Goal: Task Accomplishment & Management: Manage account settings

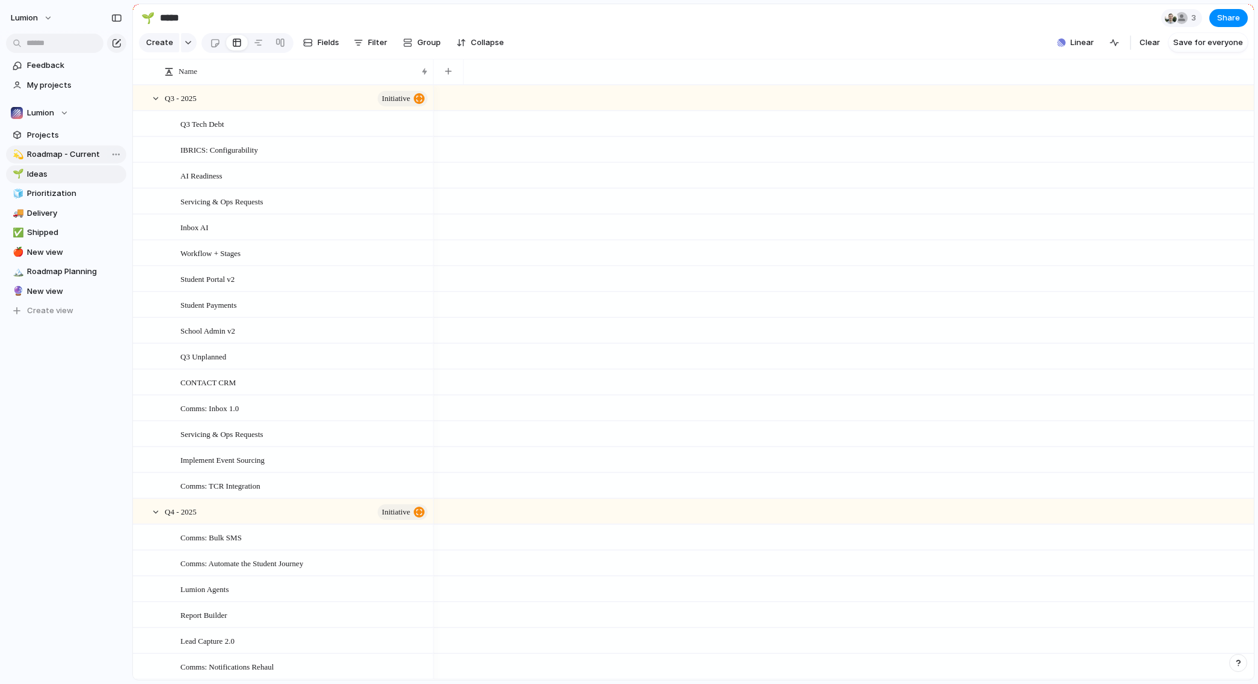
click at [83, 156] on span "Roadmap - Current" at bounding box center [74, 155] width 95 height 12
type input "**********"
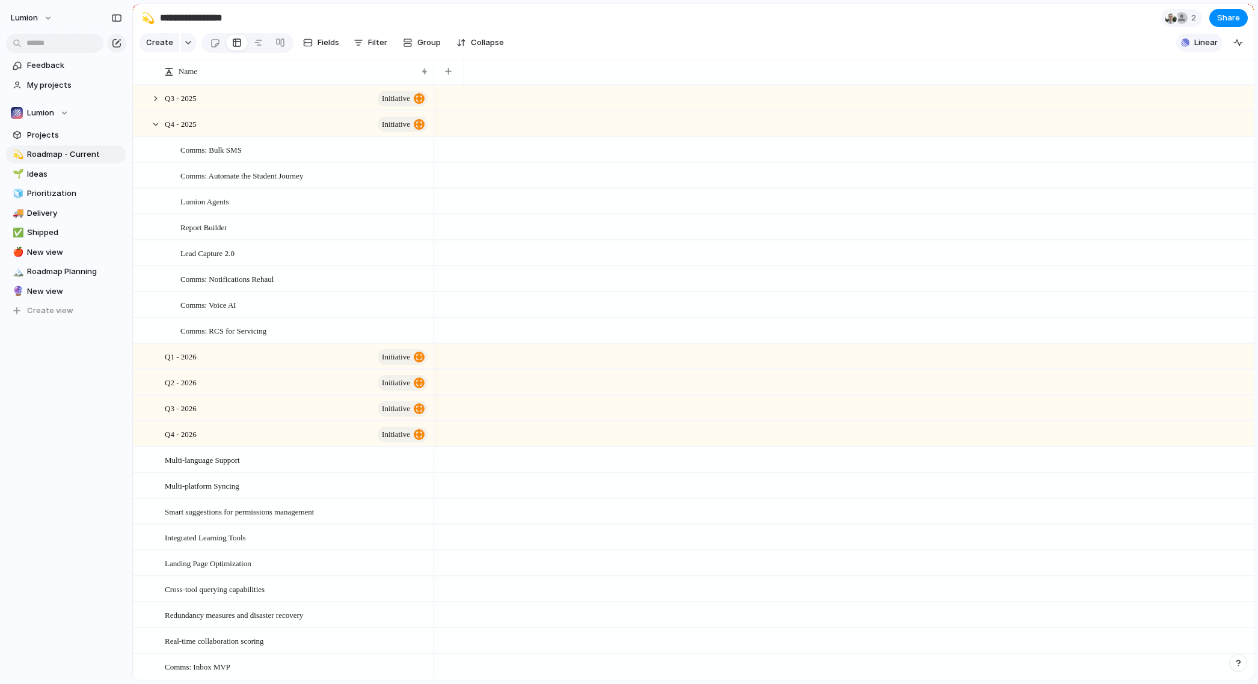
click at [1205, 49] on span "Linear" at bounding box center [1205, 43] width 23 height 12
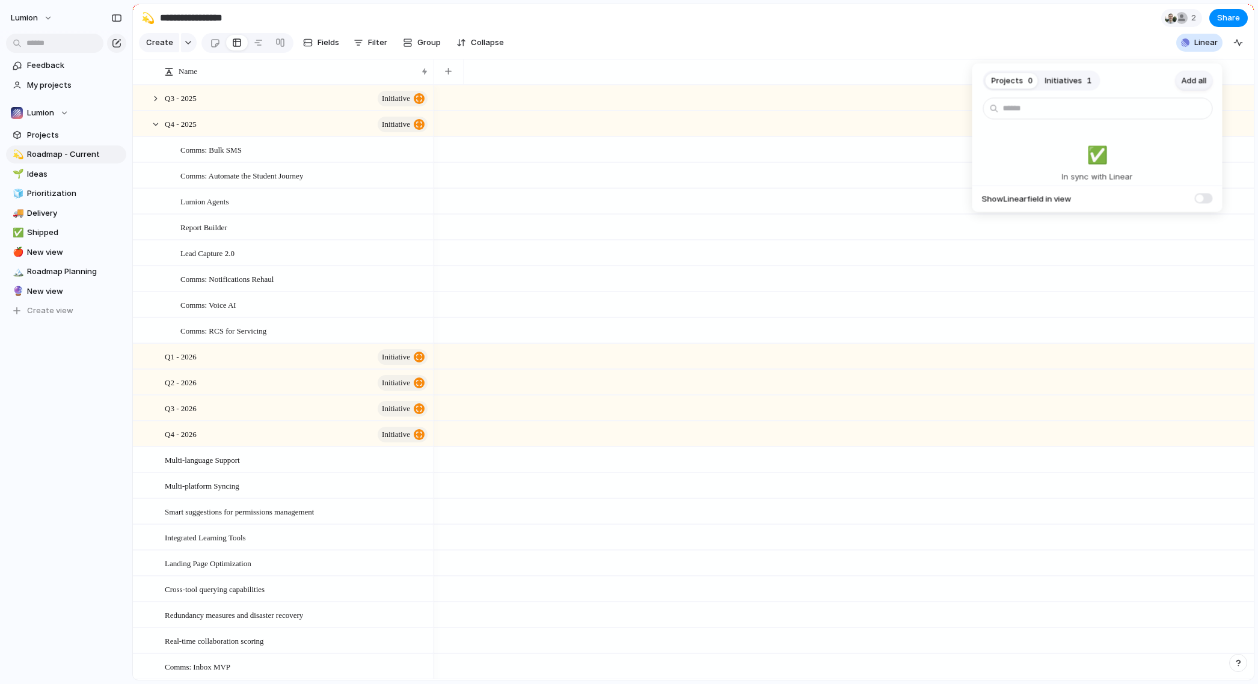
click at [1185, 79] on span "Add all" at bounding box center [1194, 81] width 25 height 12
click at [1204, 197] on span at bounding box center [1204, 198] width 18 height 10
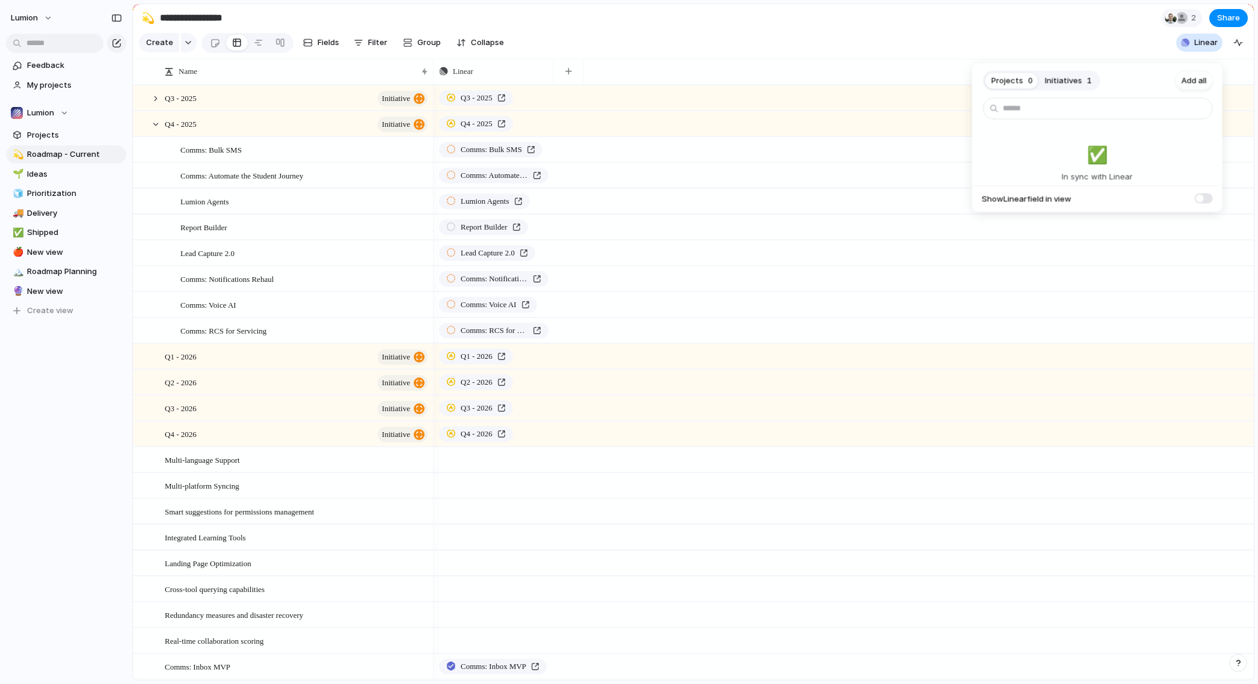
click at [755, 15] on div "Projects 0 Initiatives 1 Add all ✅️ In sync with Linear Show Linear field in vi…" at bounding box center [629, 342] width 1258 height 684
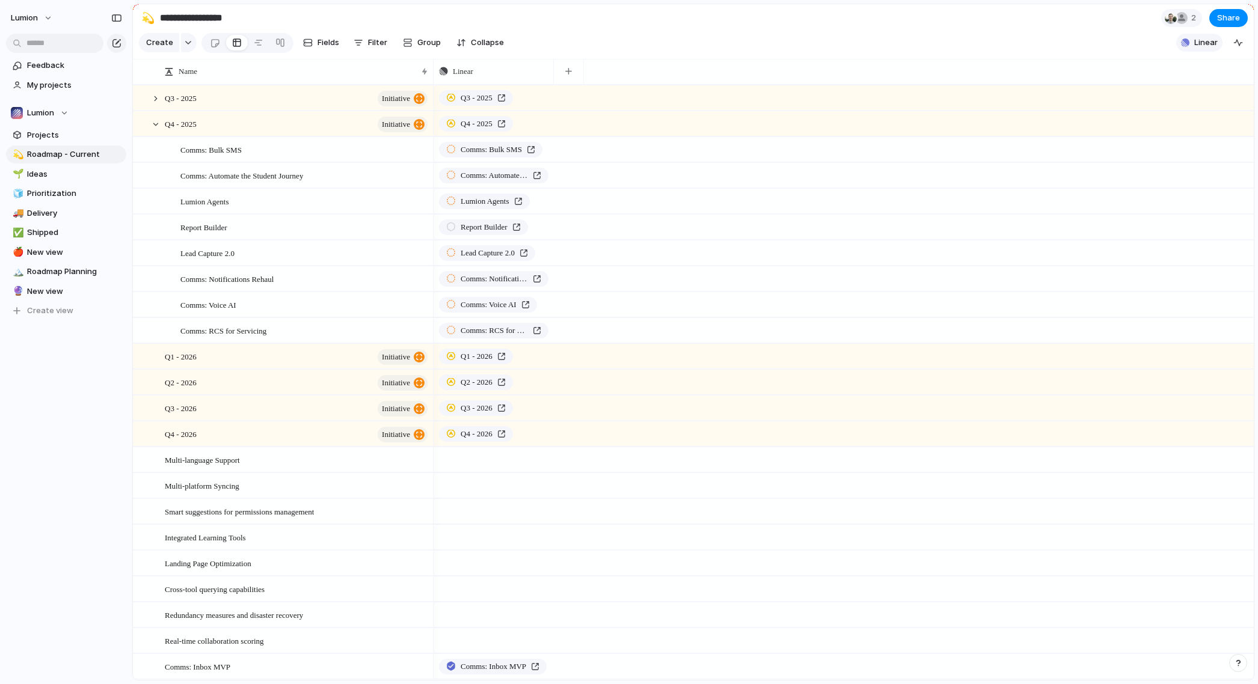
click at [1215, 48] on span "Linear" at bounding box center [1205, 43] width 23 height 12
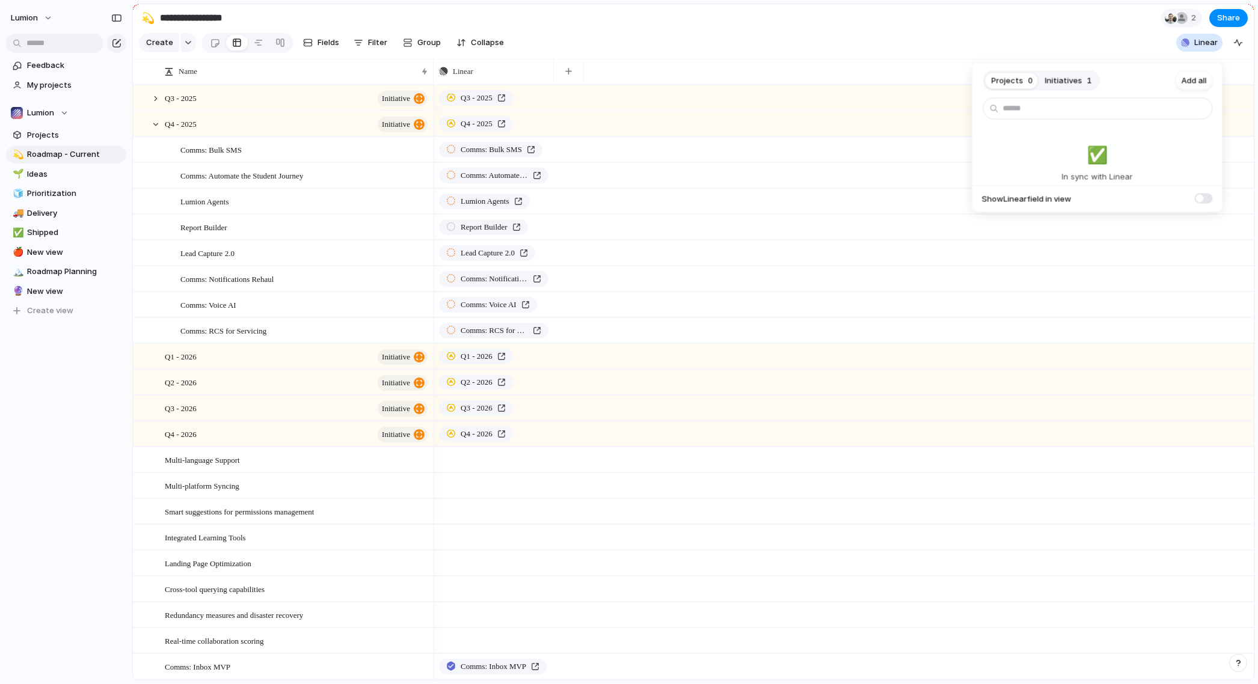
click at [1200, 200] on span at bounding box center [1204, 198] width 18 height 10
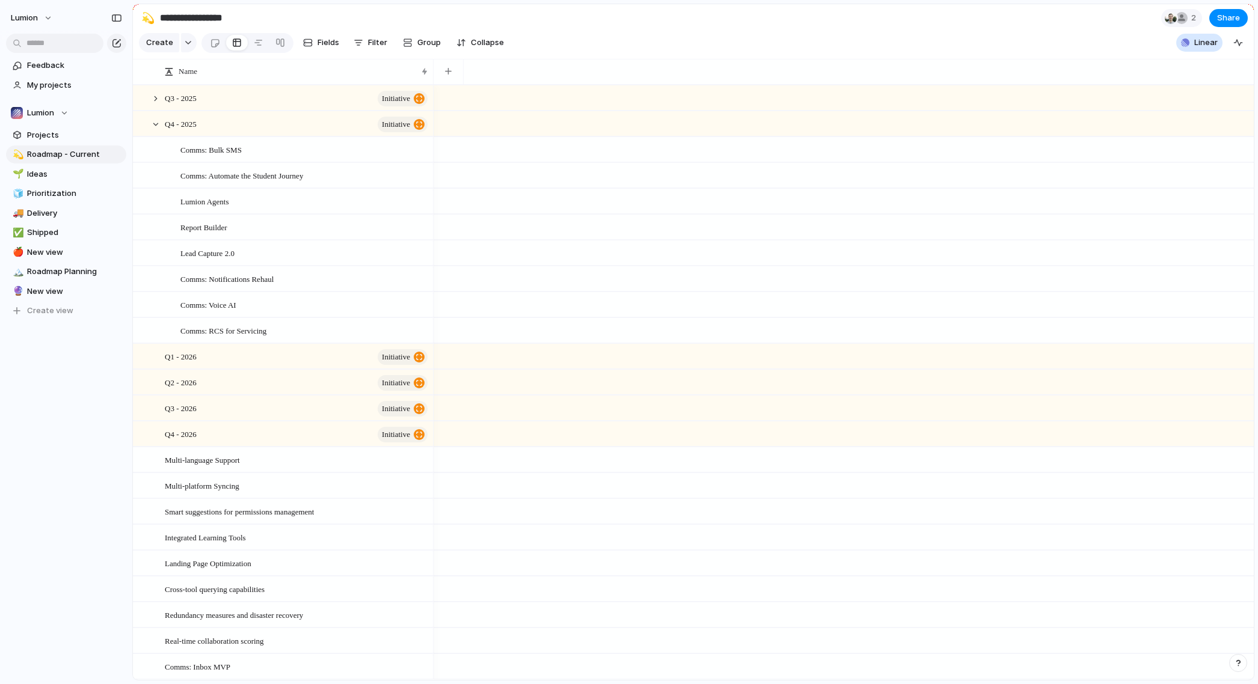
click at [455, 84] on div "Projects 0 Initiatives 1 Add all ✅️ In sync with Linear Show Linear field in vi…" at bounding box center [629, 342] width 1258 height 684
click at [450, 75] on div "button" at bounding box center [448, 71] width 7 height 7
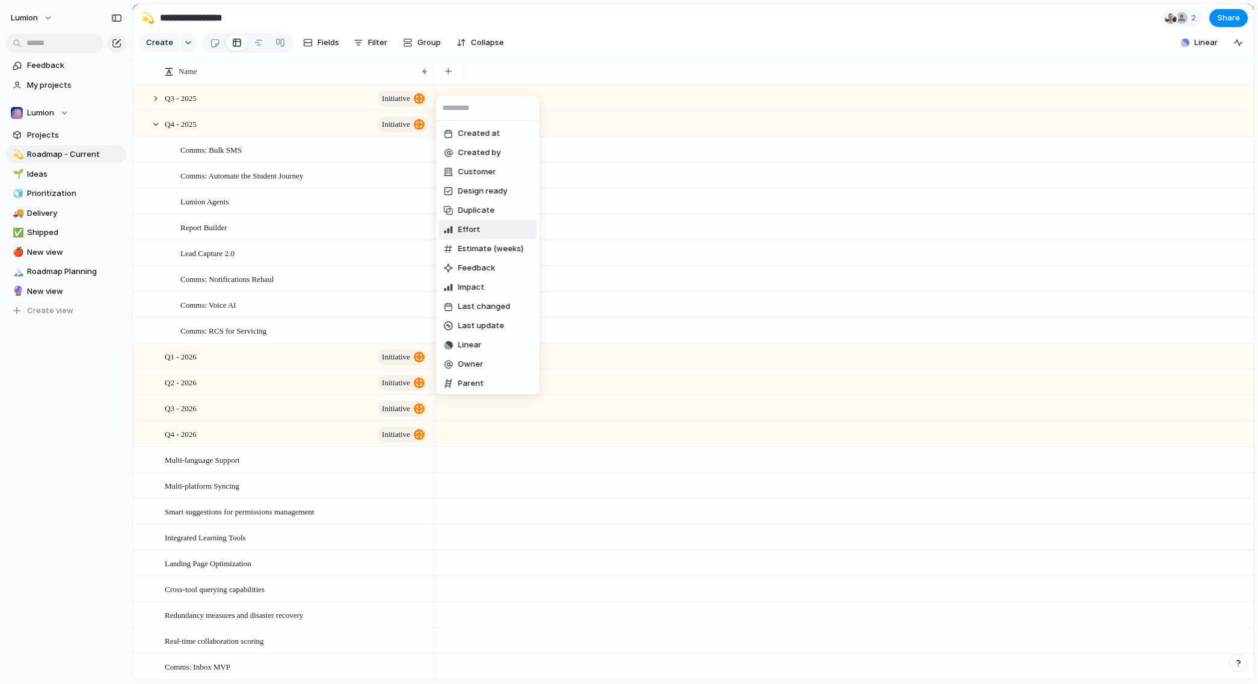
click at [476, 224] on span "Effort" at bounding box center [469, 230] width 22 height 12
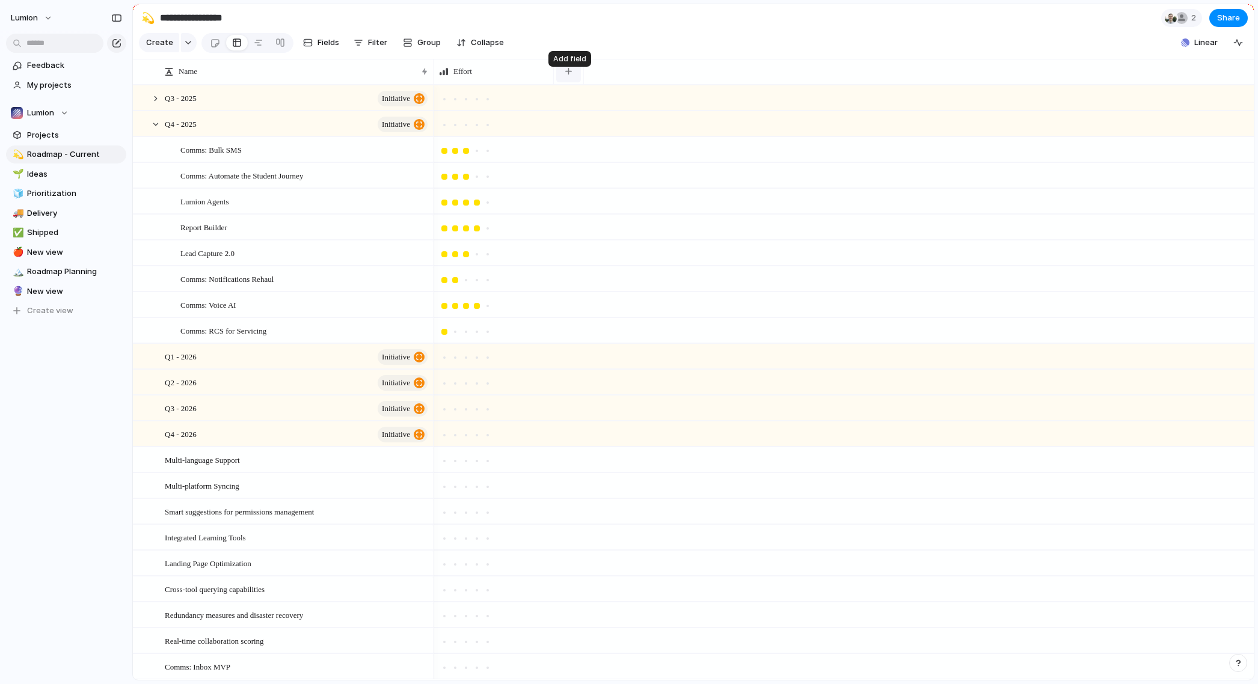
click at [577, 81] on button "button" at bounding box center [568, 72] width 25 height 22
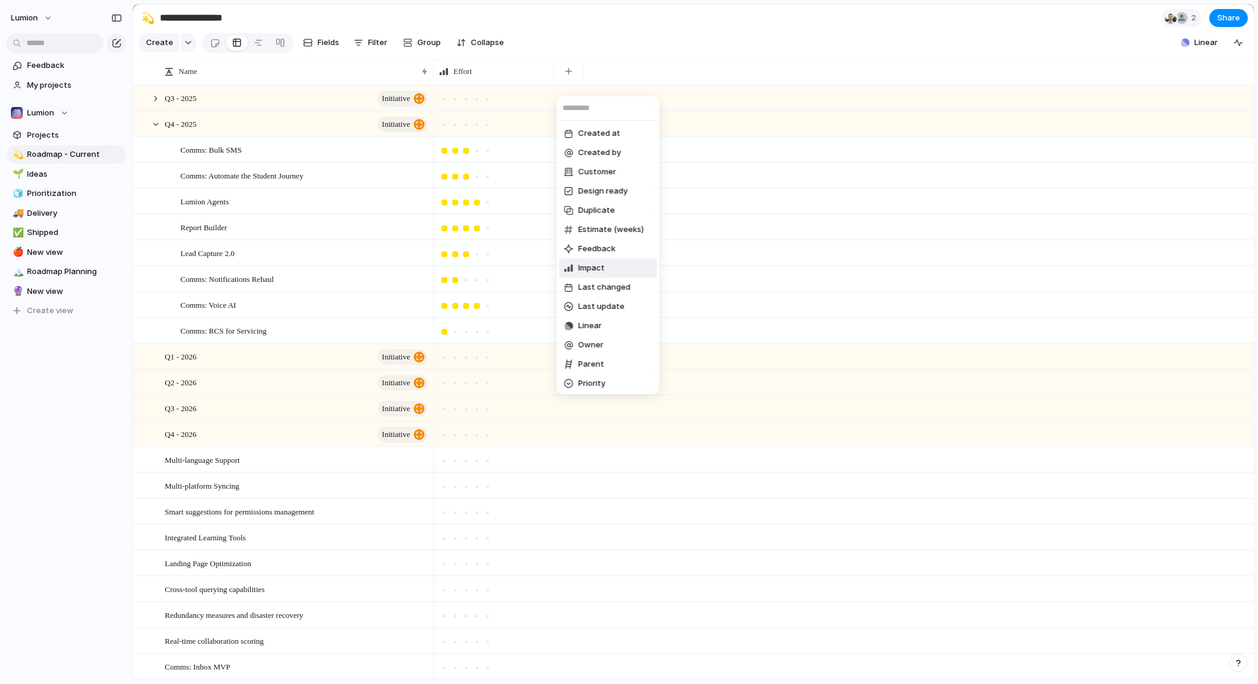
click at [596, 269] on span "Impact" at bounding box center [591, 268] width 26 height 12
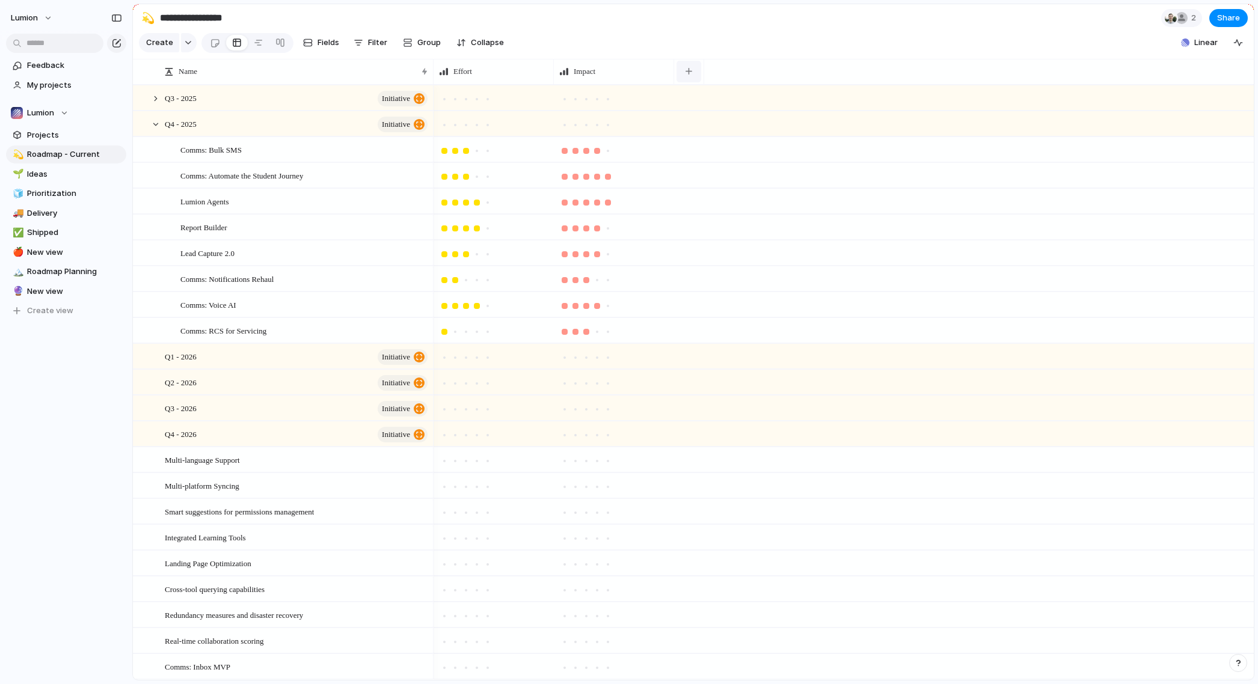
click at [692, 76] on button "button" at bounding box center [688, 72] width 25 height 22
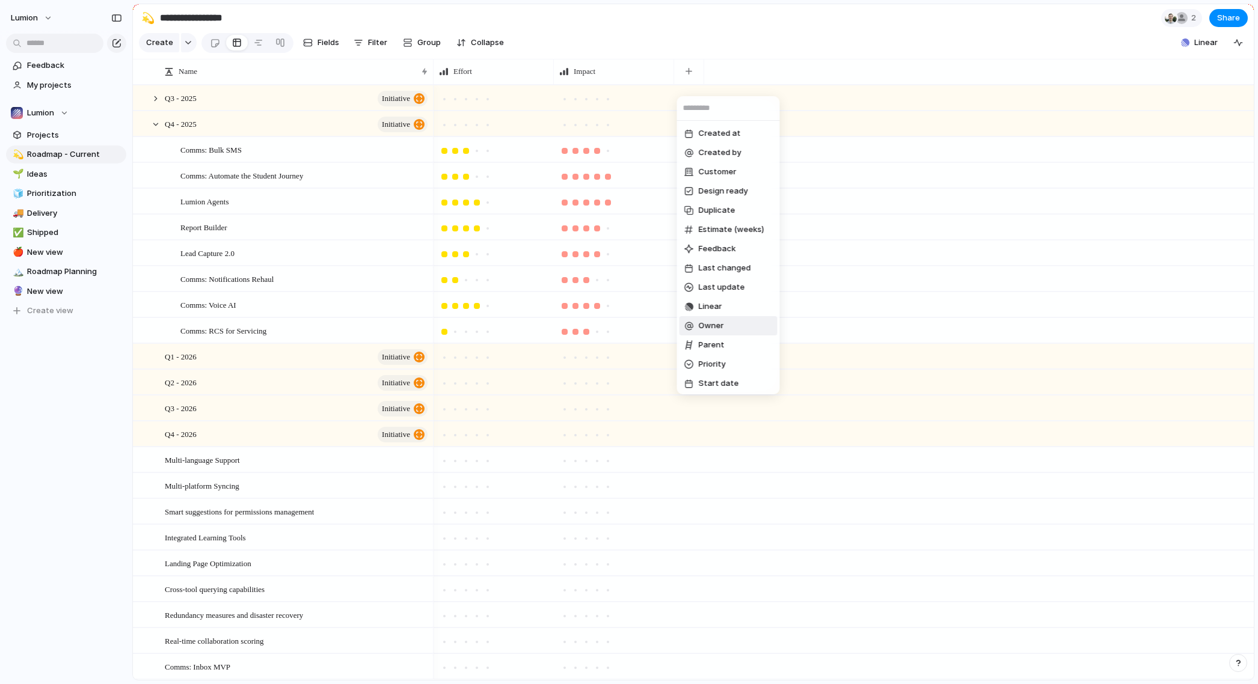
click at [711, 320] on span "Owner" at bounding box center [711, 326] width 25 height 12
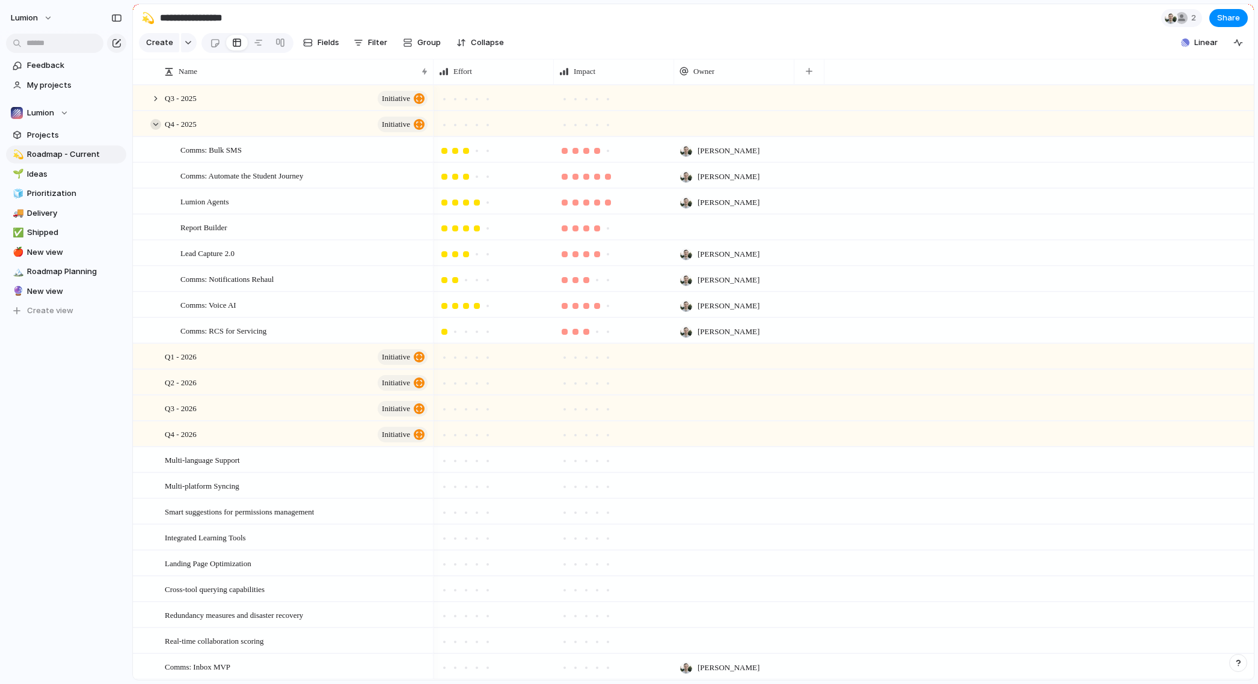
click at [158, 130] on div at bounding box center [155, 124] width 11 height 11
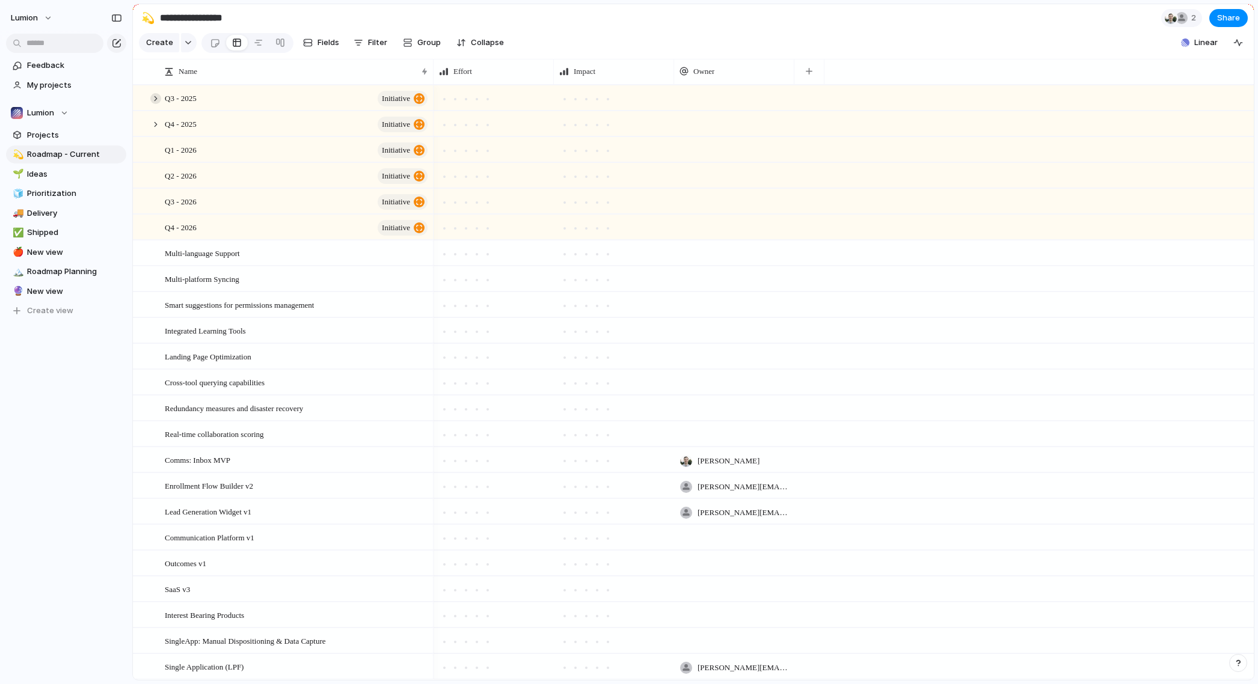
click at [157, 104] on div at bounding box center [155, 98] width 11 height 11
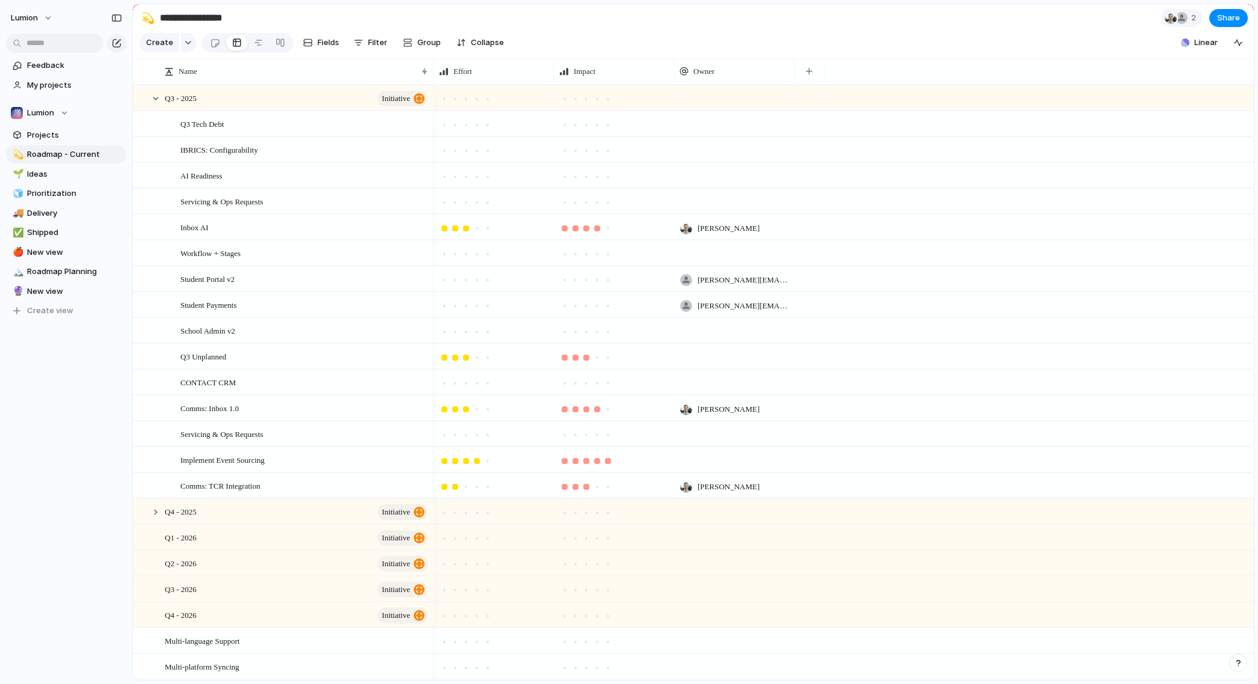
click at [724, 286] on span "[PERSON_NAME][EMAIL_ADDRESS][DOMAIN_NAME]" at bounding box center [742, 280] width 91 height 12
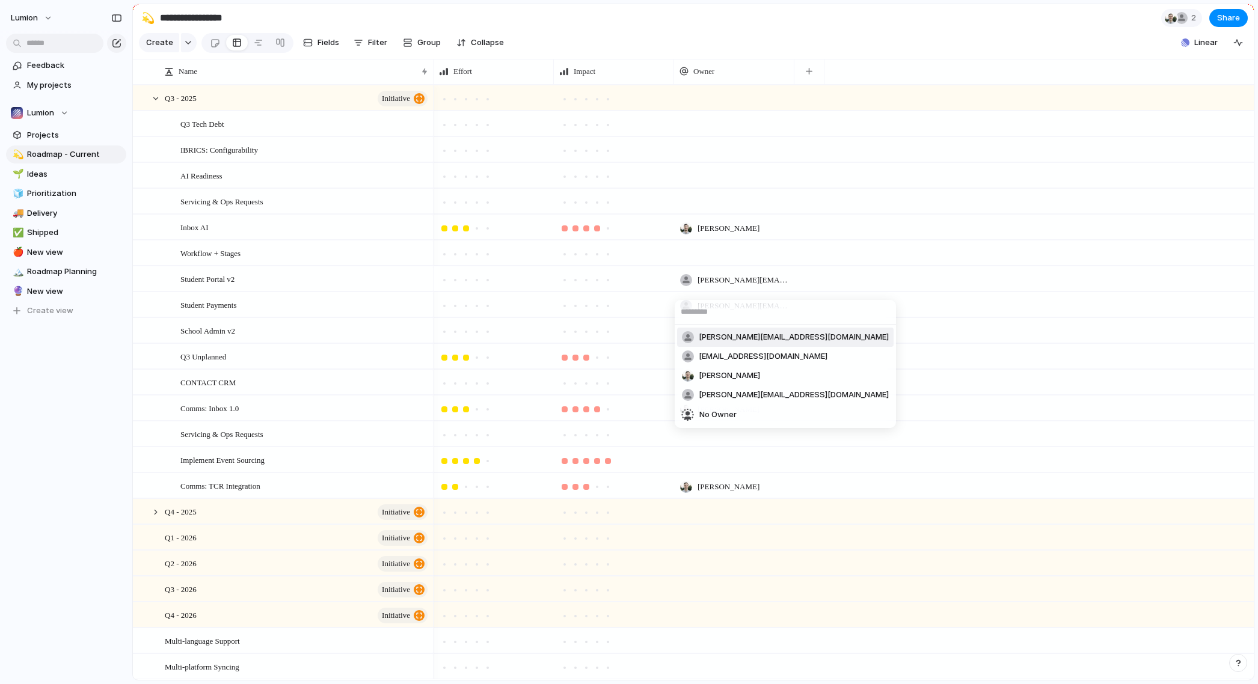
click at [717, 290] on div "[PERSON_NAME][EMAIL_ADDRESS][DOMAIN_NAME] [PERSON_NAME][EMAIL_ADDRESS][DOMAIN_N…" at bounding box center [629, 342] width 1258 height 684
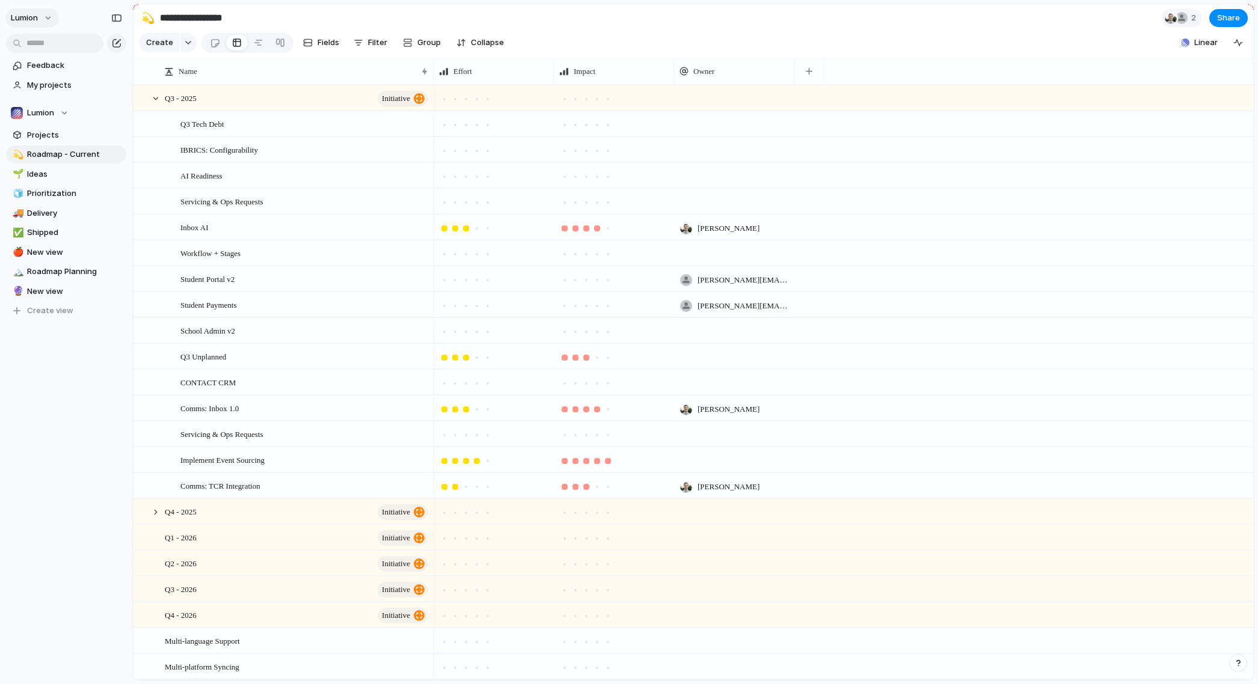
click at [48, 20] on button "Lumion" at bounding box center [32, 17] width 54 height 19
click at [51, 40] on span "Settings" at bounding box center [44, 45] width 33 height 12
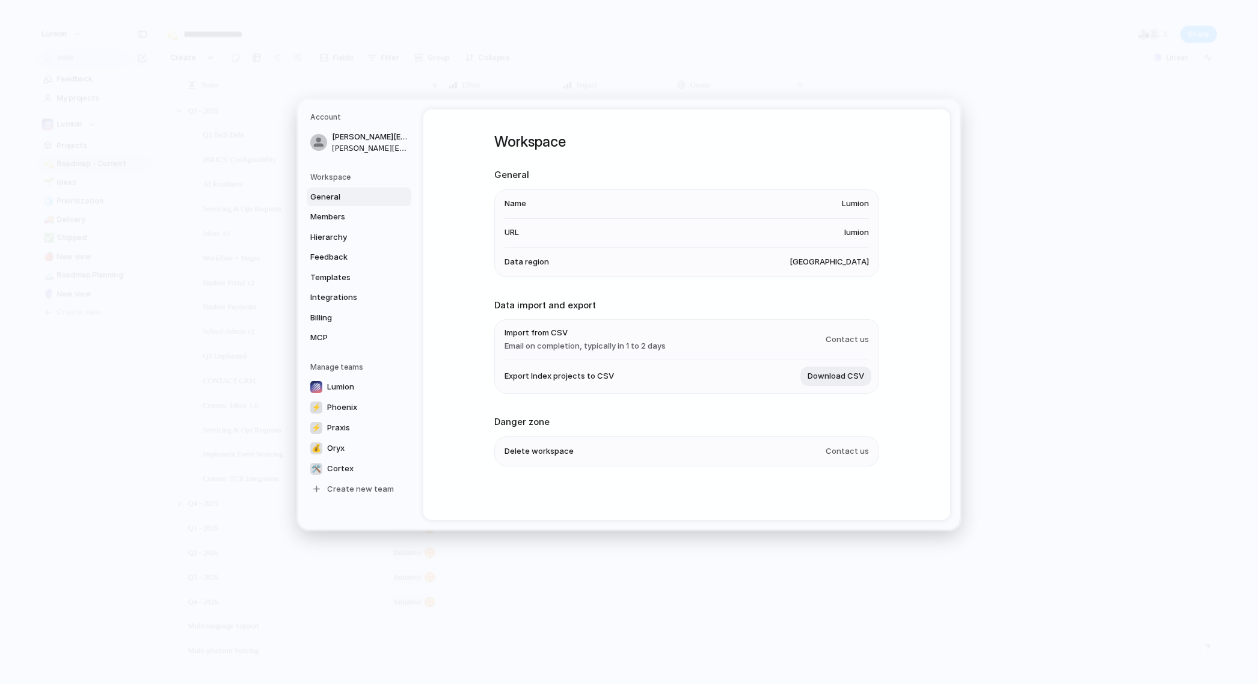
click at [693, 200] on li "Name Lumion" at bounding box center [686, 203] width 364 height 29
click at [327, 334] on span "MCP" at bounding box center [348, 338] width 77 height 12
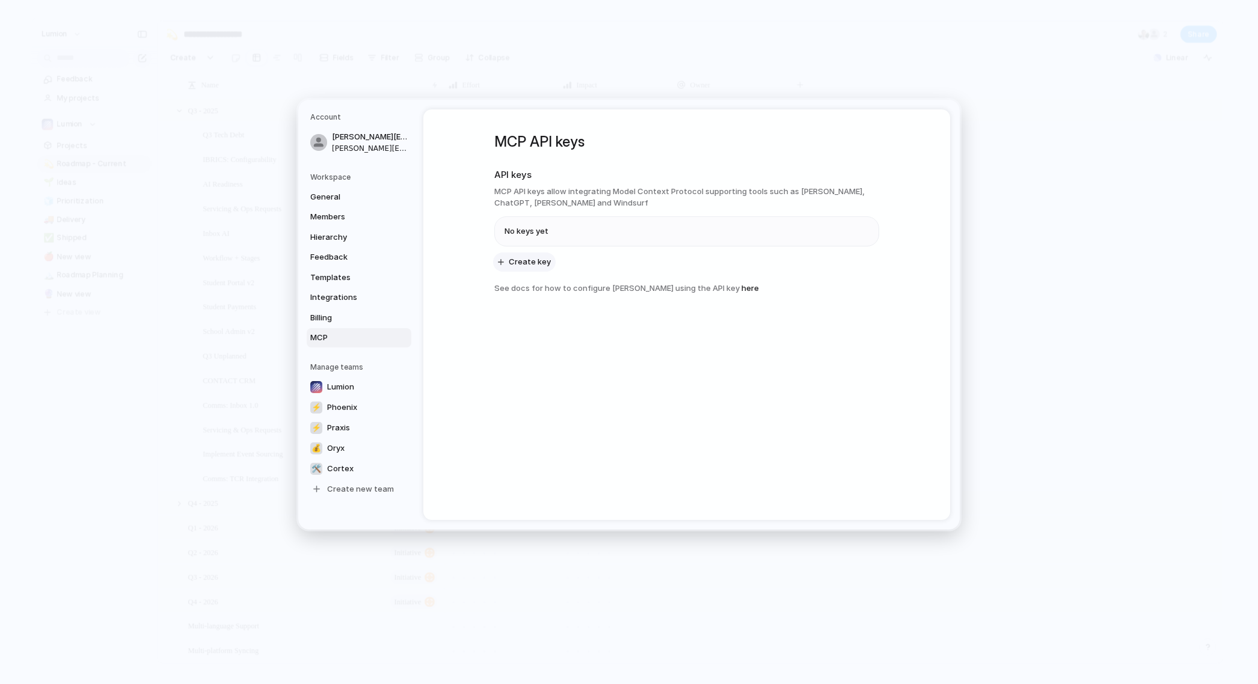
click at [532, 260] on span "Create key" at bounding box center [530, 262] width 42 height 12
click at [584, 238] on li "No keys yet" at bounding box center [686, 230] width 364 height 29
click at [563, 231] on li "No keys yet" at bounding box center [686, 230] width 364 height 29
click at [523, 227] on span "No keys yet" at bounding box center [526, 231] width 44 height 12
click at [561, 239] on li "No keys yet" at bounding box center [686, 230] width 364 height 29
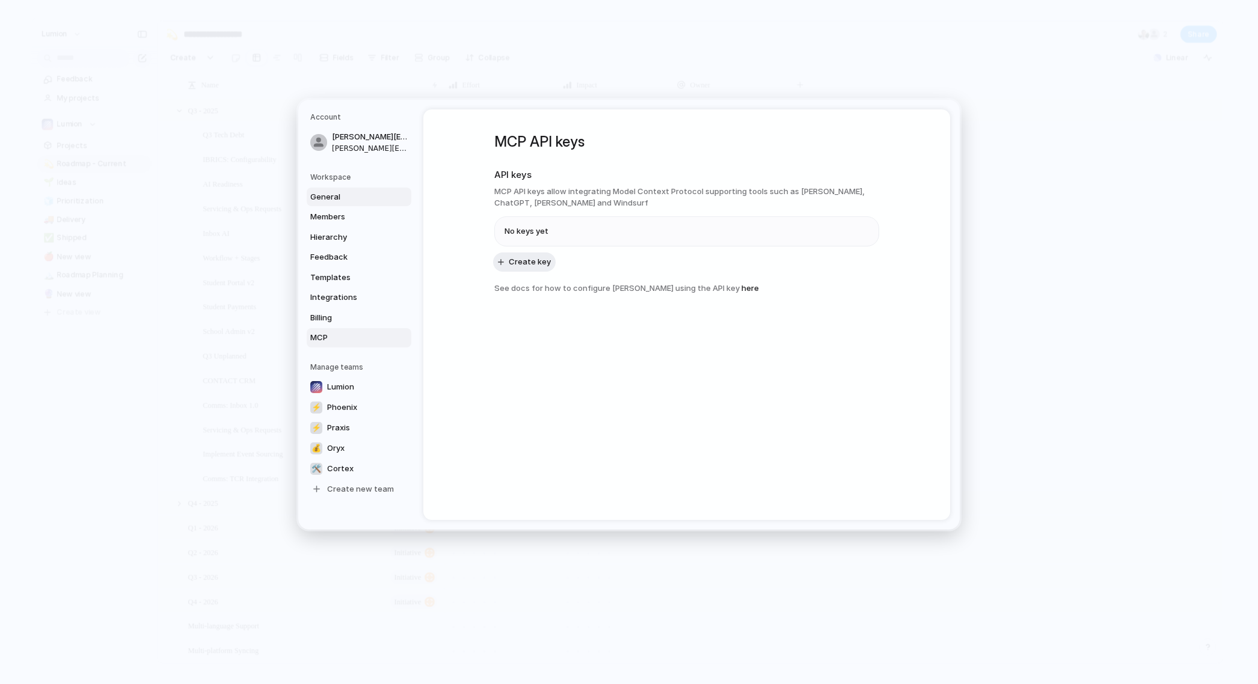
click at [331, 195] on span "General" at bounding box center [348, 197] width 77 height 12
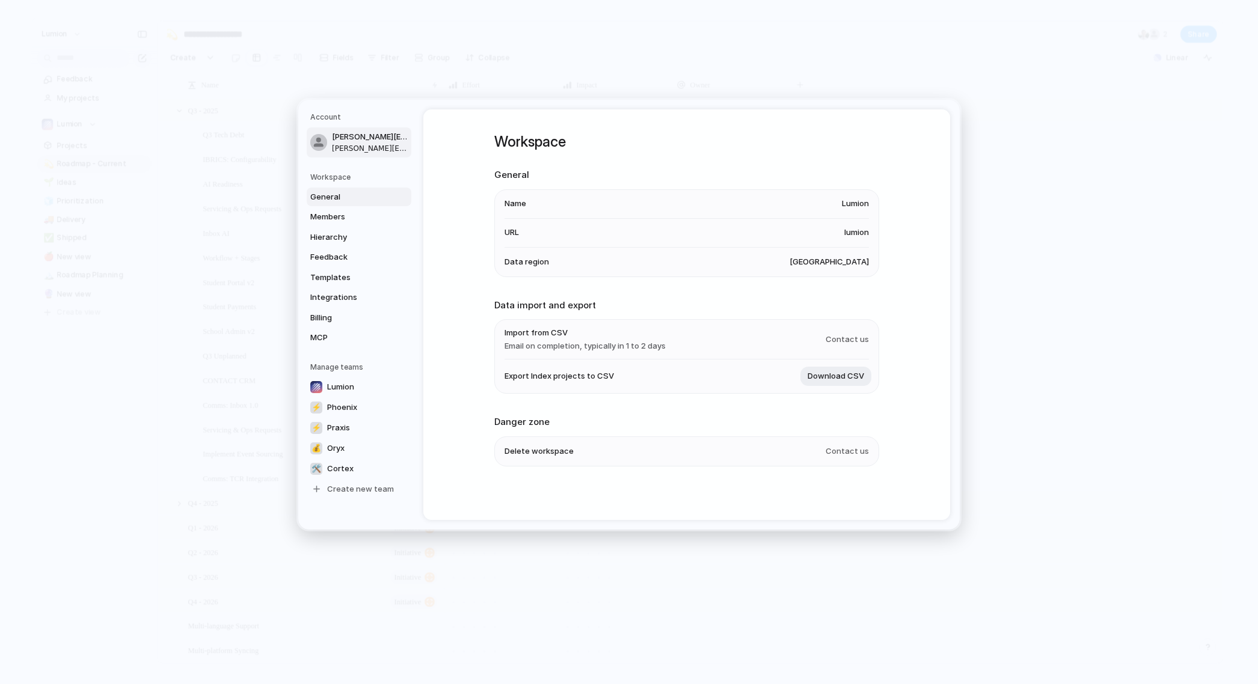
click at [361, 147] on span "[PERSON_NAME][EMAIL_ADDRESS][DOMAIN_NAME]" at bounding box center [370, 148] width 77 height 11
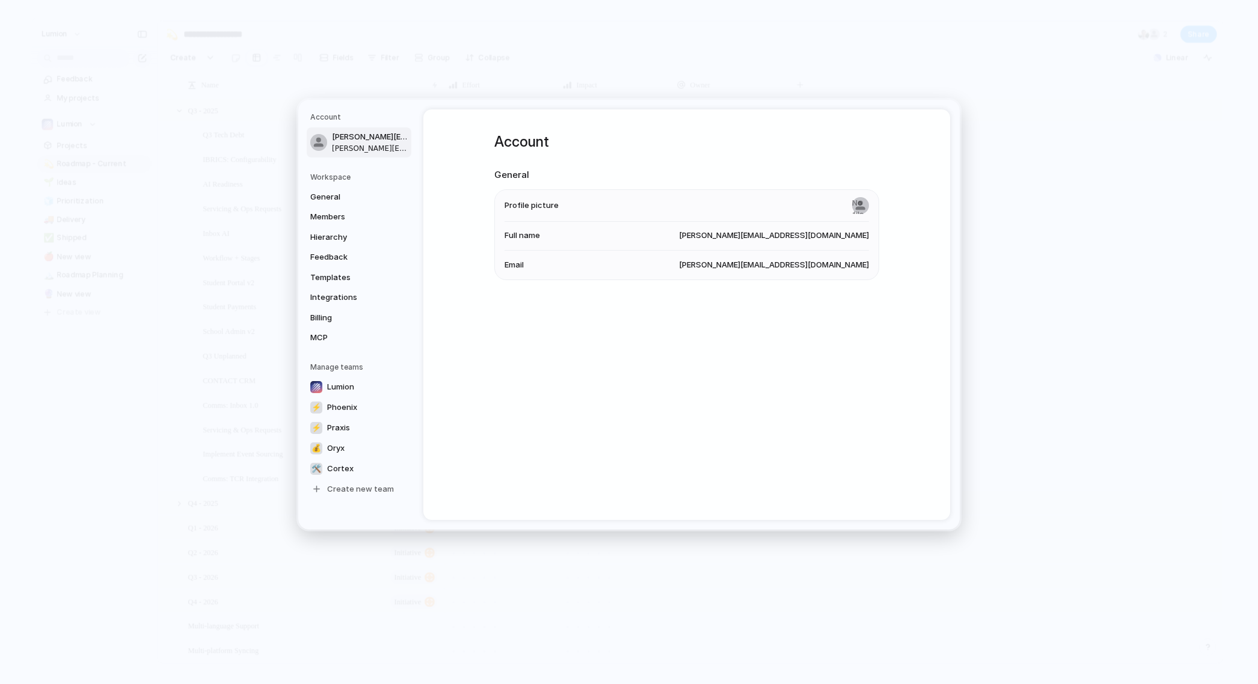
click at [824, 241] on span "[PERSON_NAME][EMAIL_ADDRESS][DOMAIN_NAME]" at bounding box center [774, 236] width 190 height 12
click at [825, 238] on span "[PERSON_NAME][EMAIL_ADDRESS][DOMAIN_NAME]" at bounding box center [774, 236] width 190 height 12
click at [825, 235] on span "[PERSON_NAME][EMAIL_ADDRESS][DOMAIN_NAME]" at bounding box center [774, 236] width 190 height 12
click at [788, 235] on span "[PERSON_NAME][EMAIL_ADDRESS][DOMAIN_NAME]" at bounding box center [774, 236] width 190 height 12
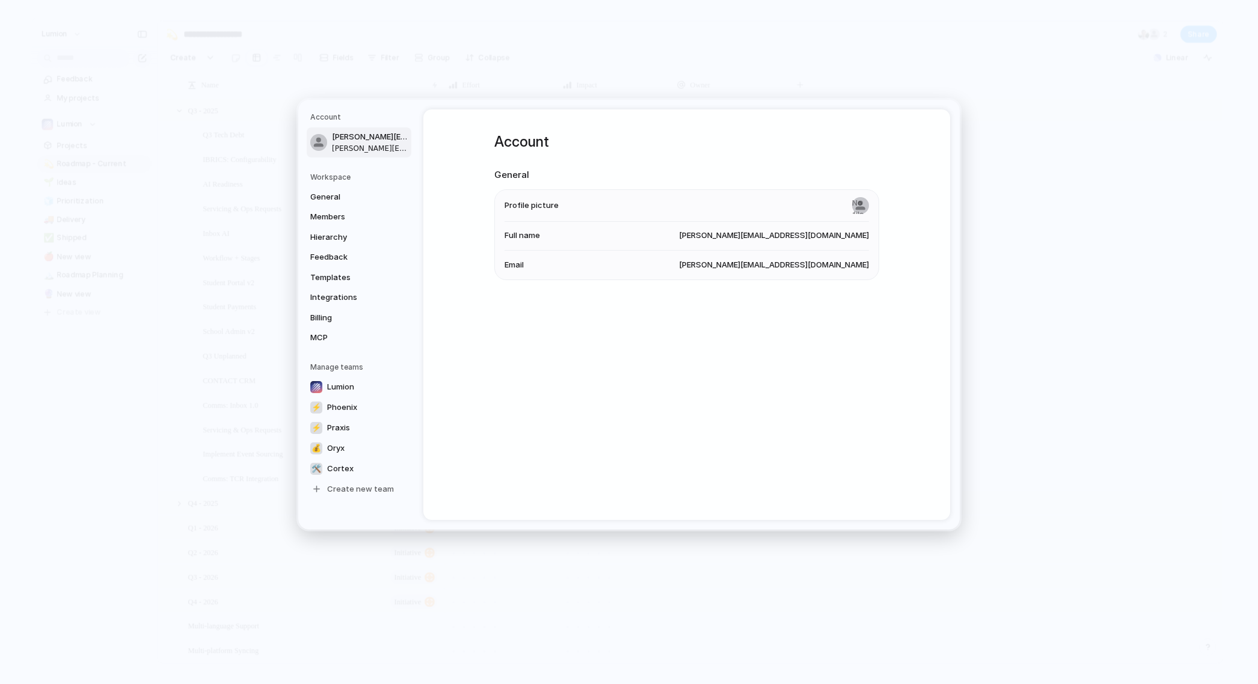
drag, startPoint x: 577, startPoint y: 223, endPoint x: 569, endPoint y: 231, distance: 11.5
click at [577, 223] on li "Full name erik@joinlumion.com" at bounding box center [686, 235] width 364 height 29
click at [524, 238] on span "Full name" at bounding box center [521, 236] width 35 height 12
click at [514, 260] on span "Email" at bounding box center [513, 265] width 19 height 12
click at [525, 245] on li "Full name erik@joinlumion.com" at bounding box center [686, 235] width 364 height 29
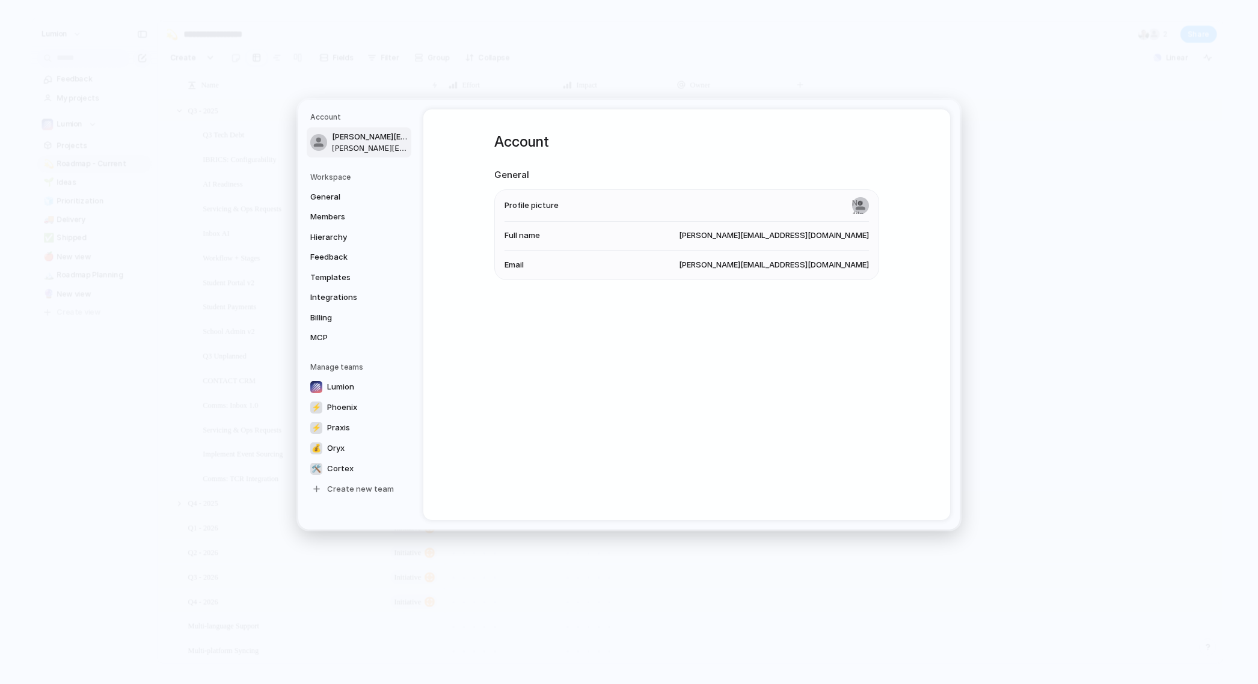
click at [534, 202] on span "Profile picture" at bounding box center [531, 206] width 54 height 12
click at [860, 206] on input "file" at bounding box center [860, 205] width 17 height 17
click at [863, 210] on input "file" at bounding box center [860, 205] width 17 height 17
type input "**********"
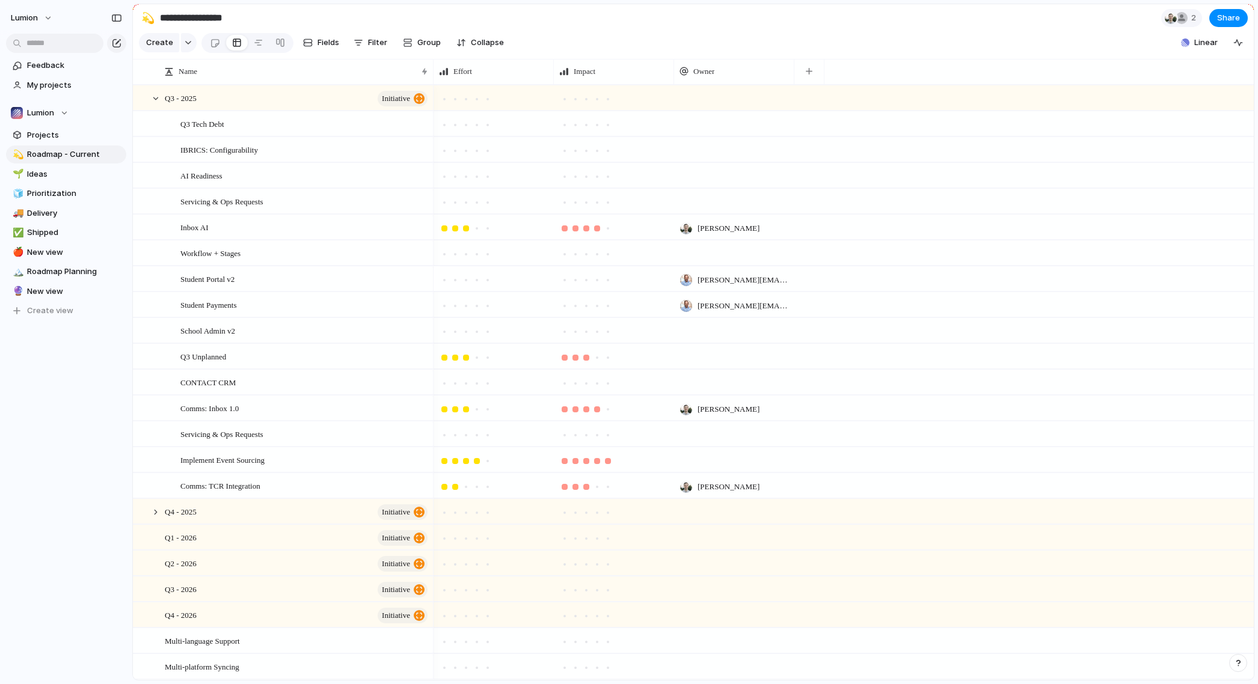
click at [716, 286] on span "[PERSON_NAME][EMAIL_ADDRESS][DOMAIN_NAME]" at bounding box center [742, 280] width 91 height 12
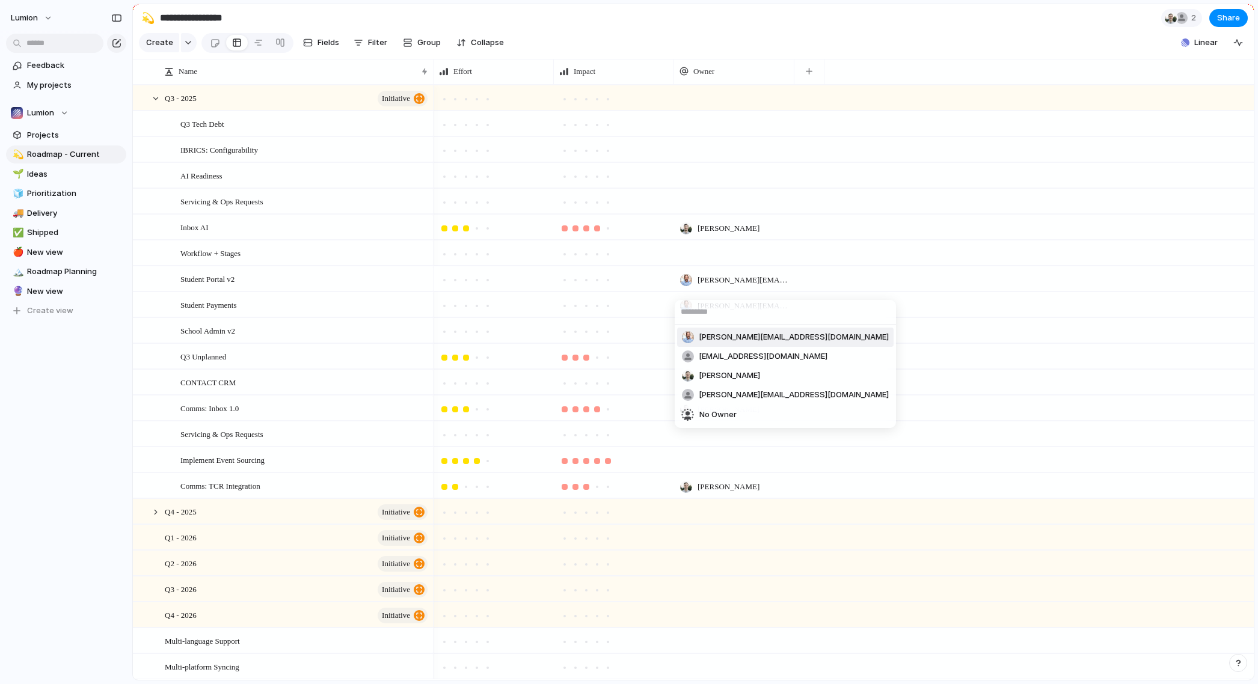
click at [809, 246] on div "[PERSON_NAME][EMAIL_ADDRESS][DOMAIN_NAME] [PERSON_NAME][EMAIL_ADDRESS][DOMAIN_N…" at bounding box center [629, 342] width 1258 height 684
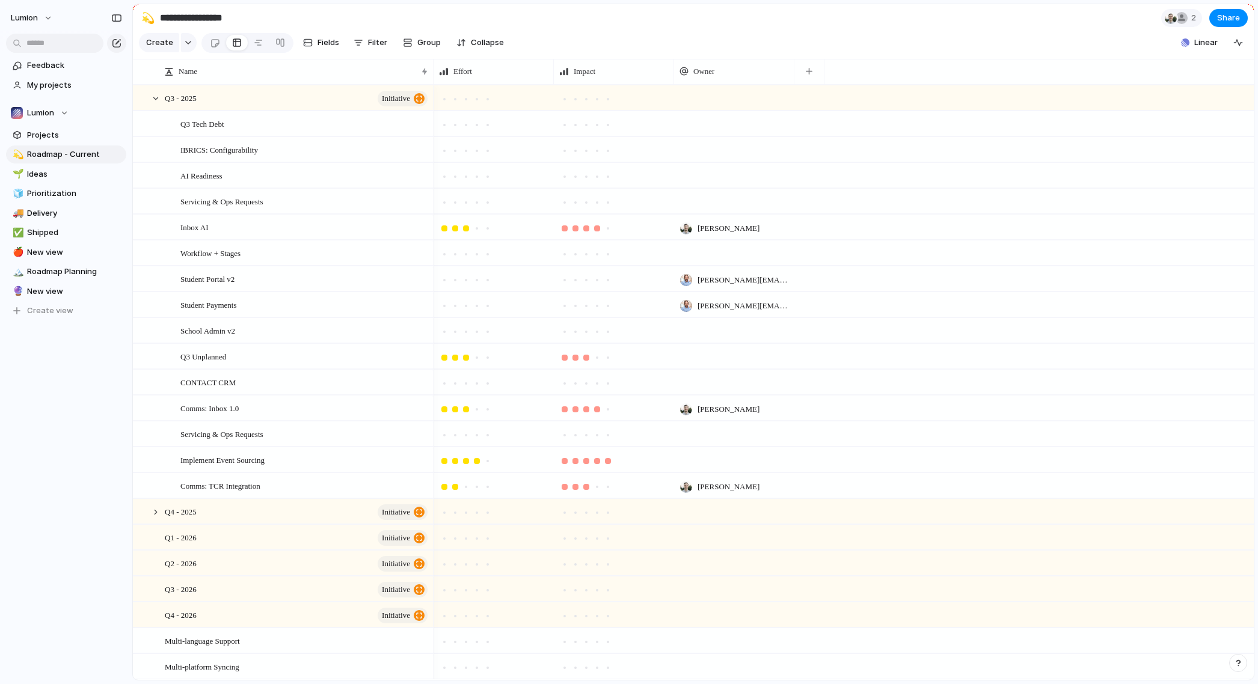
click at [714, 343] on div at bounding box center [734, 330] width 120 height 25
click at [708, 340] on div "[PERSON_NAME][EMAIL_ADDRESS][DOMAIN_NAME] [PERSON_NAME][EMAIL_ADDRESS][DOMAIN_N…" at bounding box center [629, 342] width 1258 height 684
click at [713, 339] on div at bounding box center [734, 330] width 120 height 25
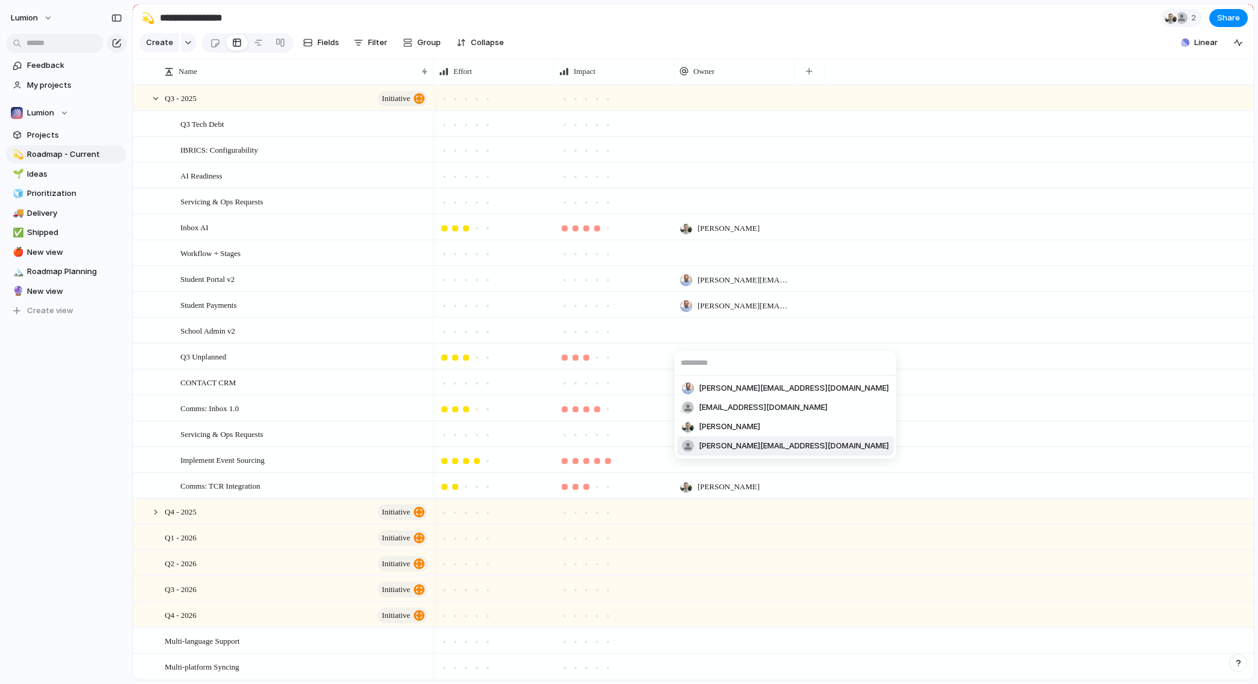
click at [711, 447] on span "[PERSON_NAME][EMAIL_ADDRESS][DOMAIN_NAME]" at bounding box center [794, 446] width 190 height 12
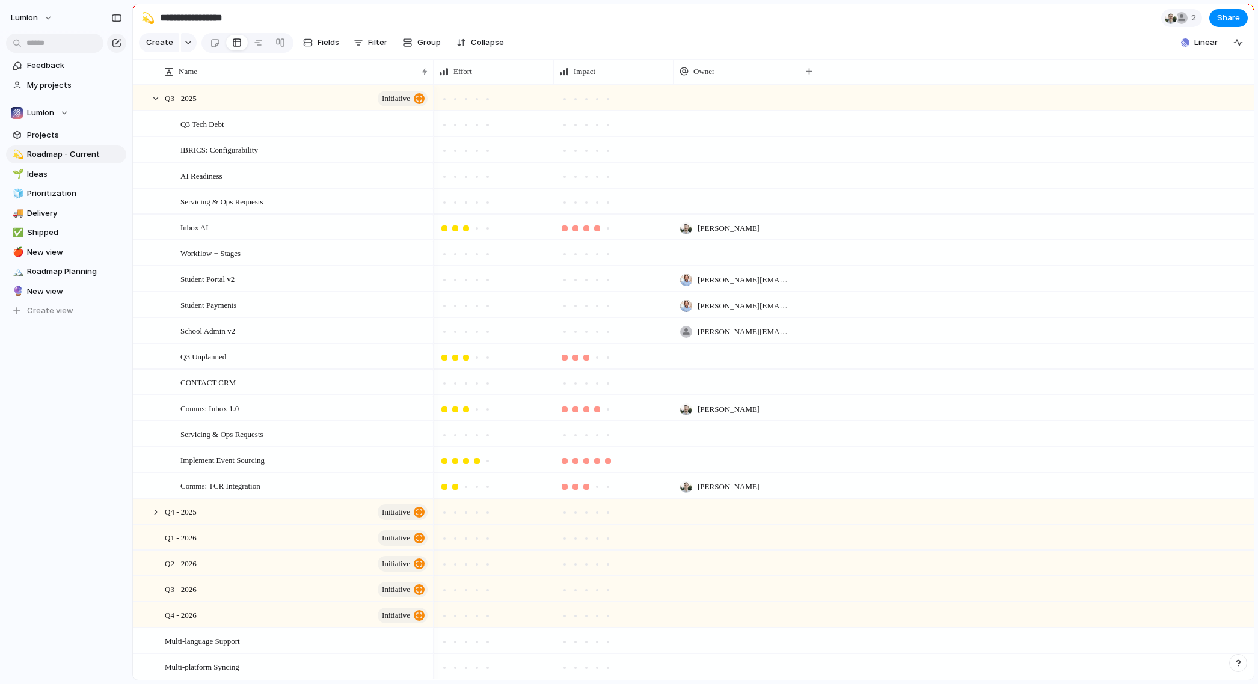
click at [716, 363] on div at bounding box center [734, 356] width 120 height 25
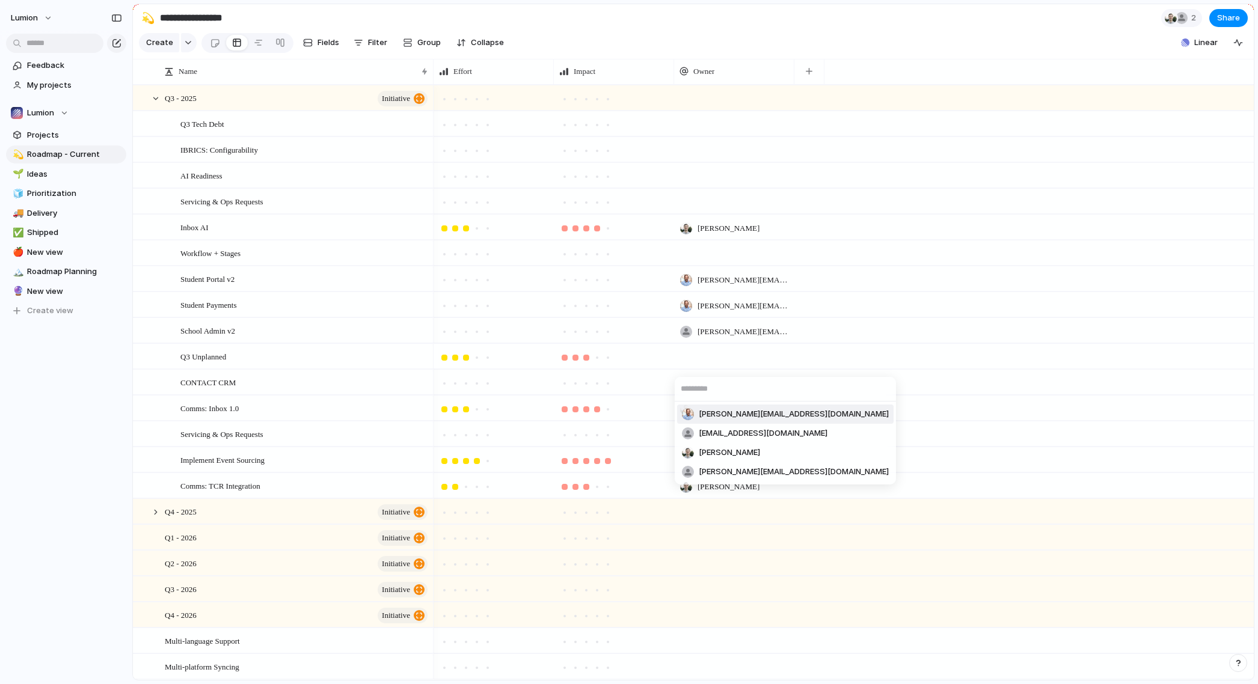
click at [899, 361] on div "[PERSON_NAME][EMAIL_ADDRESS][DOMAIN_NAME] [PERSON_NAME][EMAIL_ADDRESS][DOMAIN_N…" at bounding box center [629, 342] width 1258 height 684
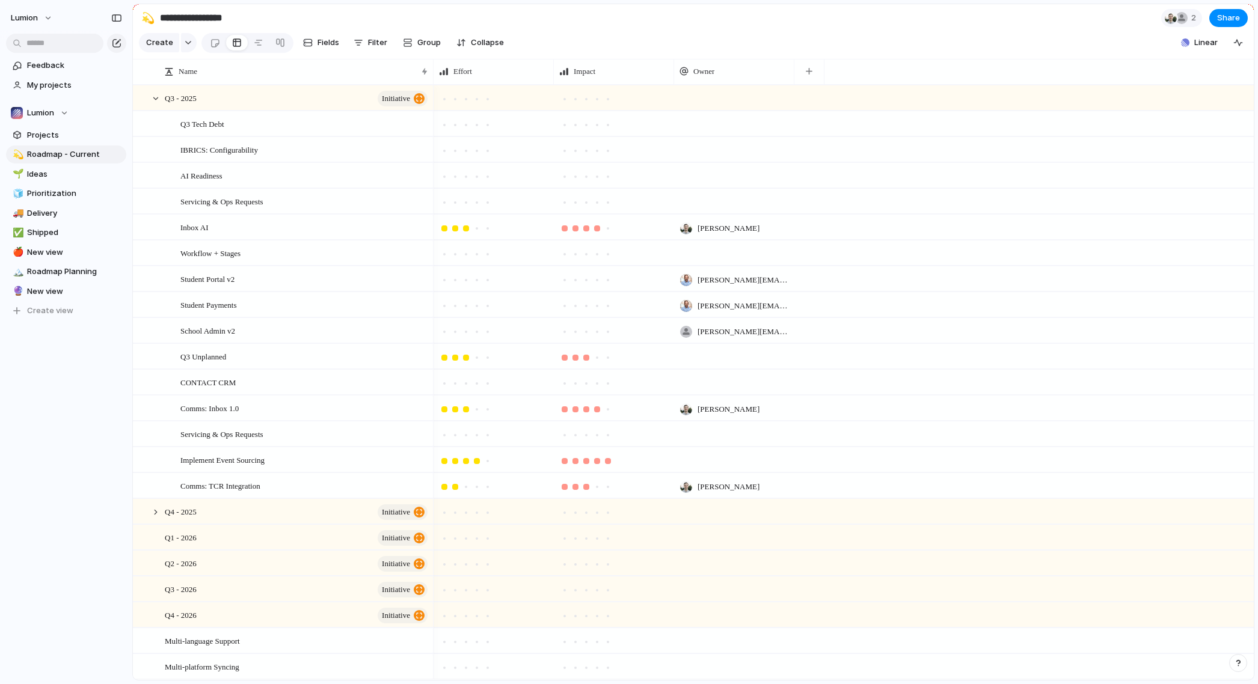
click at [711, 392] on div at bounding box center [734, 382] width 120 height 25
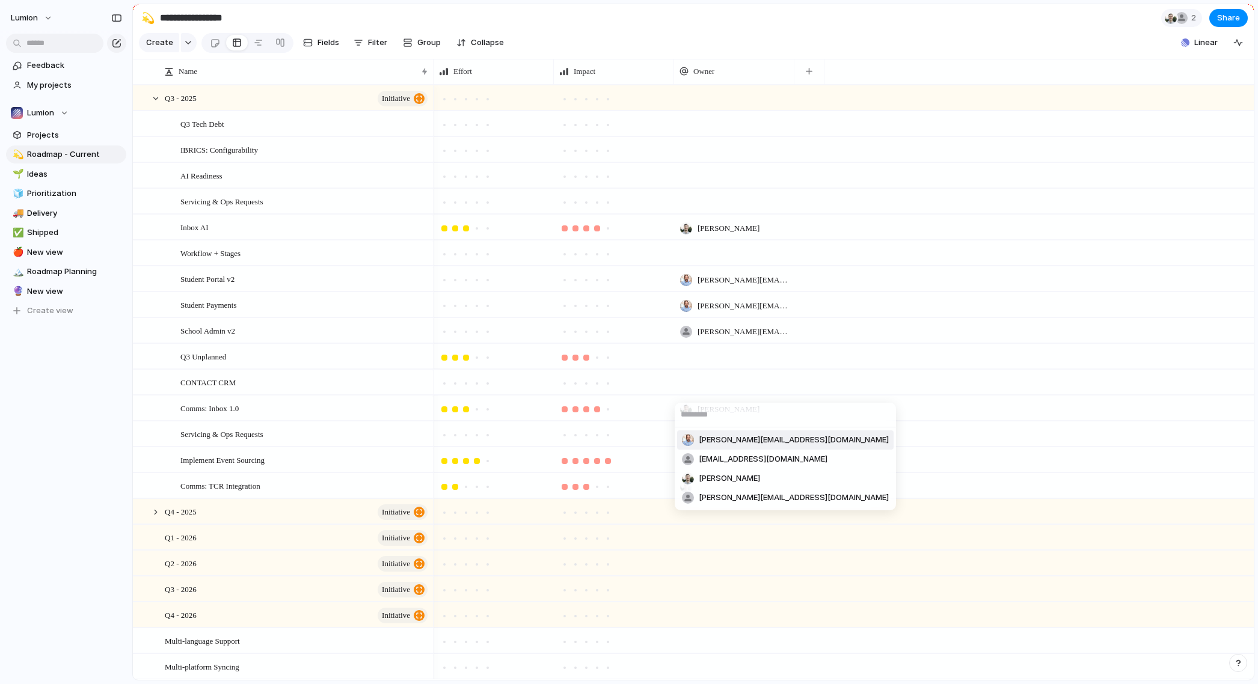
click at [867, 403] on div "[PERSON_NAME][EMAIL_ADDRESS][DOMAIN_NAME] [PERSON_NAME][EMAIL_ADDRESS][DOMAIN_N…" at bounding box center [629, 342] width 1258 height 684
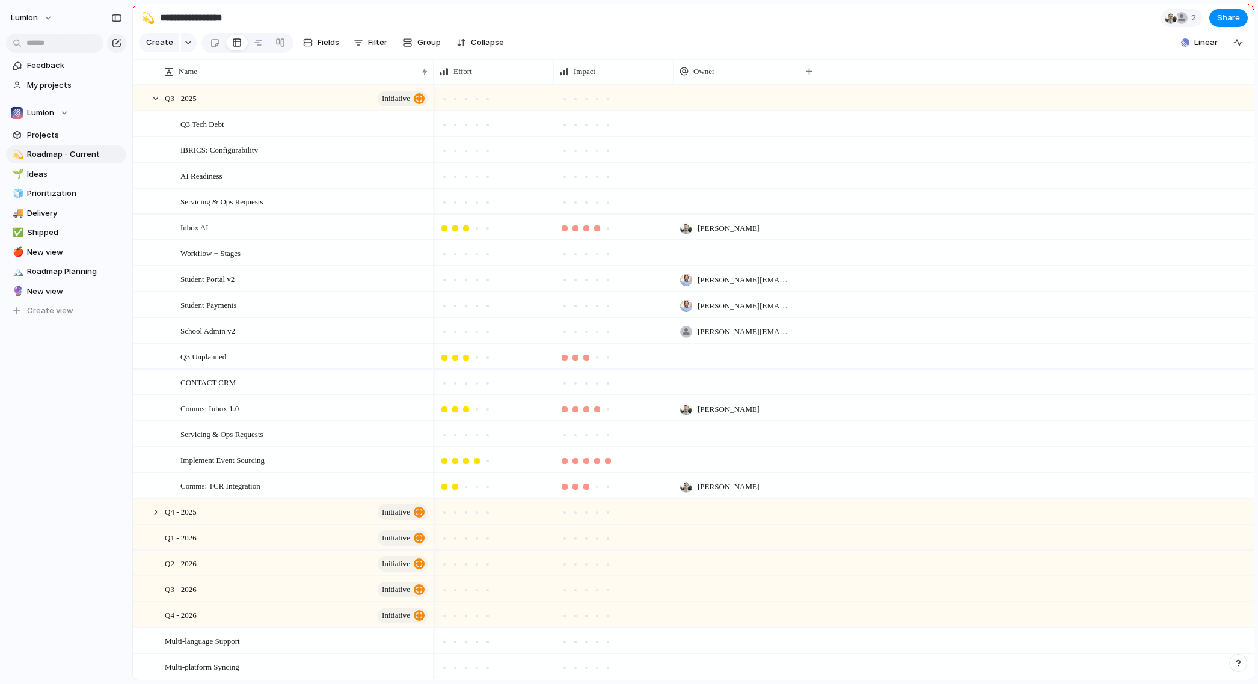
click at [725, 136] on div at bounding box center [734, 123] width 120 height 25
click at [726, 137] on div "[PERSON_NAME][EMAIL_ADDRESS][DOMAIN_NAME] [PERSON_NAME][EMAIL_ADDRESS][DOMAIN_N…" at bounding box center [629, 342] width 1258 height 684
click at [289, 129] on div "Q3 Tech Debt" at bounding box center [304, 124] width 249 height 25
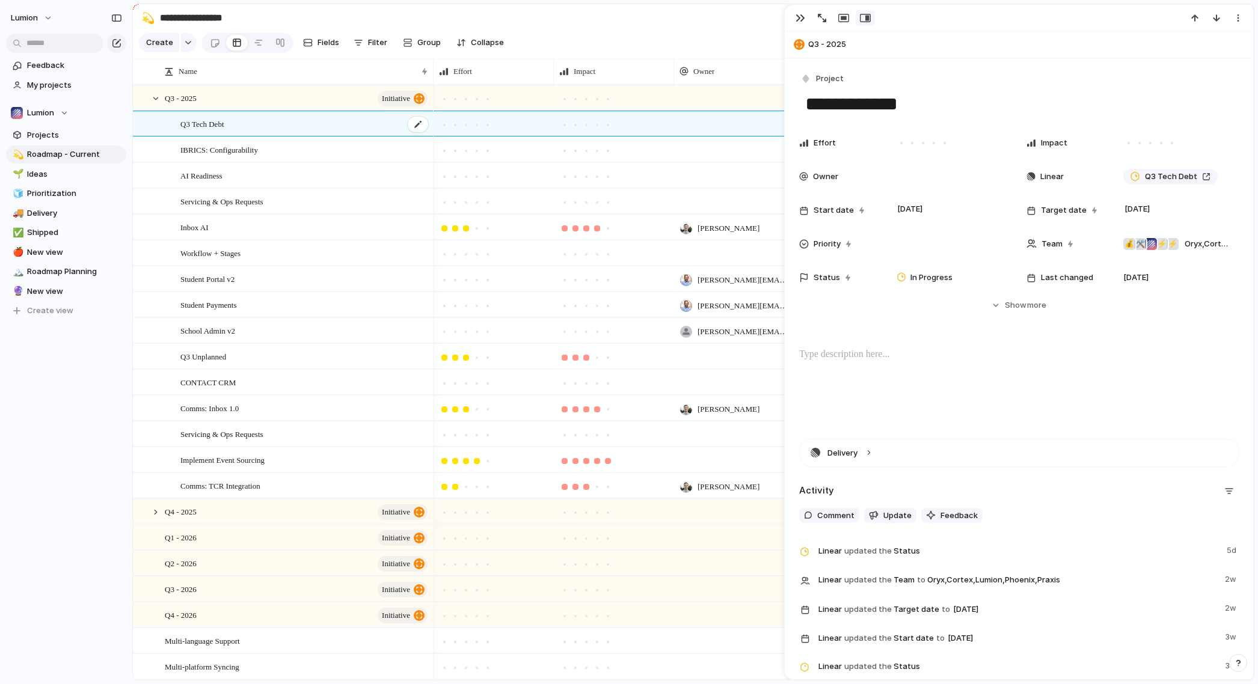
click at [277, 132] on div "Q3 Tech Debt" at bounding box center [304, 124] width 249 height 25
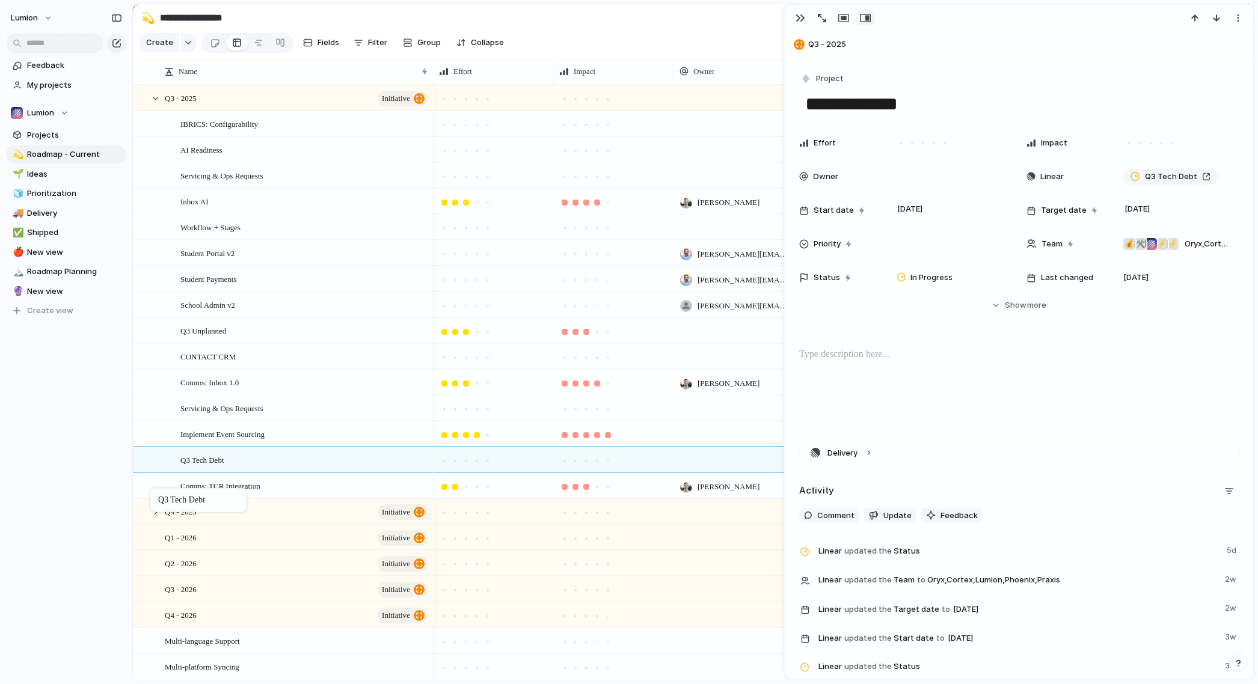
drag, startPoint x: 162, startPoint y: 132, endPoint x: 156, endPoint y: 491, distance: 358.4
click at [802, 16] on div "button" at bounding box center [801, 18] width 10 height 10
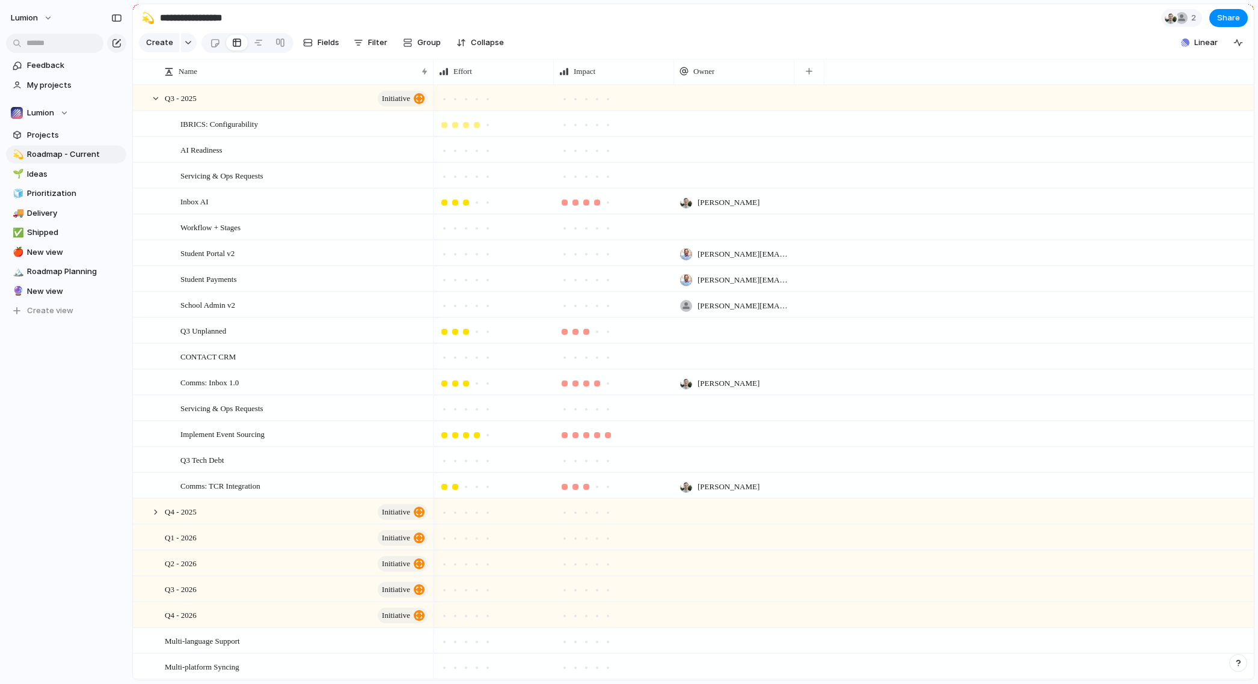
click at [475, 128] on div at bounding box center [477, 125] width 6 height 6
click at [599, 128] on div at bounding box center [597, 125] width 6 height 6
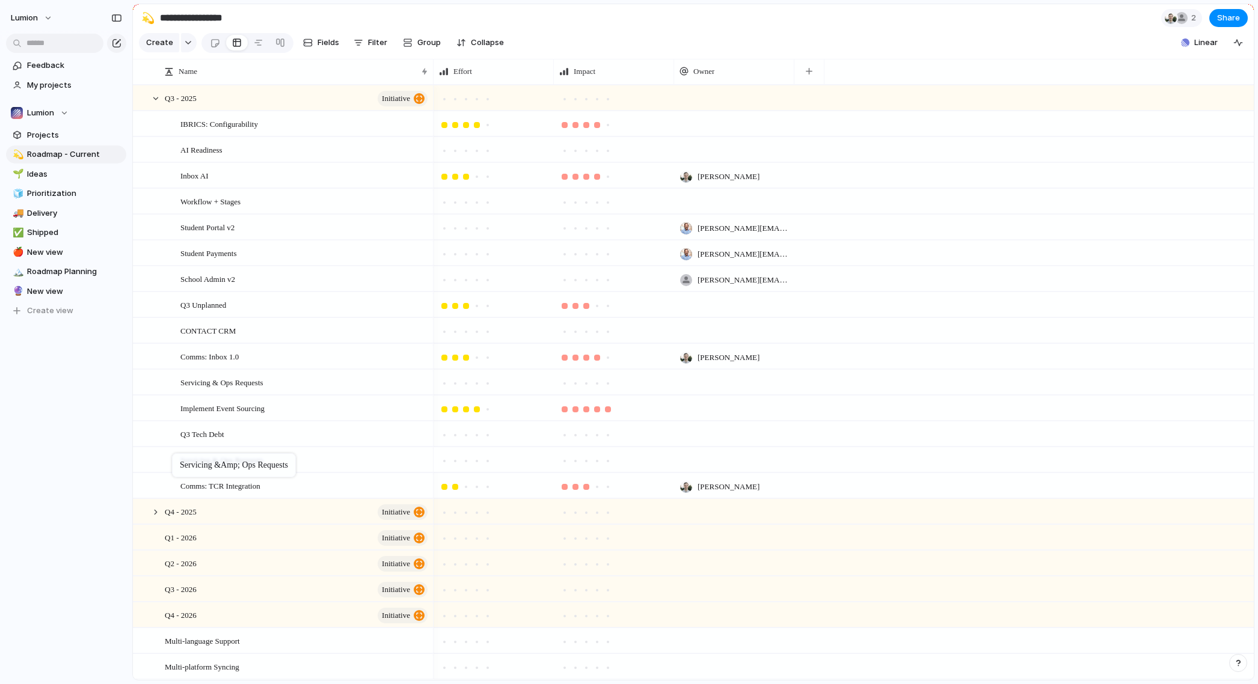
drag, startPoint x: 161, startPoint y: 184, endPoint x: 178, endPoint y: 456, distance: 272.3
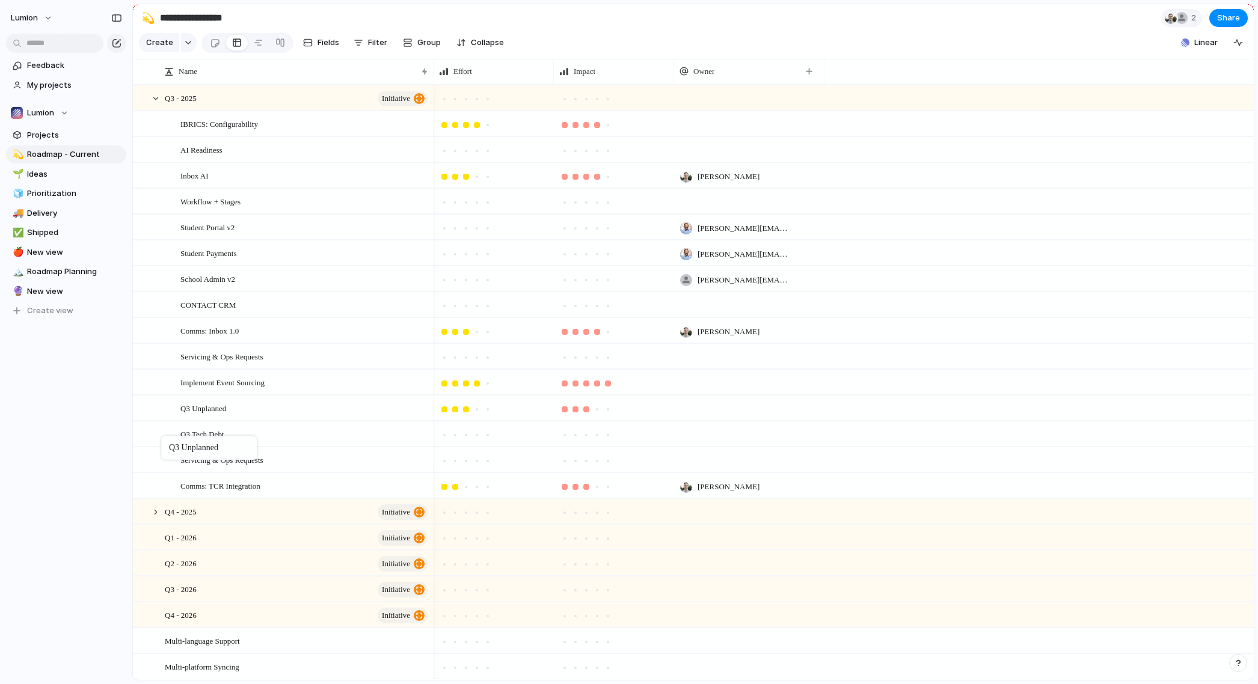
drag, startPoint x: 162, startPoint y: 312, endPoint x: 167, endPoint y: 438, distance: 126.4
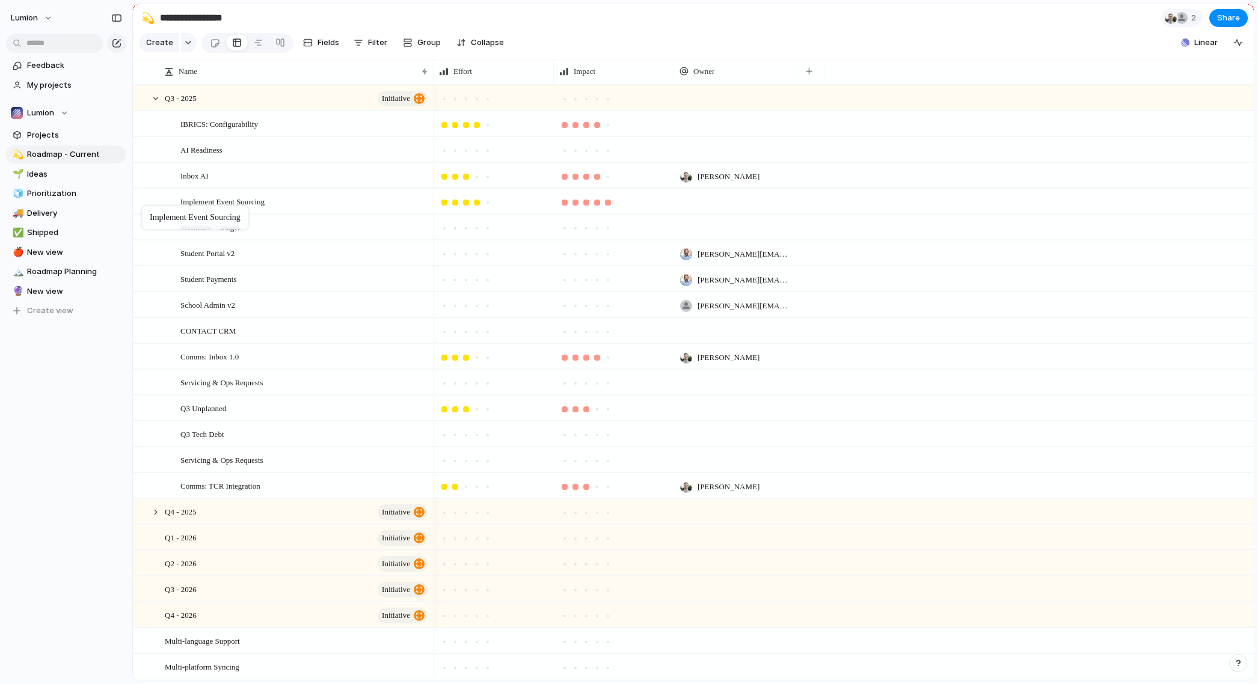
drag, startPoint x: 161, startPoint y: 392, endPoint x: 148, endPoint y: 208, distance: 184.5
drag, startPoint x: 165, startPoint y: 228, endPoint x: 180, endPoint y: 126, distance: 103.3
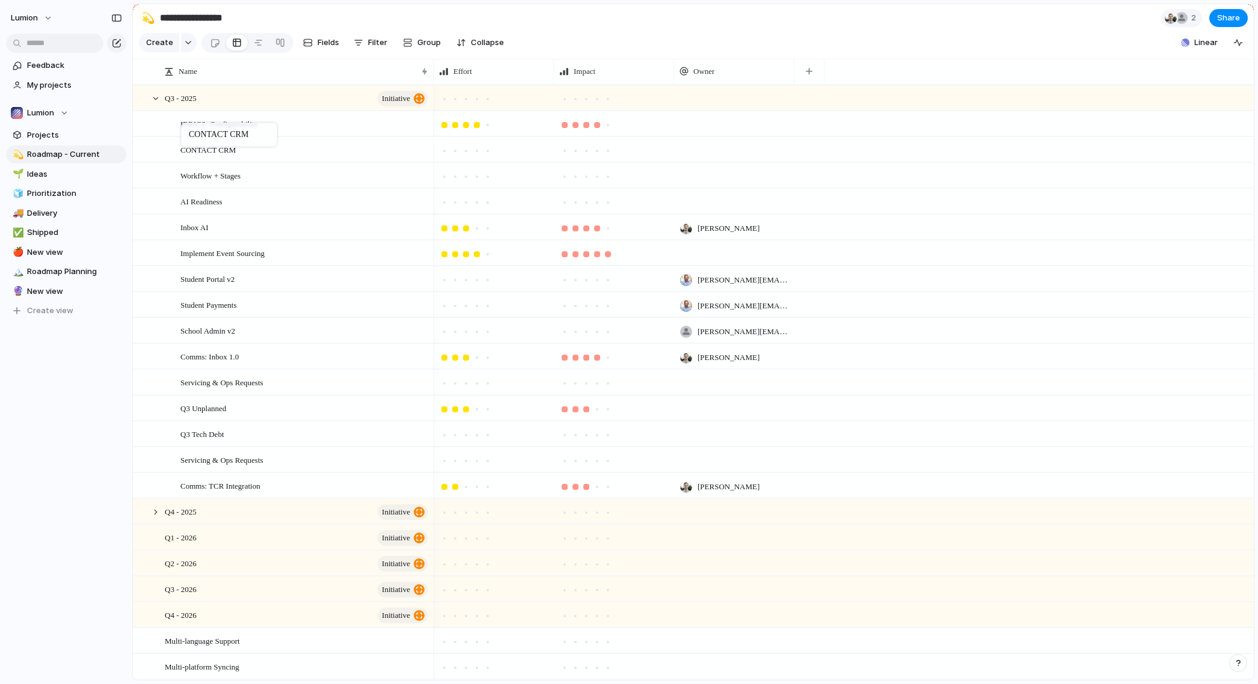
drag, startPoint x: 167, startPoint y: 340, endPoint x: 187, endPoint y: 125, distance: 216.2
drag, startPoint x: 164, startPoint y: 132, endPoint x: 160, endPoint y: 168, distance: 36.9
drag, startPoint x: 160, startPoint y: 183, endPoint x: 168, endPoint y: 130, distance: 53.5
drag, startPoint x: 170, startPoint y: 239, endPoint x: 171, endPoint y: 206, distance: 33.7
click at [237, 311] on span "Student Payments" at bounding box center [208, 305] width 57 height 14
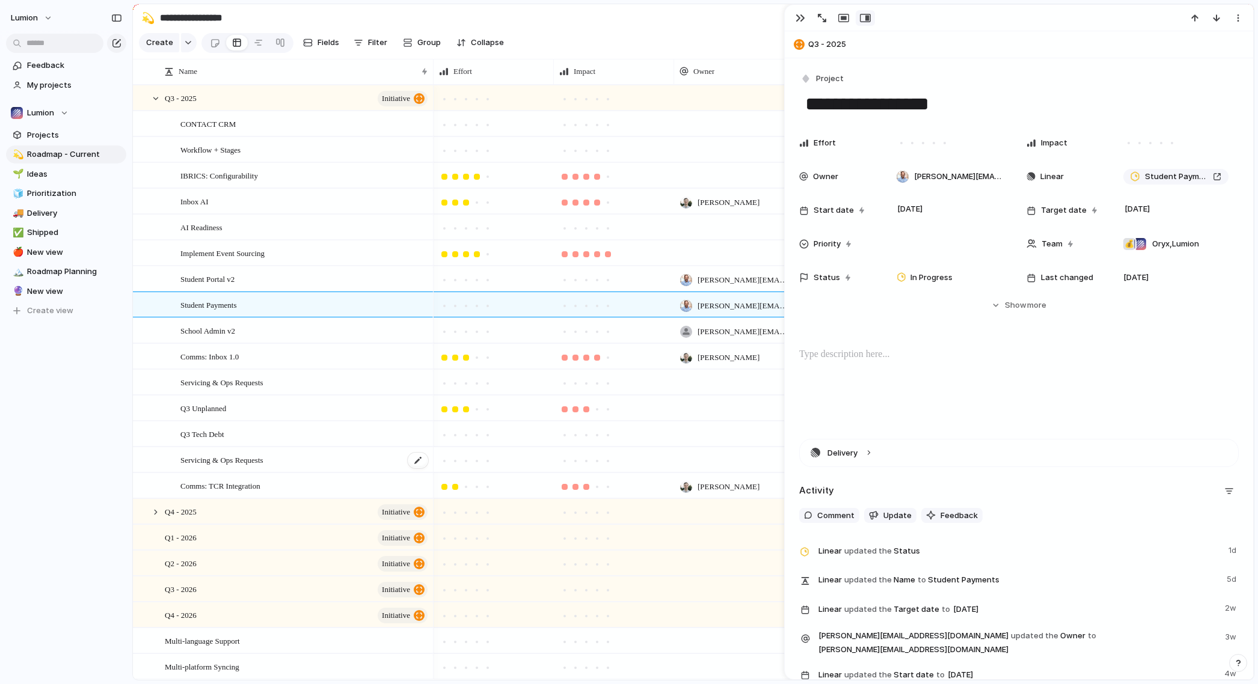
click at [295, 471] on div "Servicing & Ops Requests" at bounding box center [304, 460] width 249 height 25
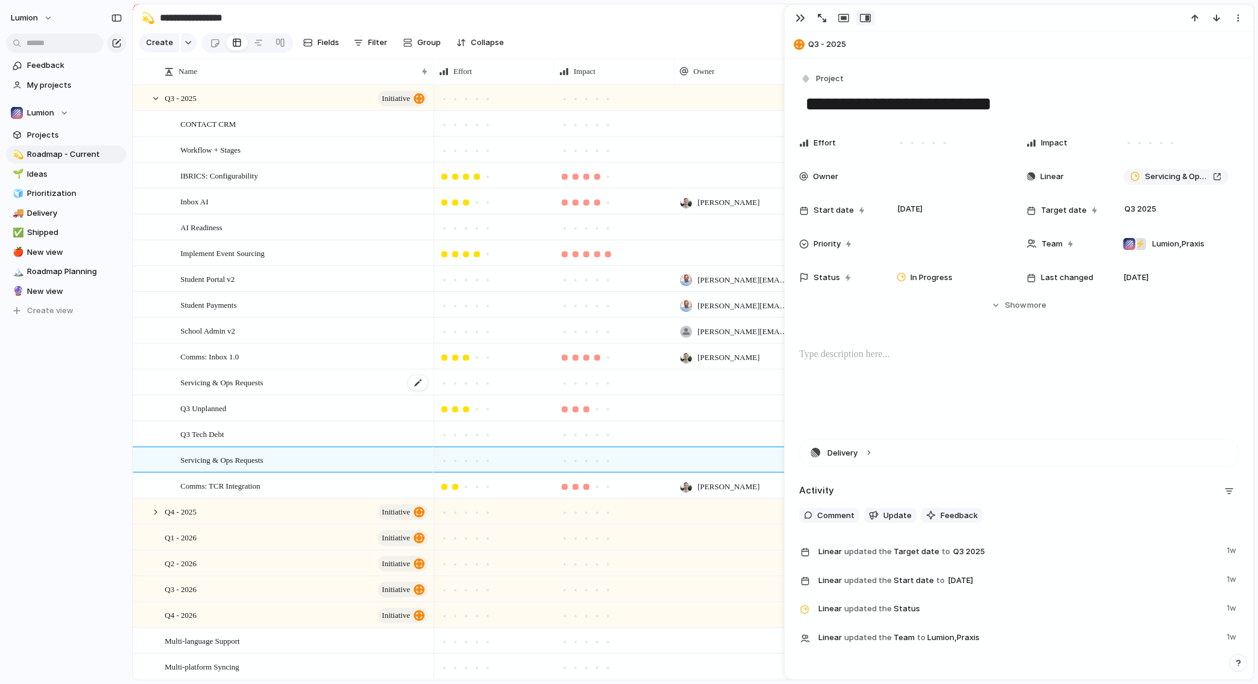
click at [302, 395] on div "Servicing & Ops Requests" at bounding box center [304, 382] width 249 height 25
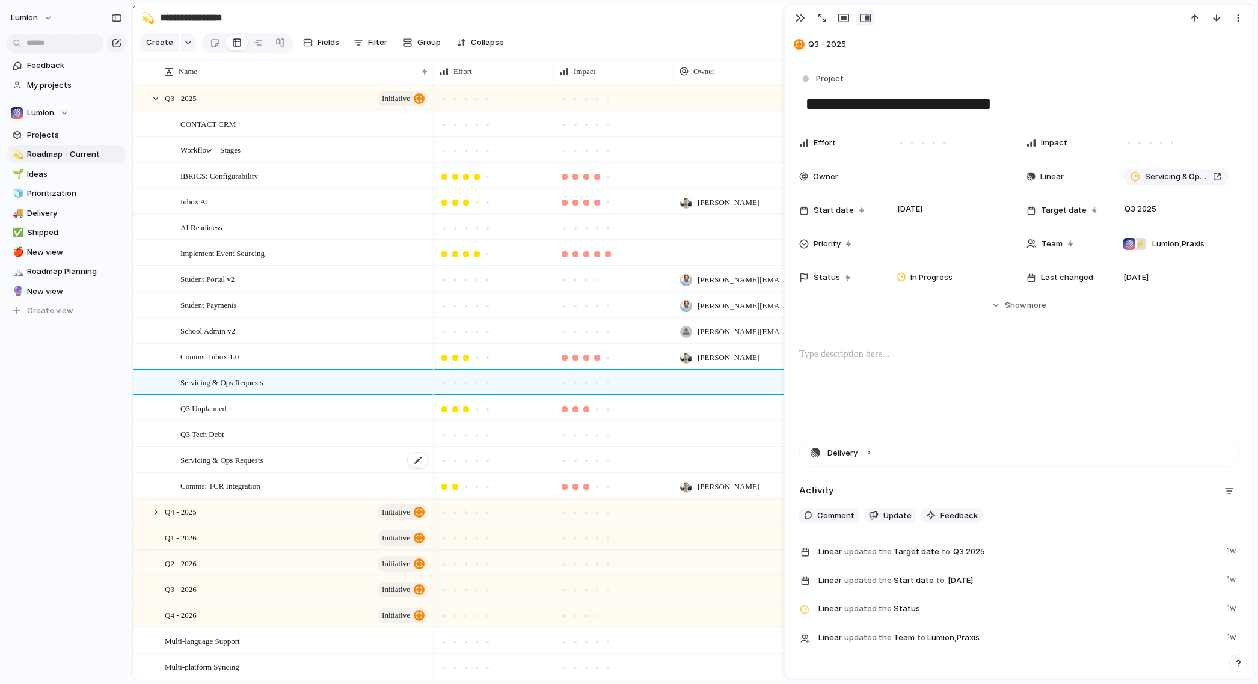
click at [301, 471] on div "Servicing & Ops Requests" at bounding box center [304, 460] width 249 height 25
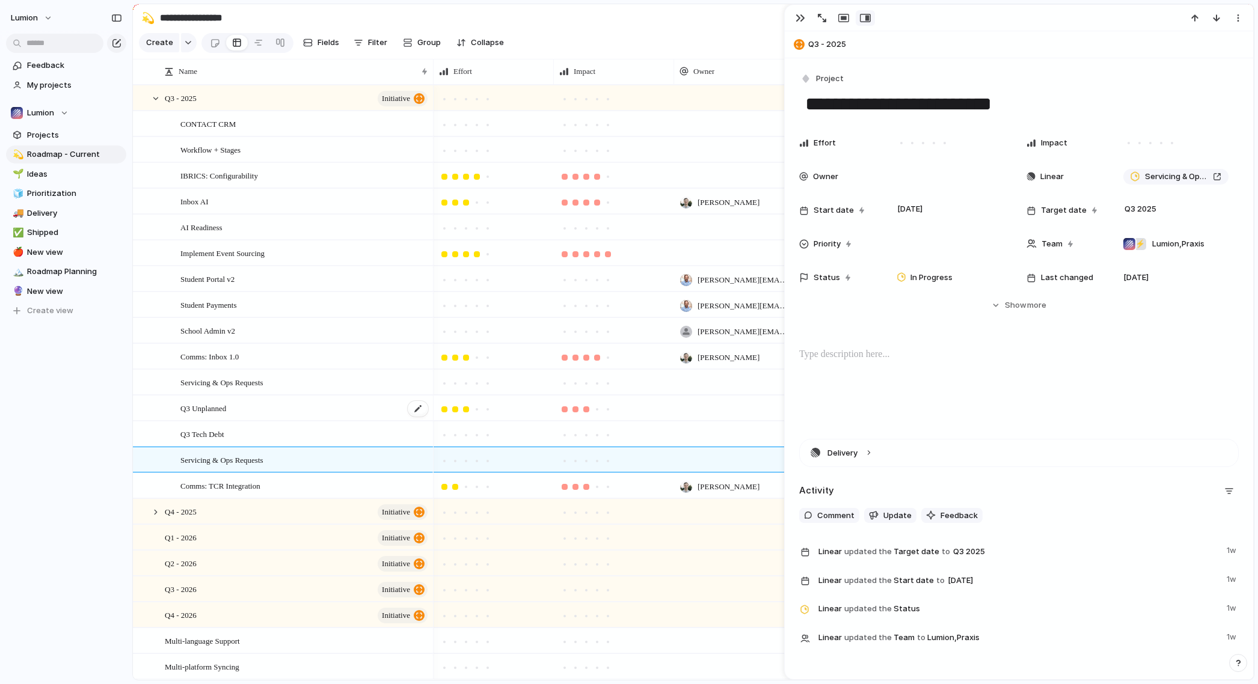
click at [310, 406] on div "Q3 Unplanned" at bounding box center [304, 408] width 249 height 25
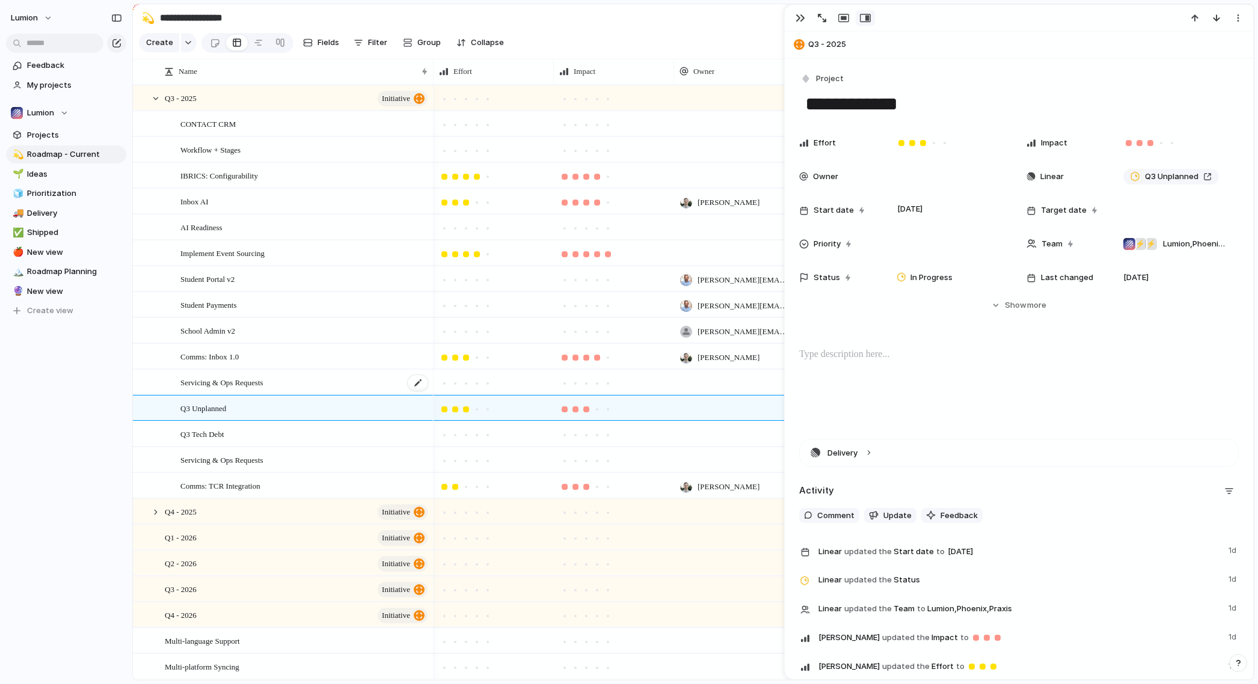
click at [314, 395] on div "Servicing & Ops Requests" at bounding box center [304, 382] width 249 height 25
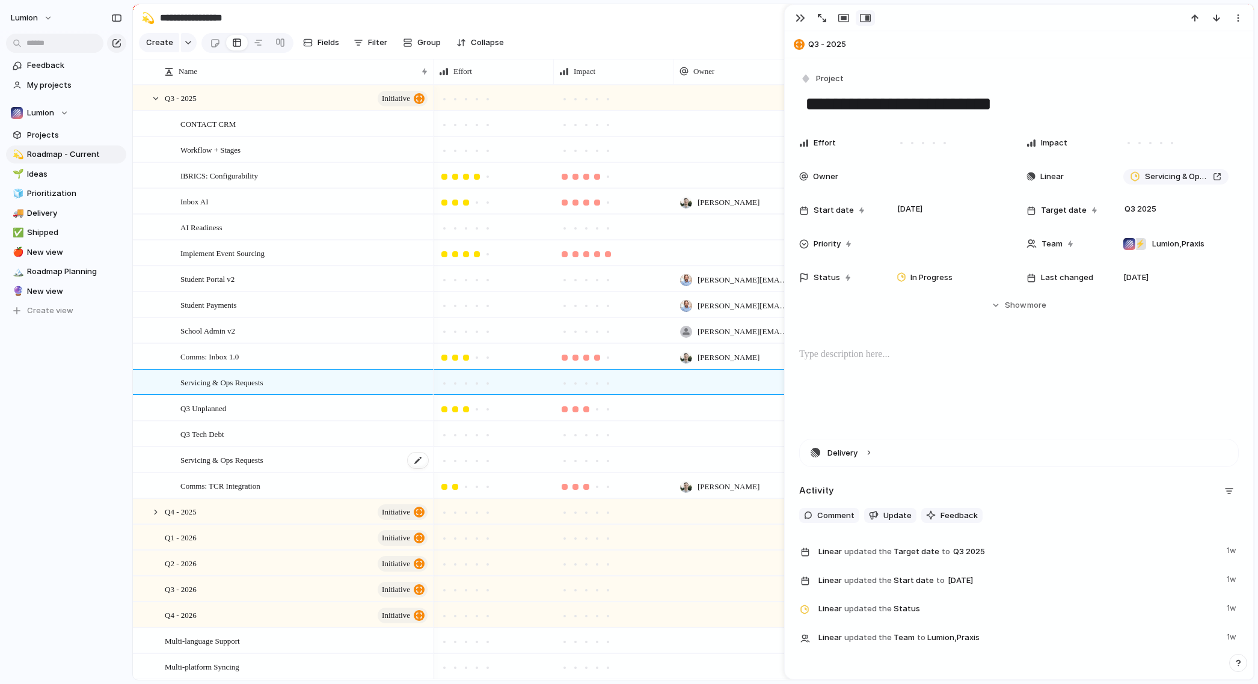
click at [306, 470] on div "Servicing & Ops Requests" at bounding box center [304, 460] width 249 height 25
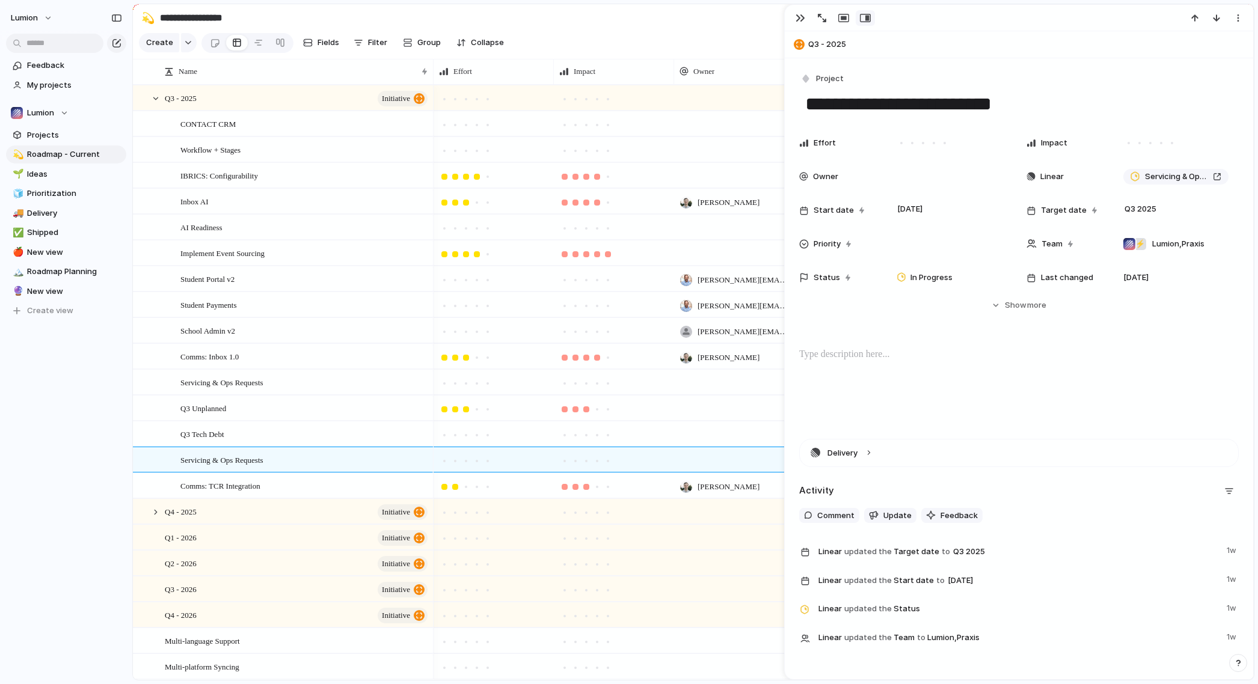
click at [669, 35] on section "Create Fields Filter Group Zoom Collapse Linear" at bounding box center [693, 45] width 1121 height 29
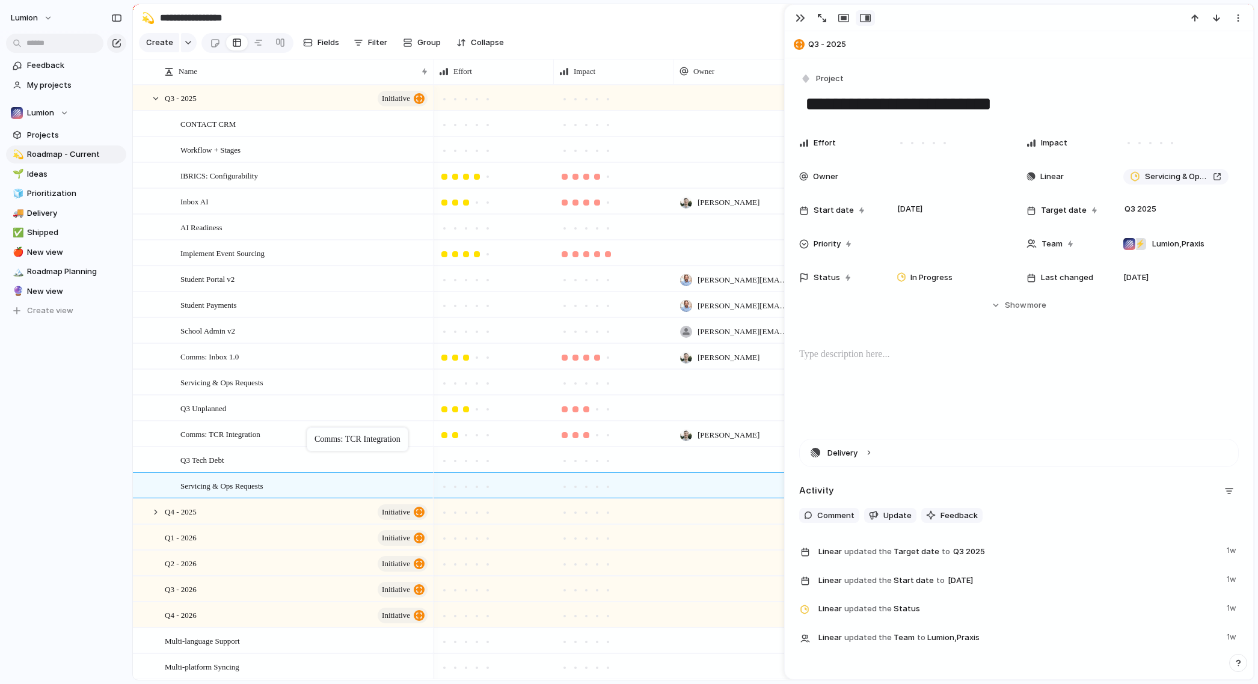
drag, startPoint x: 303, startPoint y: 494, endPoint x: 313, endPoint y: 430, distance: 64.5
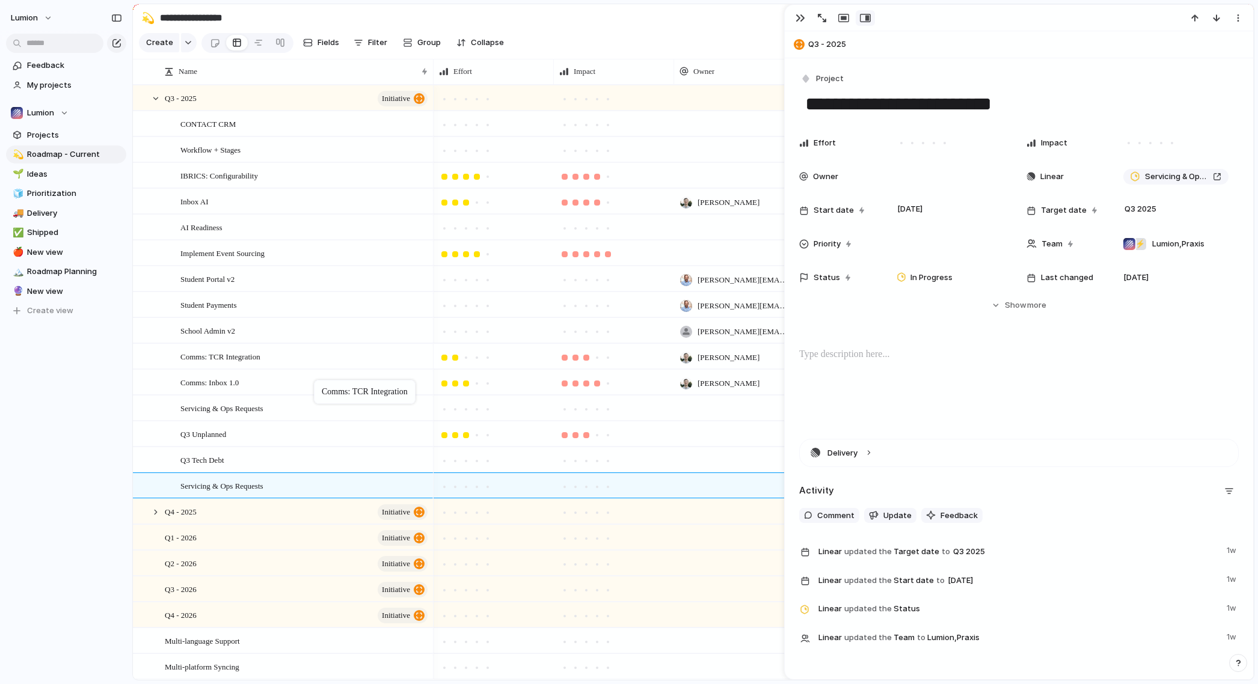
drag, startPoint x: 311, startPoint y: 444, endPoint x: 320, endPoint y: 382, distance: 61.9
drag, startPoint x: 301, startPoint y: 342, endPoint x: 304, endPoint y: 307, distance: 35.0
click at [295, 286] on div "Student Portal v2" at bounding box center [304, 279] width 249 height 25
type textarea "**********"
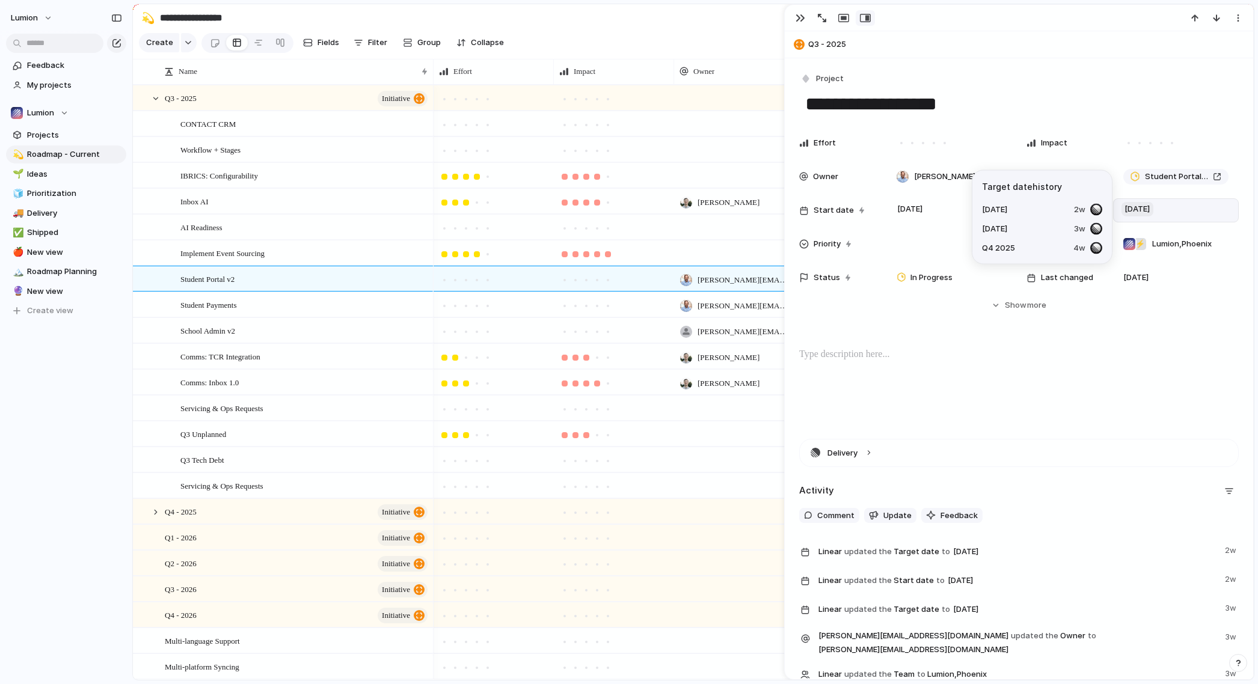
click at [1131, 206] on span "[DATE]" at bounding box center [1137, 209] width 32 height 14
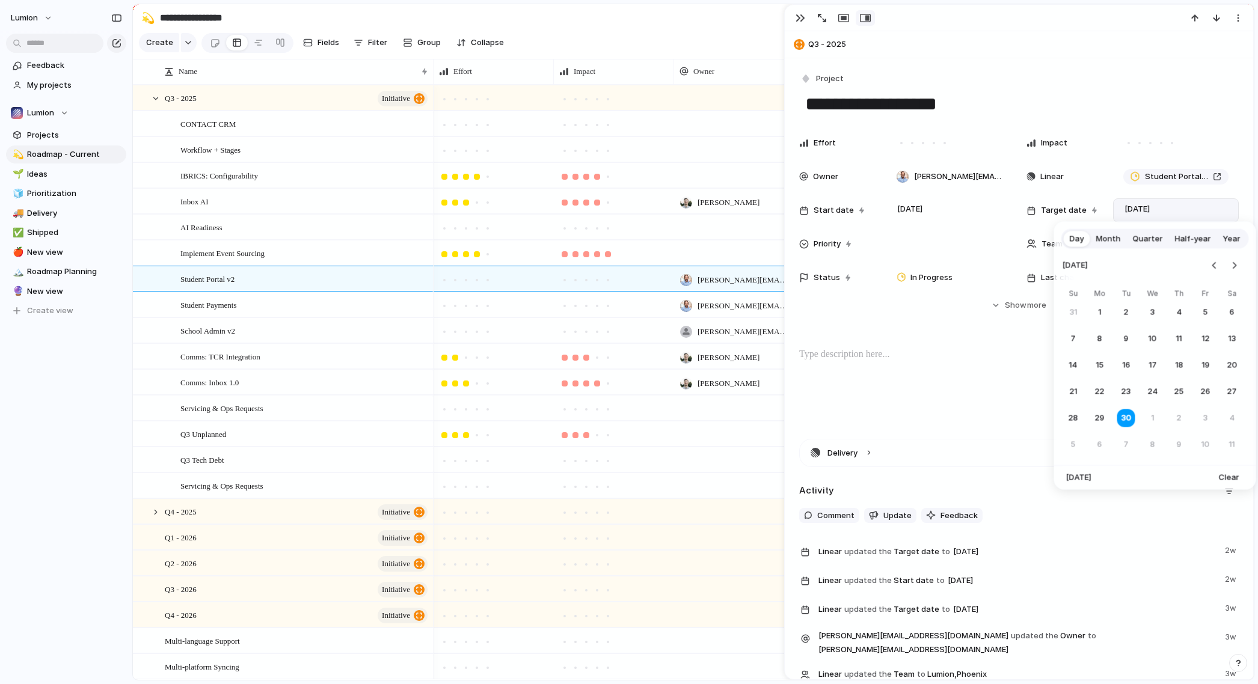
click at [1230, 475] on span "Clear" at bounding box center [1229, 478] width 20 height 12
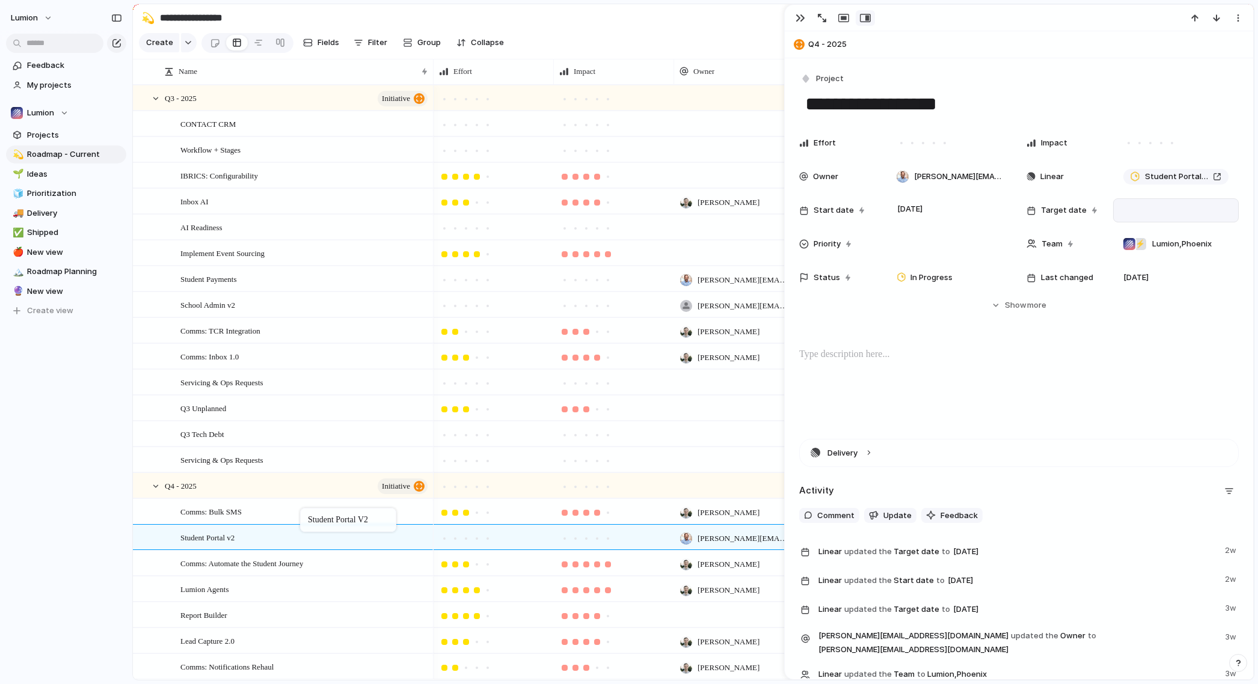
drag, startPoint x: 311, startPoint y: 283, endPoint x: 306, endPoint y: 510, distance: 227.4
click at [157, 492] on div at bounding box center [155, 486] width 11 height 11
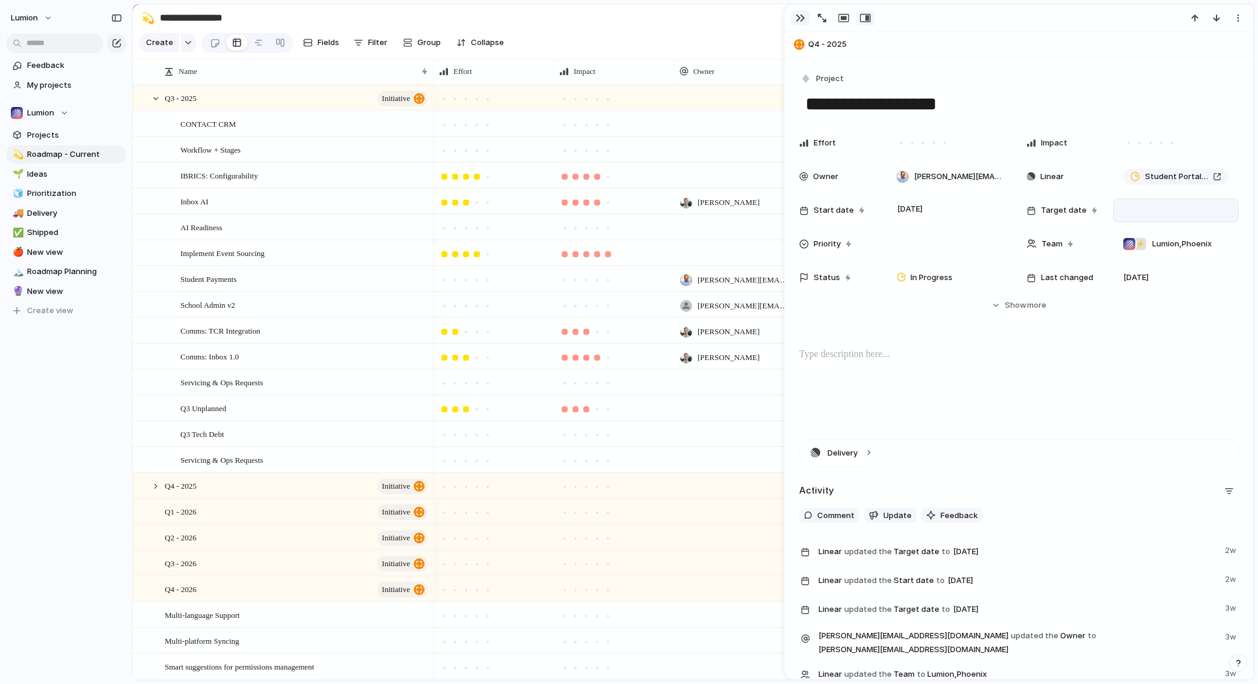
click at [802, 16] on div "button" at bounding box center [801, 18] width 10 height 10
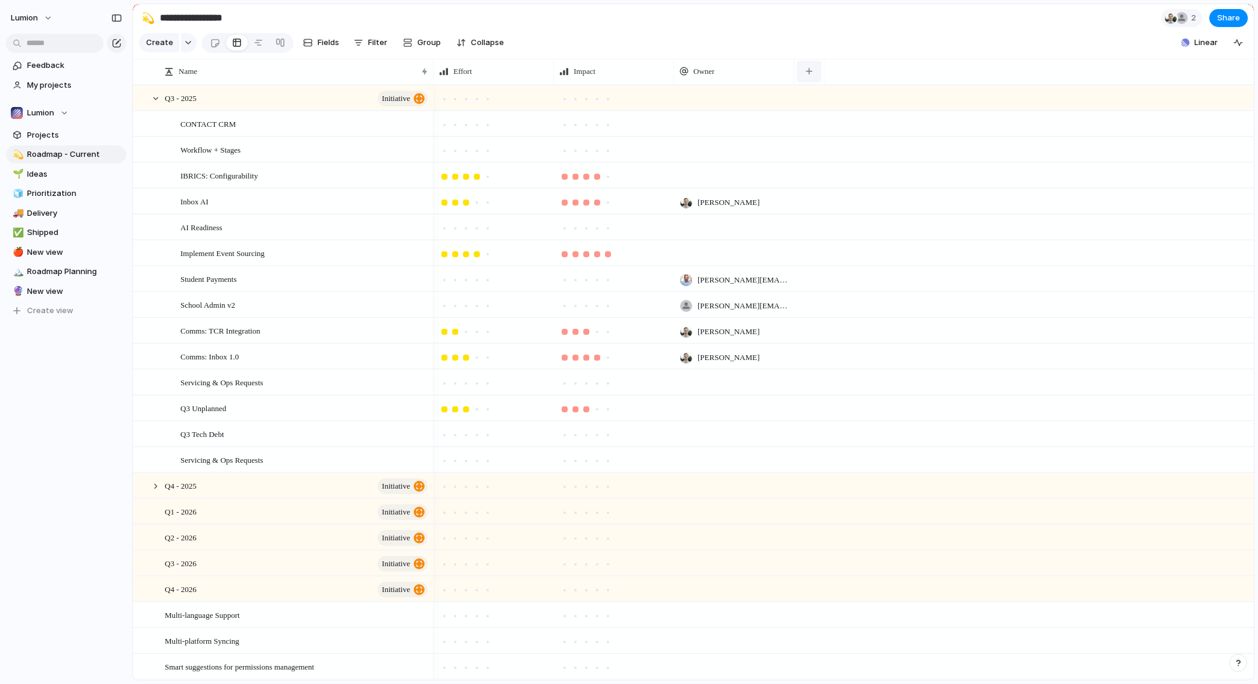
click at [812, 75] on div "button" at bounding box center [809, 71] width 7 height 7
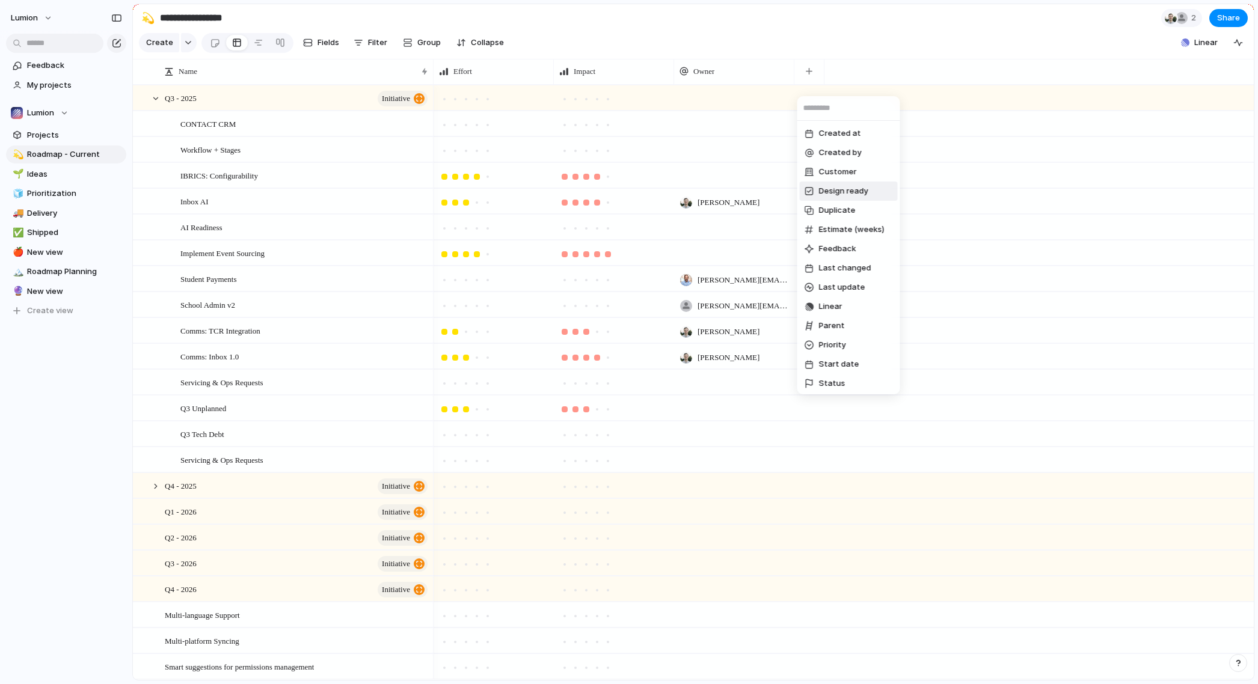
click at [859, 195] on span "Design ready" at bounding box center [843, 191] width 49 height 12
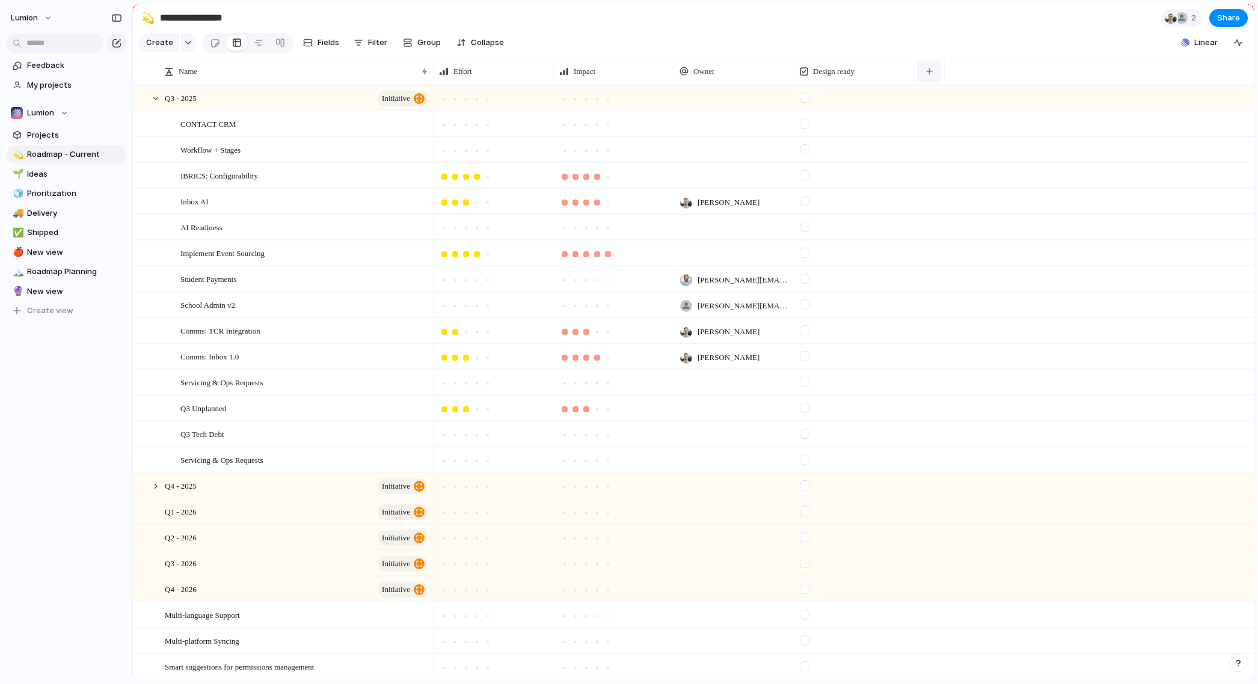
click at [930, 75] on div "button" at bounding box center [929, 71] width 7 height 7
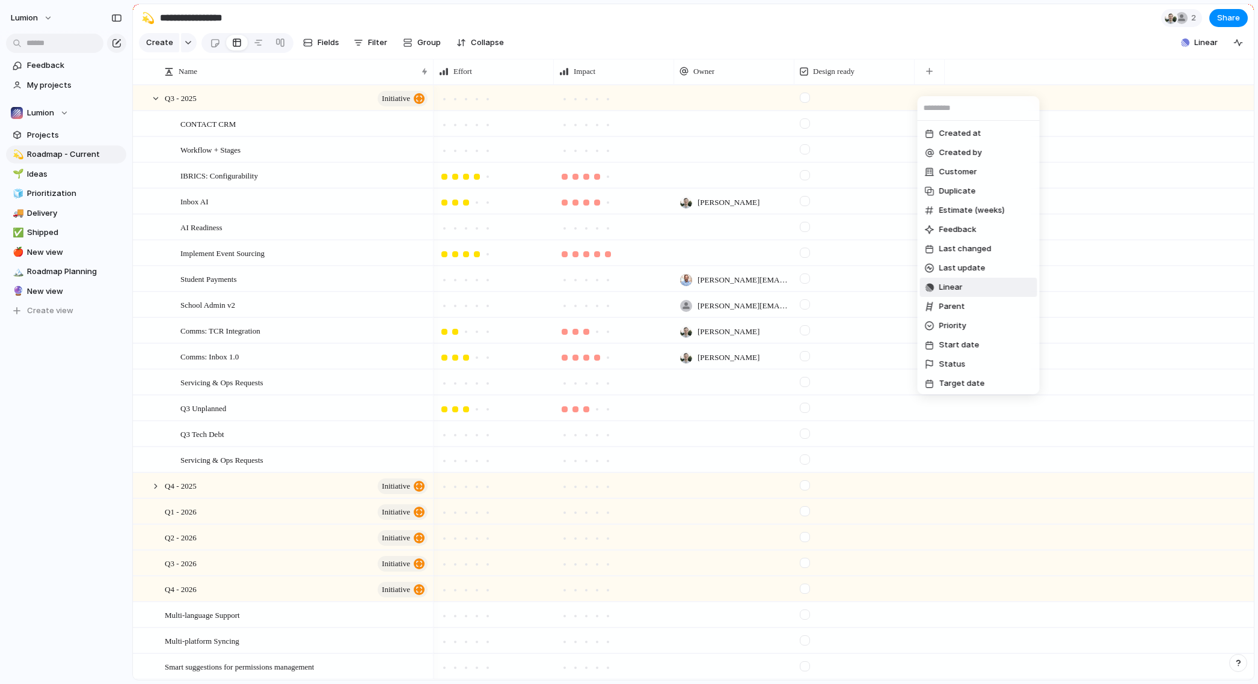
click at [964, 287] on li "Linear" at bounding box center [978, 287] width 117 height 19
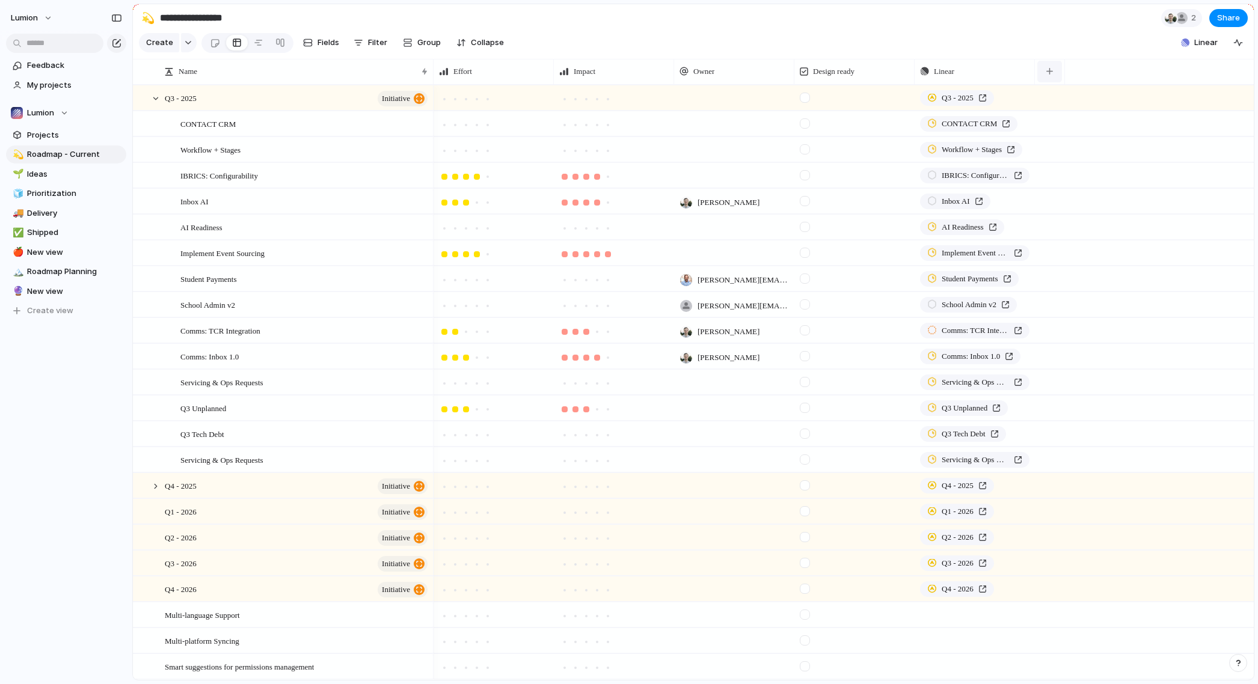
click at [1050, 75] on div "button" at bounding box center [1049, 71] width 7 height 7
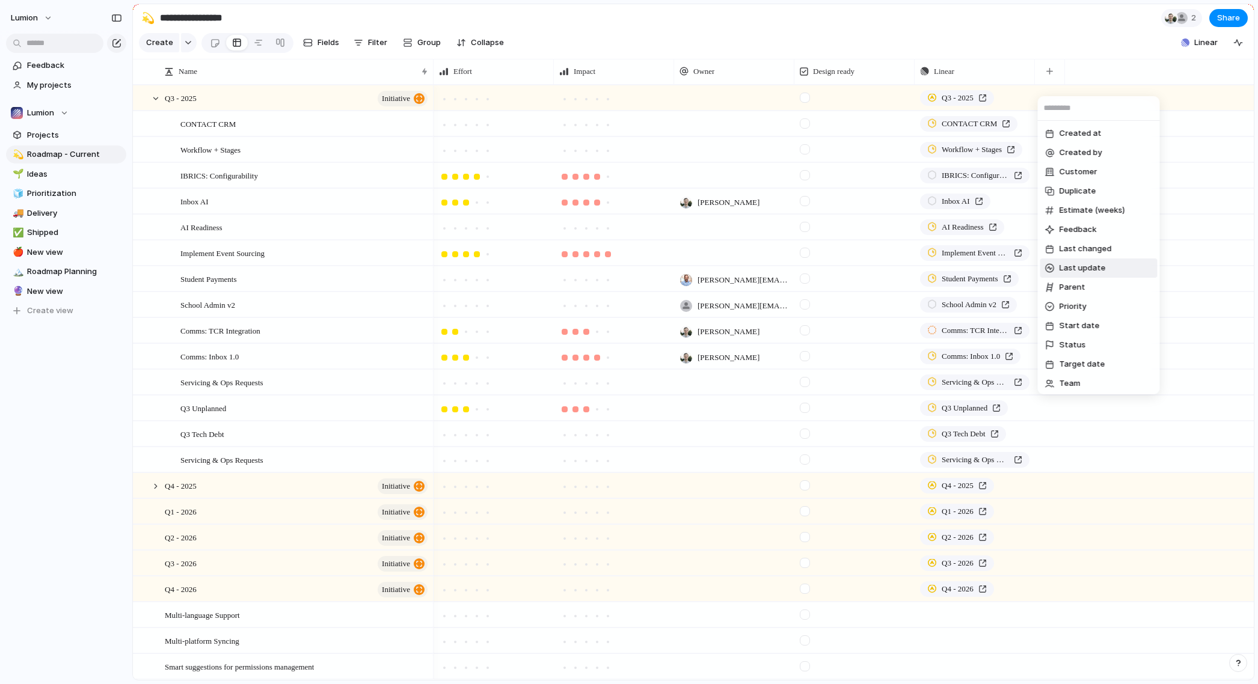
click at [1076, 265] on span "Last update" at bounding box center [1082, 268] width 46 height 12
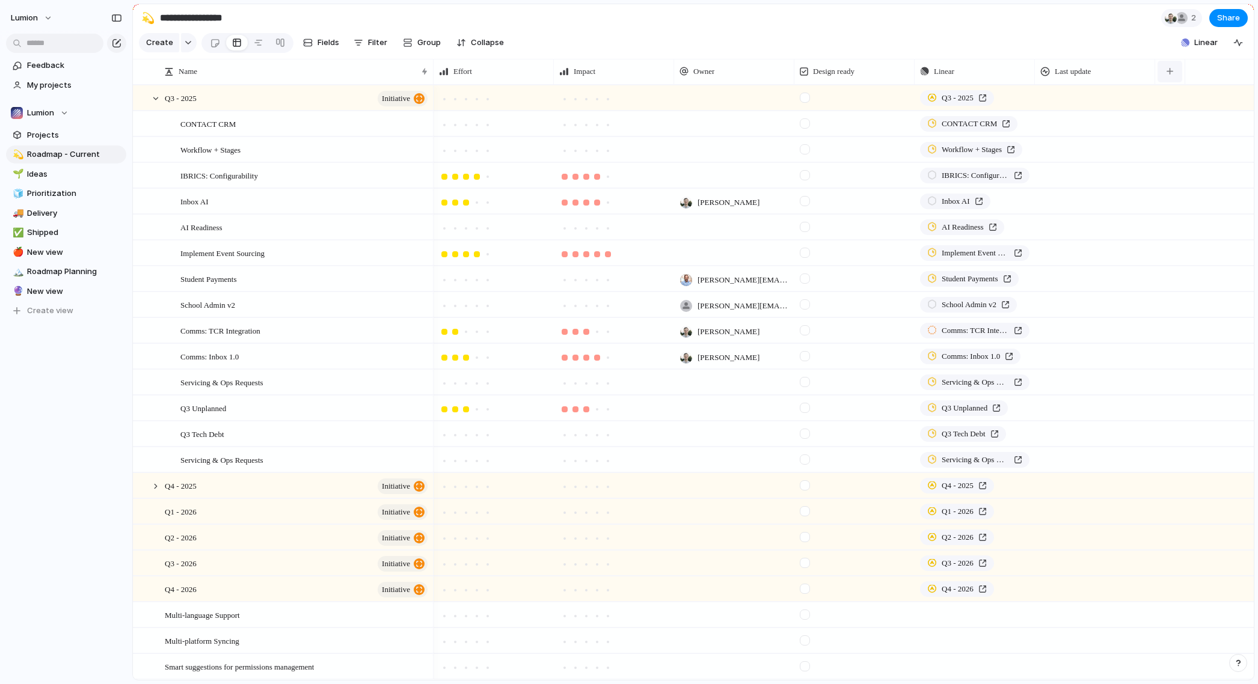
click at [1176, 82] on button "button" at bounding box center [1169, 72] width 25 height 22
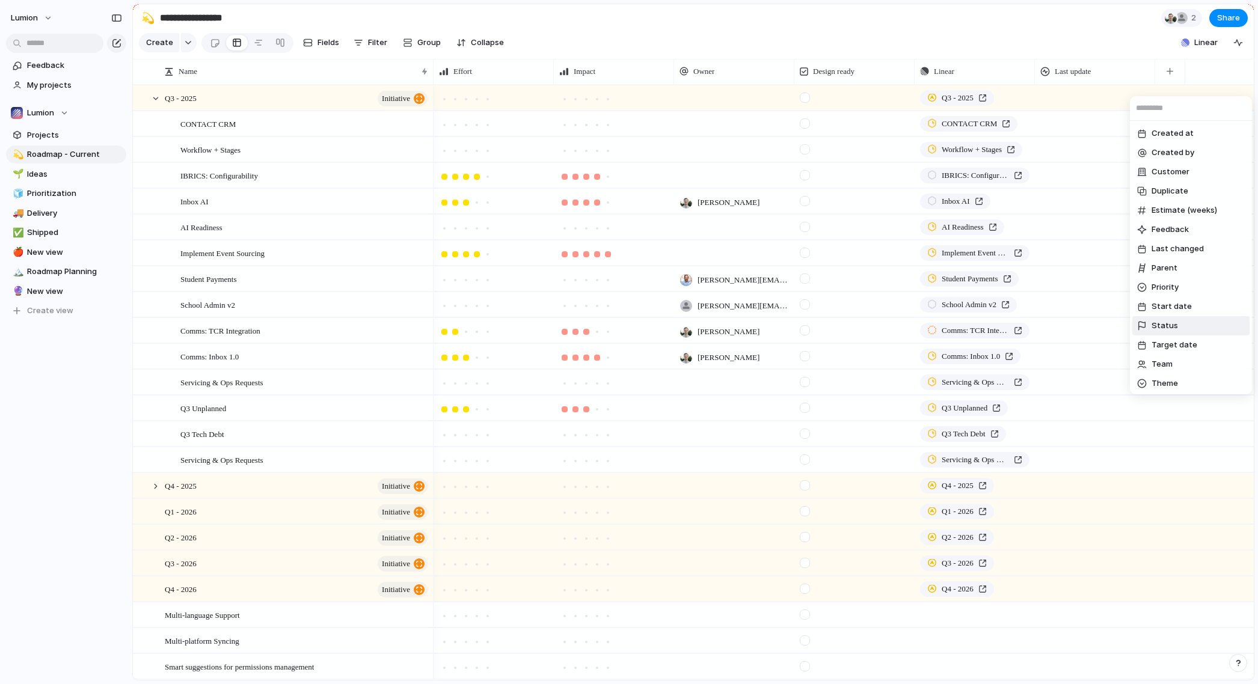
click at [1171, 324] on span "Status" at bounding box center [1164, 326] width 26 height 12
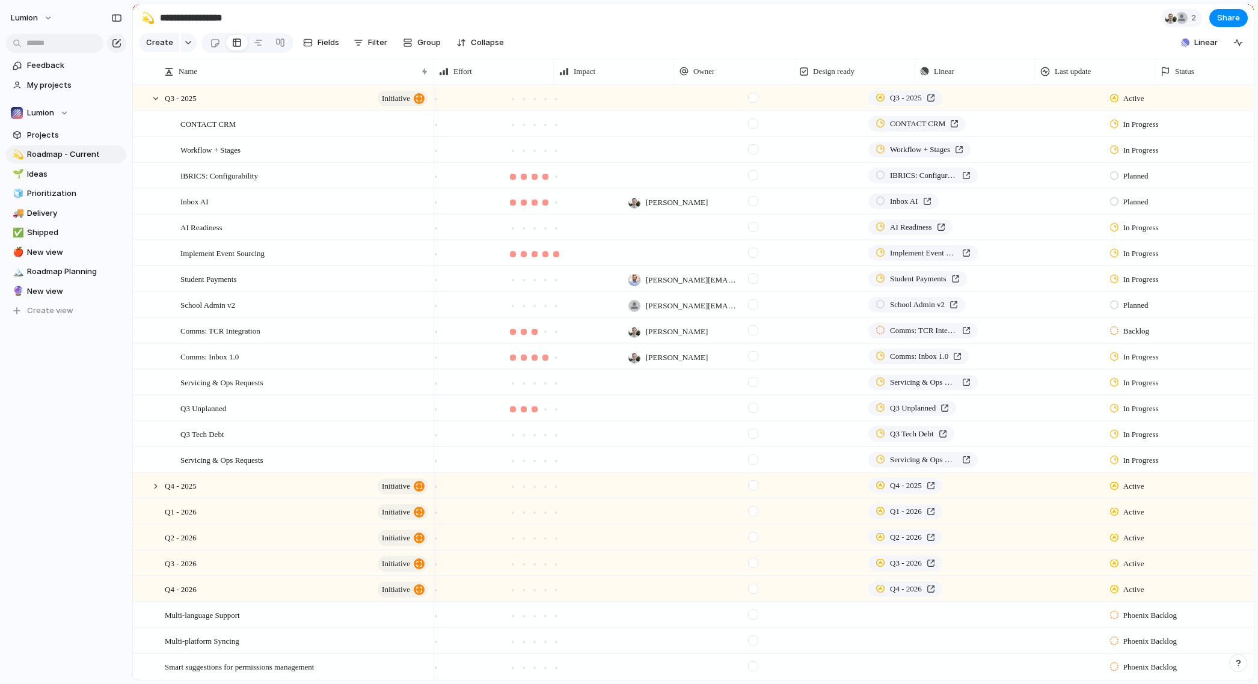
scroll to position [0, 52]
click at [1068, 78] on div "Last update" at bounding box center [1042, 72] width 109 height 12
click at [1034, 131] on li "Hide" at bounding box center [1032, 126] width 88 height 19
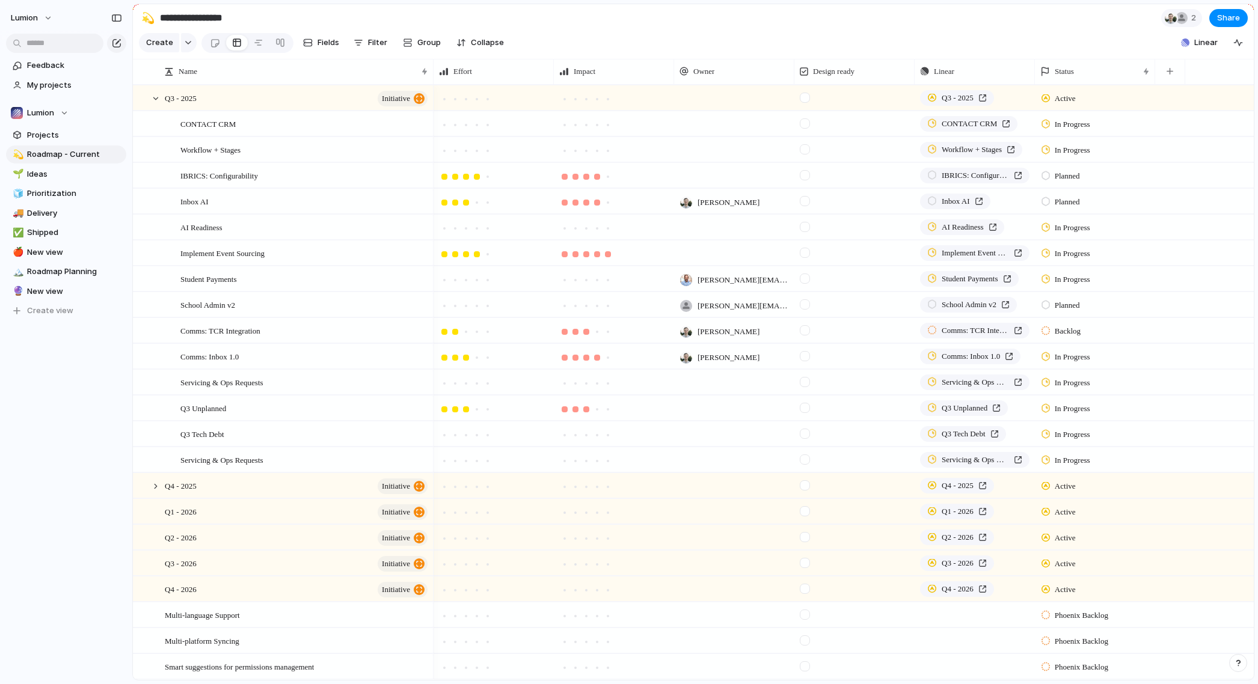
scroll to position [0, 0]
click at [1178, 80] on button "button" at bounding box center [1169, 72] width 25 height 22
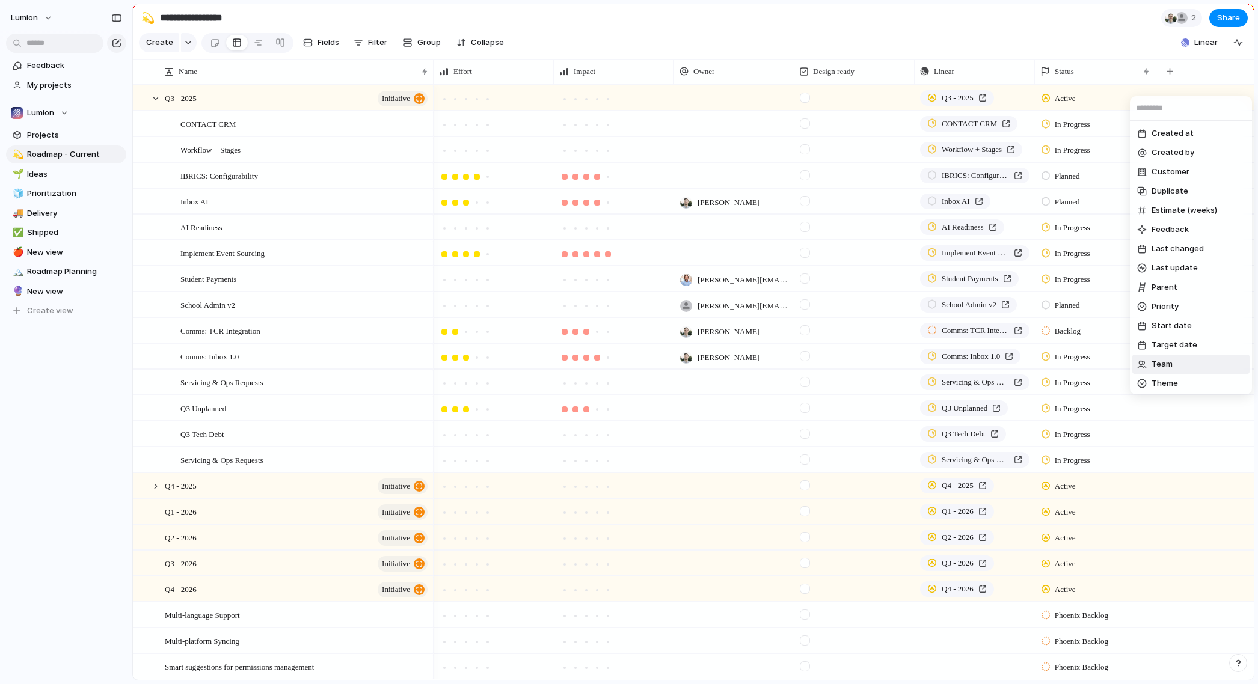
click at [1160, 371] on li "Team" at bounding box center [1190, 364] width 117 height 19
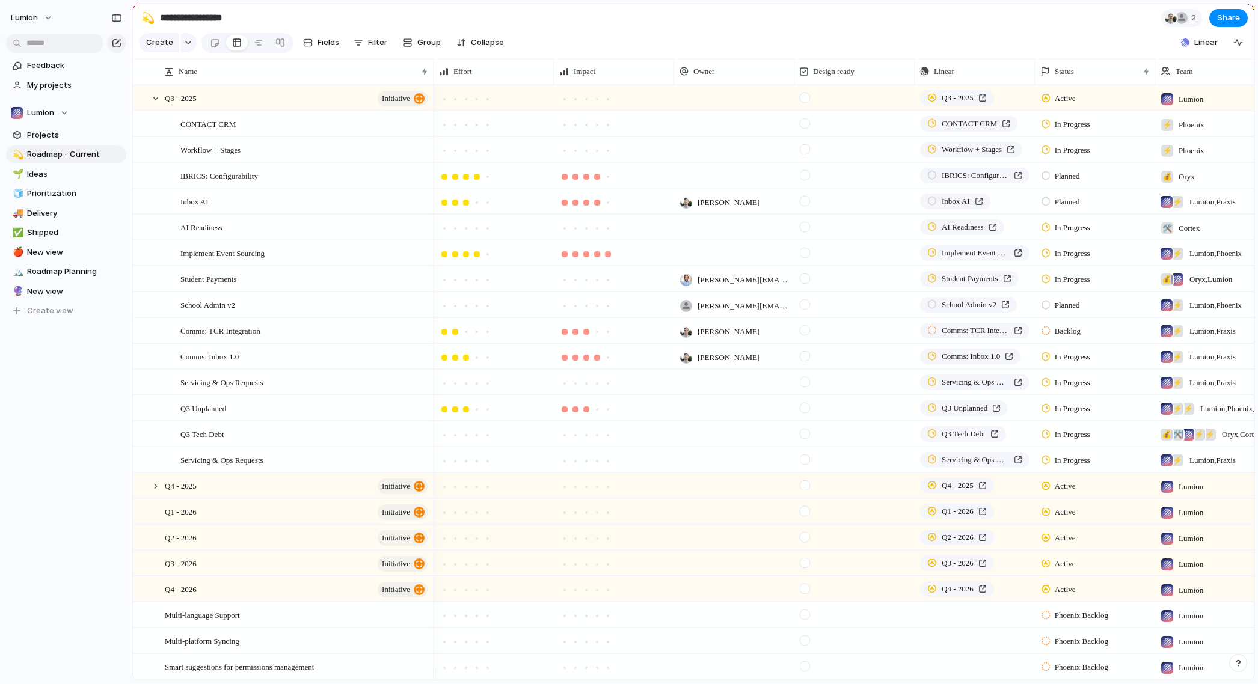
scroll to position [0, 52]
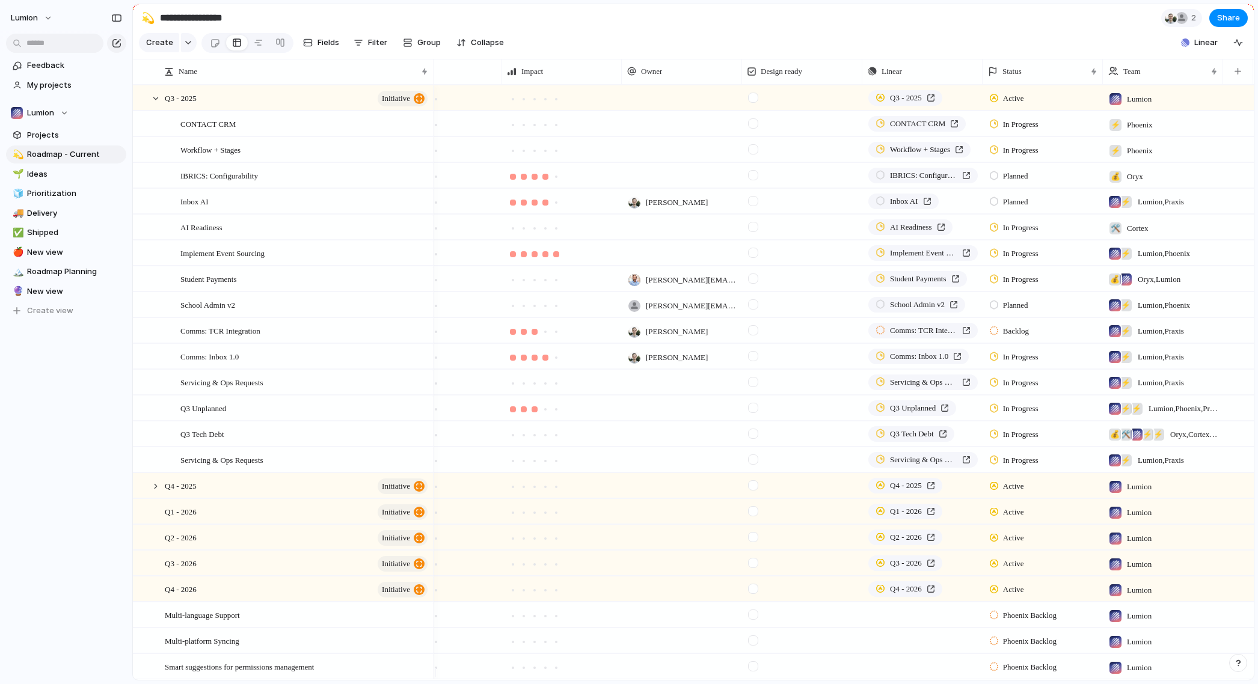
click at [1139, 208] on span "Lumion , Praxis" at bounding box center [1161, 202] width 46 height 12
click at [1115, 260] on div at bounding box center [1115, 260] width 21 height 21
click at [1100, 23] on div "Lumion ⚡ Phoenix ⚡ Praxis 💰 Oryx 🛠️ Cortex" at bounding box center [629, 342] width 1258 height 684
click at [1136, 261] on div "⚡ Lumion , [GEOGRAPHIC_DATA]" at bounding box center [1149, 251] width 91 height 20
click at [1119, 311] on div at bounding box center [1115, 311] width 21 height 21
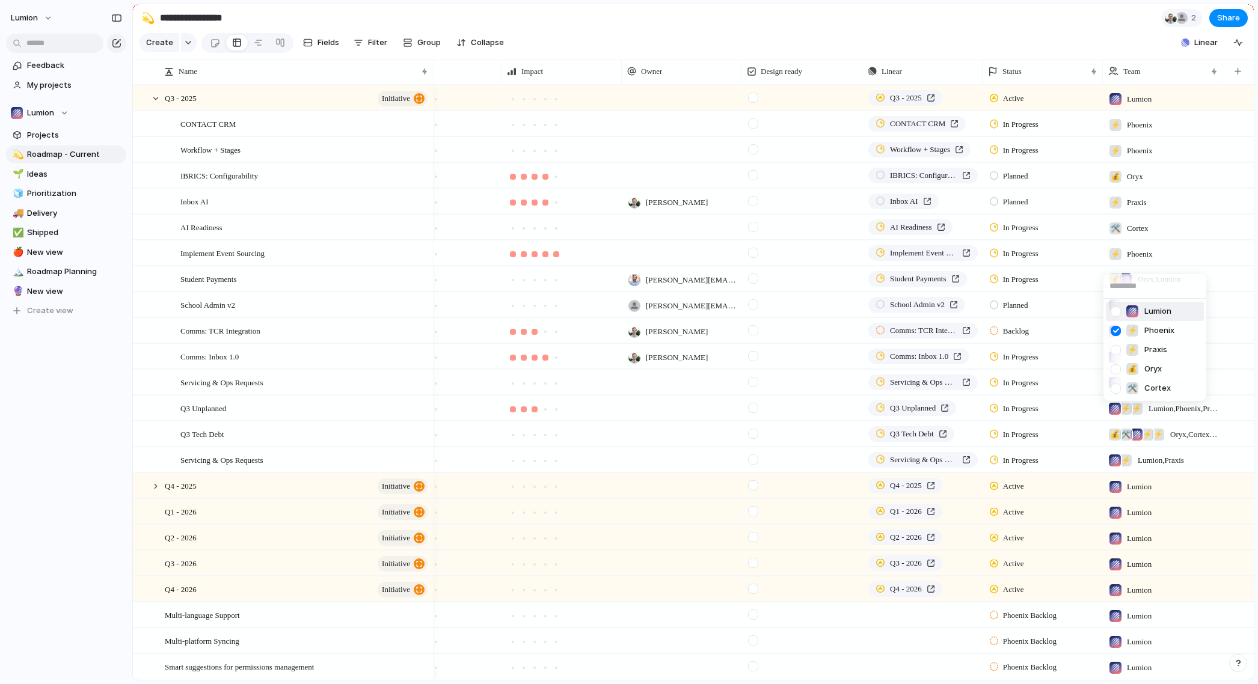
click at [1119, 40] on div "Lumion ⚡ Phoenix ⚡ Praxis 💰 Oryx 🛠️ Cortex" at bounding box center [629, 342] width 1258 height 684
click at [1144, 311] on span "Lumion , [GEOGRAPHIC_DATA]" at bounding box center [1164, 305] width 52 height 12
click at [1118, 362] on div at bounding box center [1115, 363] width 21 height 21
click at [1124, 46] on div "Lumion ⚡ Phoenix ⚡ Praxis 💰 Oryx 🛠️ Cortex" at bounding box center [629, 342] width 1258 height 684
click at [1142, 337] on span "Lumion , Praxis" at bounding box center [1161, 331] width 46 height 12
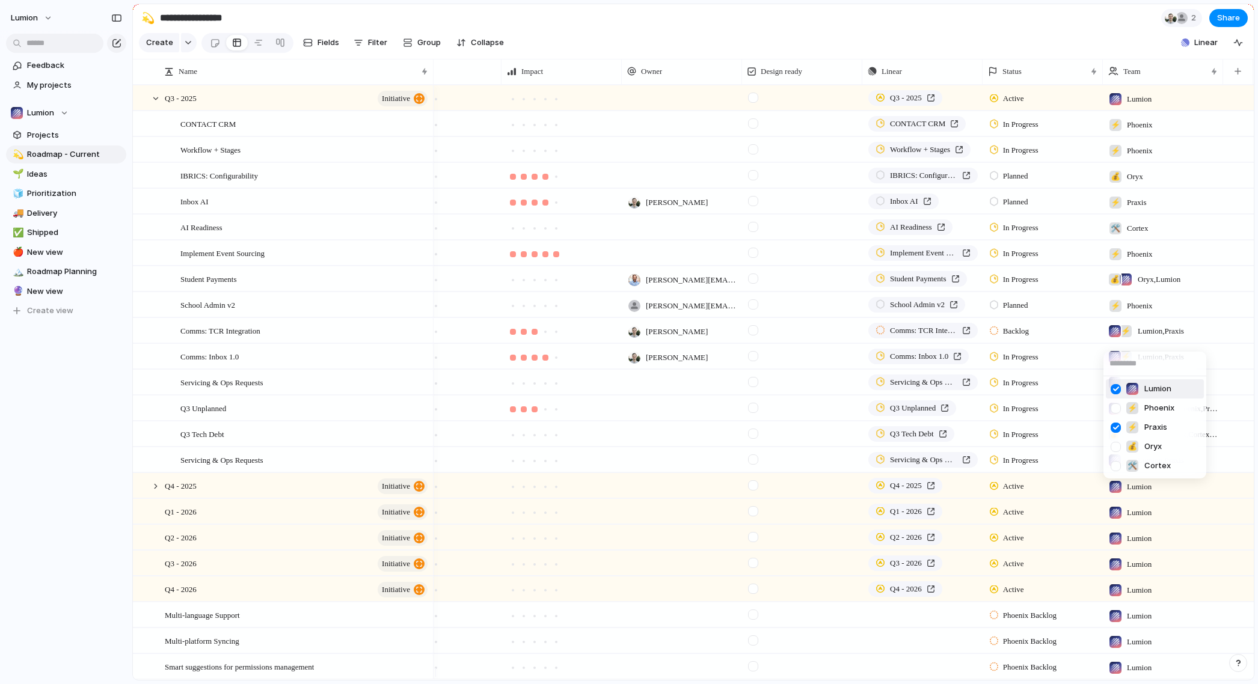
click at [1115, 389] on div at bounding box center [1115, 389] width 21 height 21
click at [1095, 26] on div "Lumion ⚡ Phoenix ⚡ Praxis 💰 Oryx 🛠️ Cortex" at bounding box center [629, 342] width 1258 height 684
click at [1145, 363] on span "Lumion , Praxis" at bounding box center [1161, 357] width 46 height 12
click at [1112, 414] on div at bounding box center [1115, 415] width 21 height 21
click at [1116, 29] on div "Lumion ⚡ Phoenix ⚡ Praxis 💰 Oryx 🛠️ Cortex" at bounding box center [629, 342] width 1258 height 684
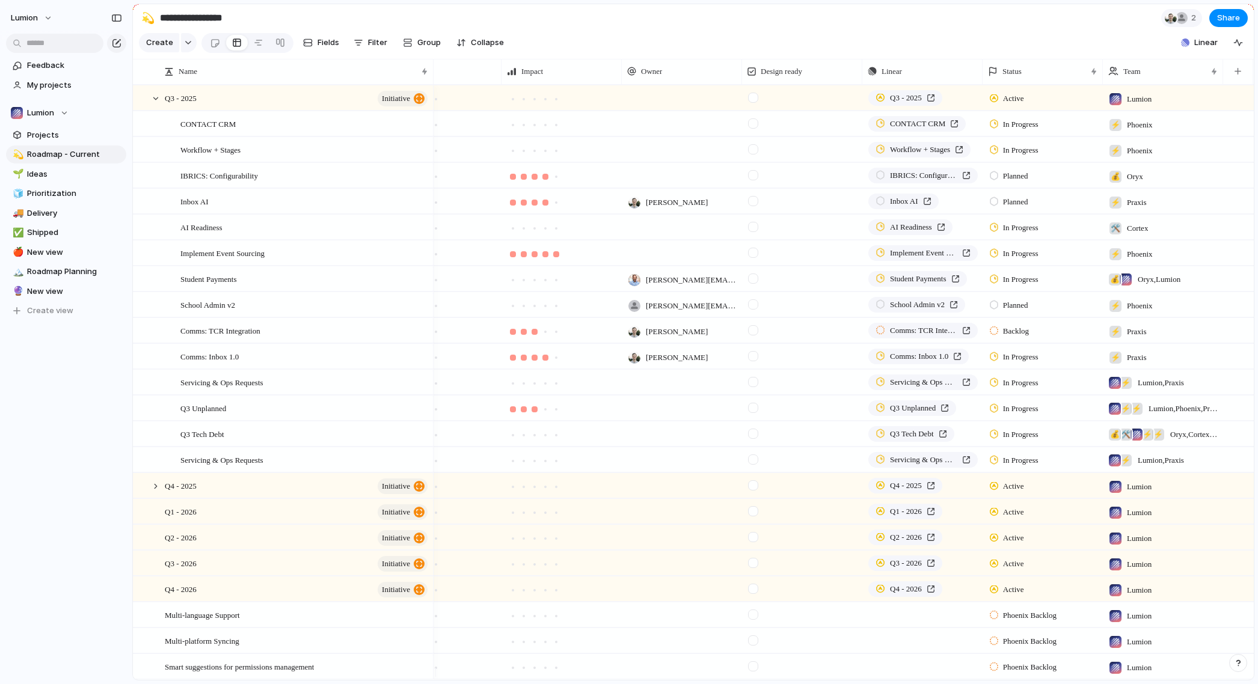
click at [1148, 260] on span "Phoenix" at bounding box center [1140, 254] width 26 height 12
click at [1119, 312] on div at bounding box center [1115, 311] width 21 height 21
click at [1106, 25] on div "Lumion ⚡ Phoenix ⚡ Praxis 💰 Oryx 🛠️ Cortex" at bounding box center [629, 342] width 1258 height 684
click at [1146, 389] on span "Lumion , Praxis" at bounding box center [1161, 383] width 46 height 12
click at [1115, 461] on div at bounding box center [1115, 460] width 21 height 21
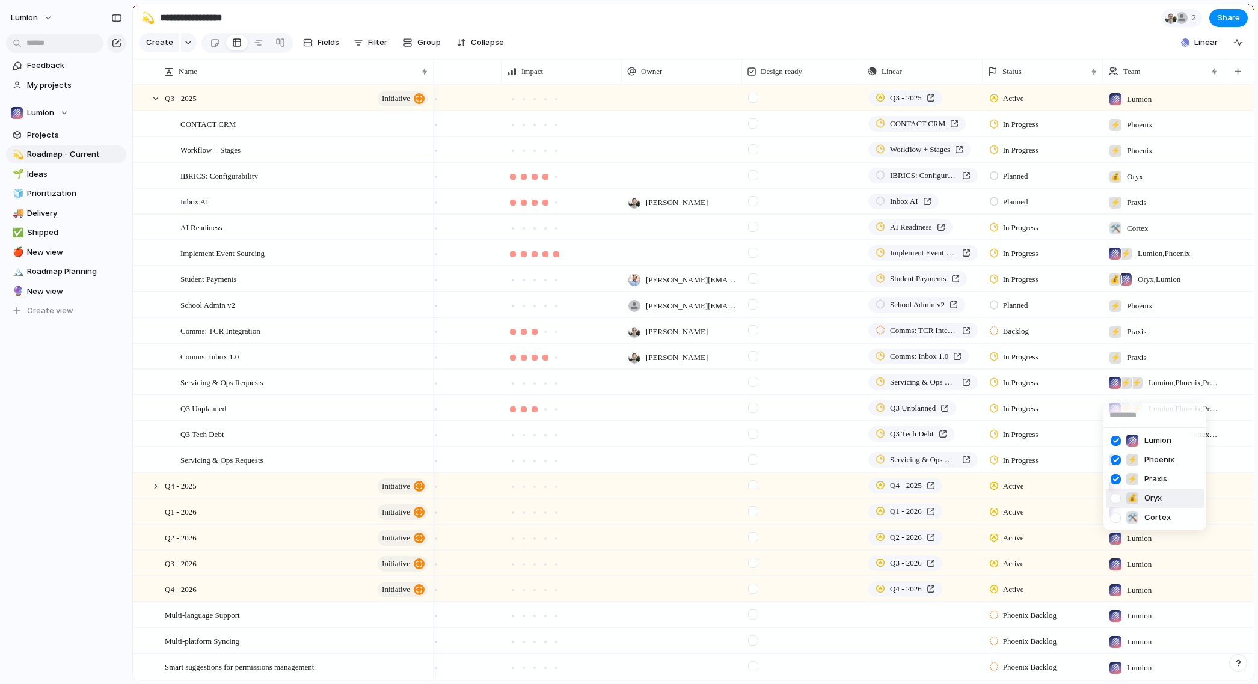
click at [1119, 496] on div at bounding box center [1115, 498] width 21 height 21
click at [1117, 519] on div at bounding box center [1115, 517] width 21 height 21
click at [1087, 33] on div "Lumion ⚡ Phoenix ⚡ Praxis 💰 Oryx 🛠️ Cortex" at bounding box center [629, 342] width 1258 height 684
click at [1159, 412] on span "Lumion , Phoenix , Praxis" at bounding box center [1183, 409] width 70 height 12
click at [1120, 526] on div at bounding box center [1115, 524] width 21 height 21
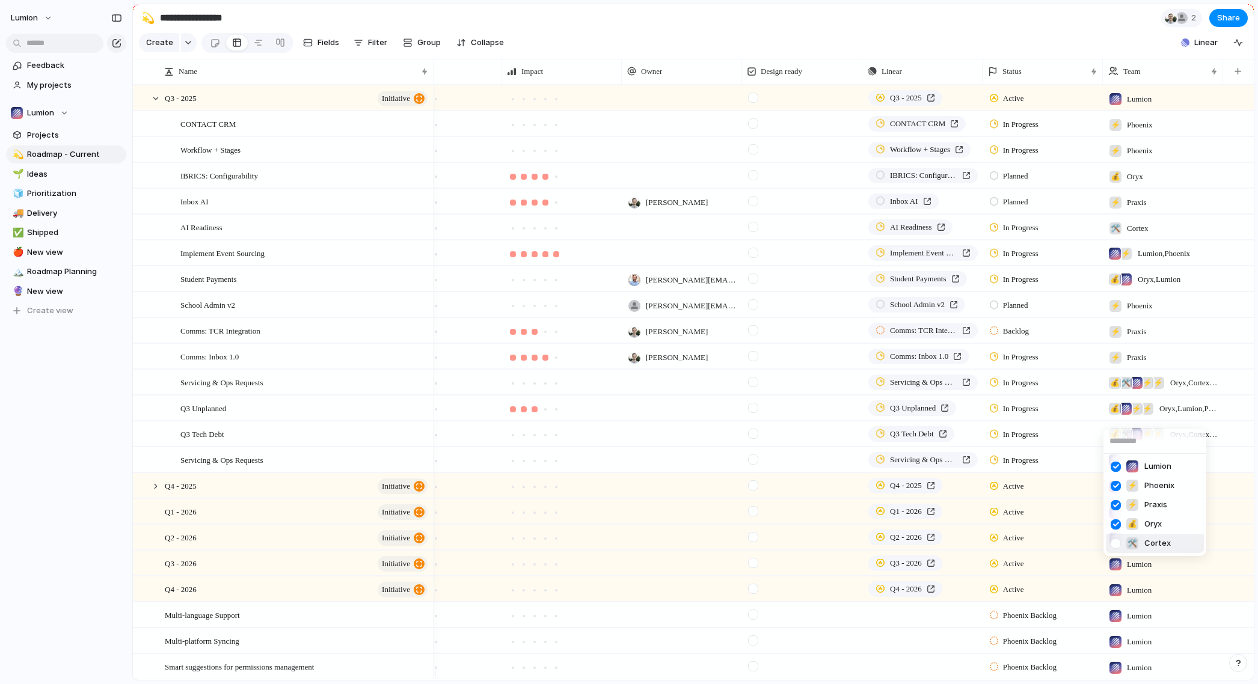
click at [1117, 542] on div at bounding box center [1115, 543] width 21 height 21
click at [1121, 17] on div "Lumion ⚡ Phoenix ⚡ Praxis 💰 Oryx 🛠️ Cortex" at bounding box center [629, 342] width 1258 height 684
click at [1146, 467] on span "Lumion , Praxis" at bounding box center [1161, 461] width 46 height 12
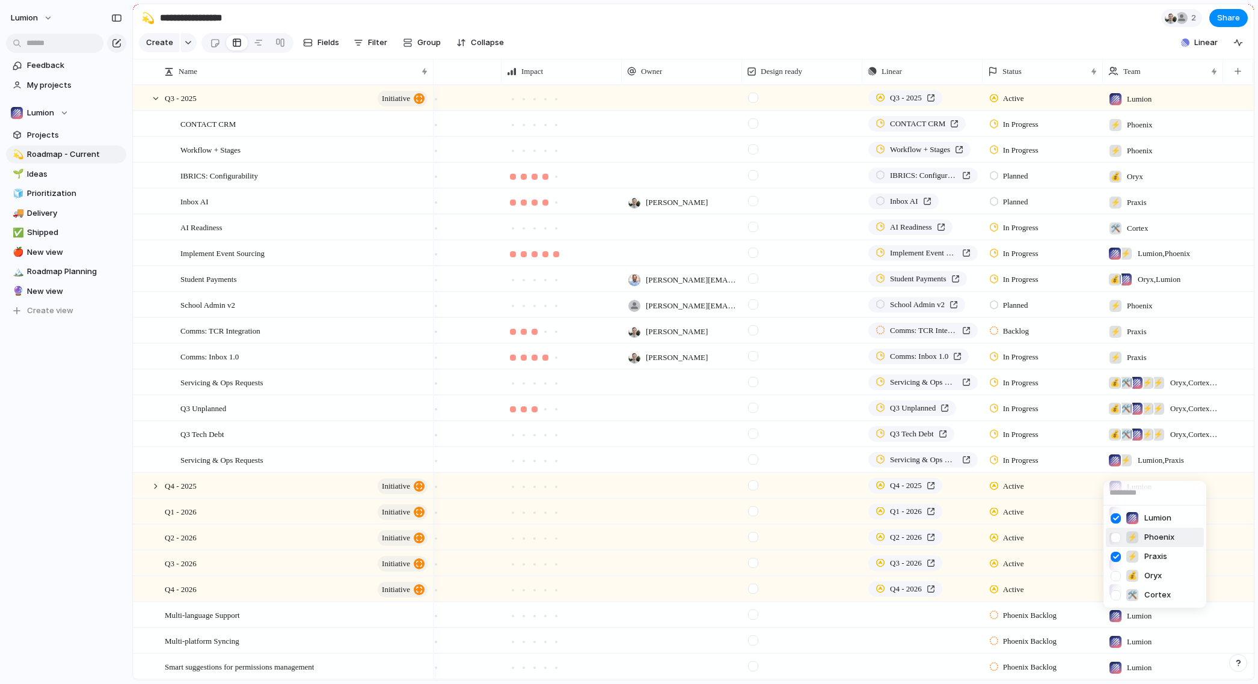
click at [1117, 539] on div at bounding box center [1115, 537] width 21 height 21
click at [1117, 578] on div at bounding box center [1115, 576] width 21 height 21
click at [1114, 597] on div at bounding box center [1115, 595] width 21 height 21
click at [1104, 23] on div "Lumion ⚡ Phoenix ⚡ Praxis 💰 Oryx 🛠️ Cortex" at bounding box center [629, 342] width 1258 height 684
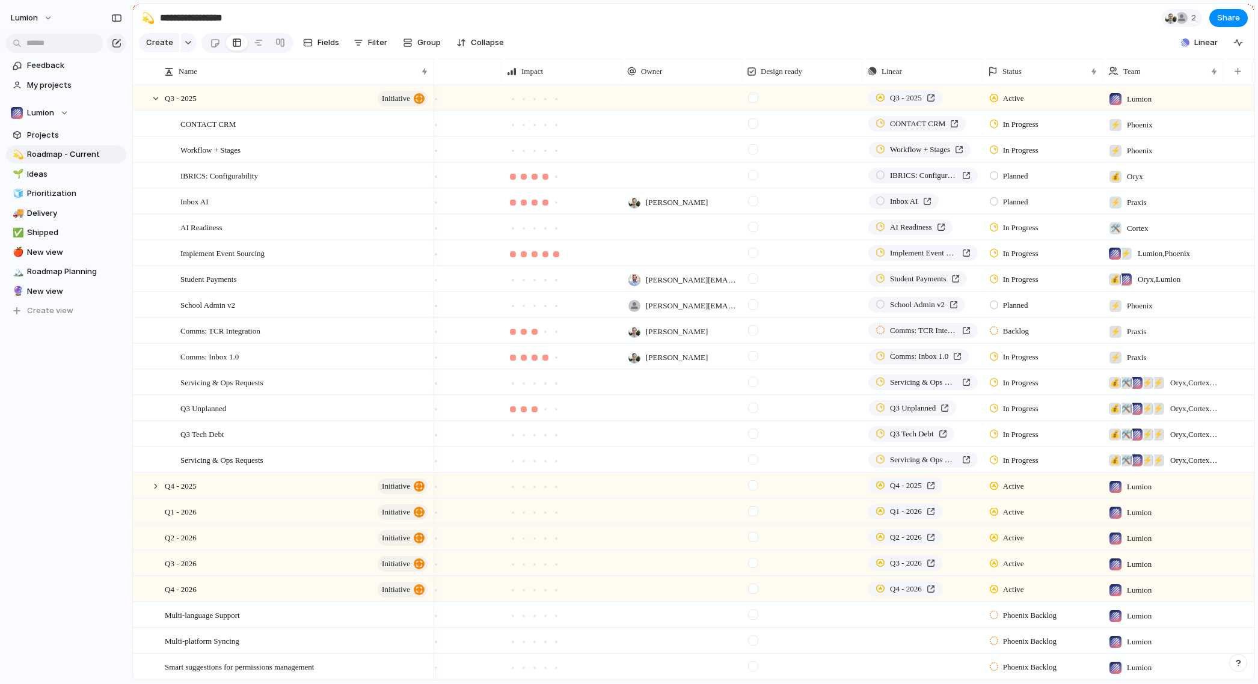
click at [1153, 286] on span "Oryx , Lumion" at bounding box center [1159, 280] width 43 height 12
click at [1114, 338] on div at bounding box center [1115, 337] width 21 height 21
click at [1079, 32] on div "Lumion ⚡ Phoenix ⚡ Praxis 💰 Oryx 🛠️ Cortex" at bounding box center [629, 342] width 1258 height 684
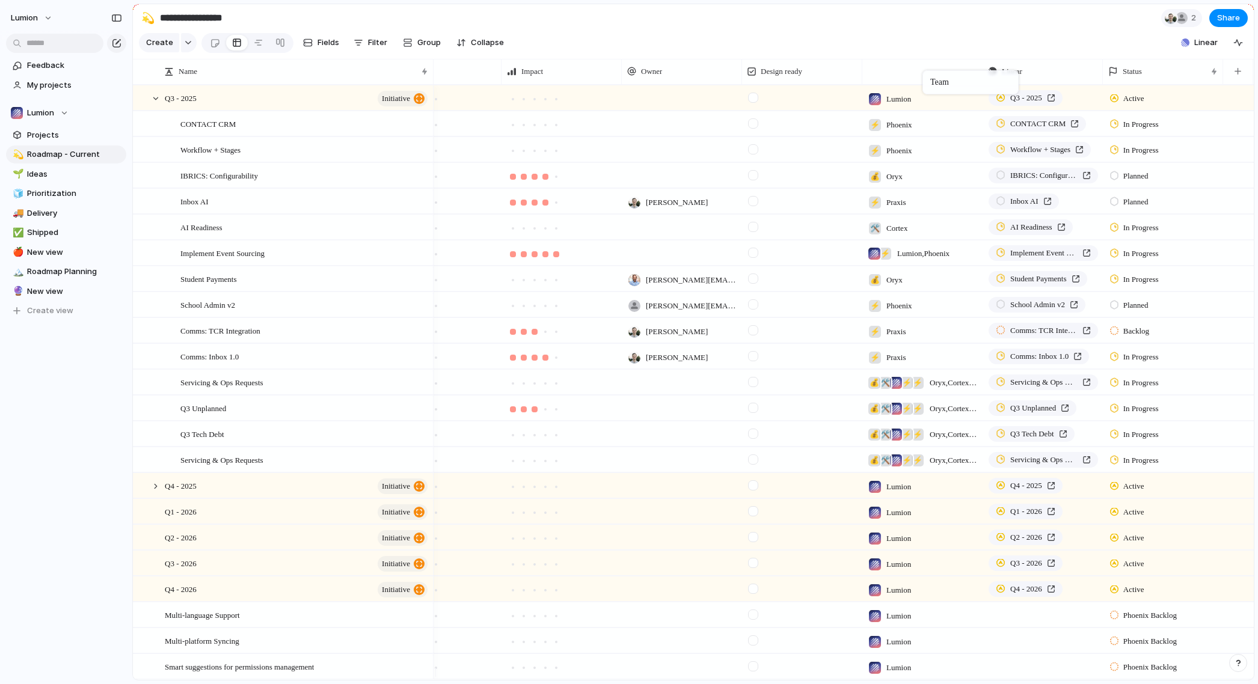
drag, startPoint x: 1148, startPoint y: 77, endPoint x: 928, endPoint y: 73, distance: 220.1
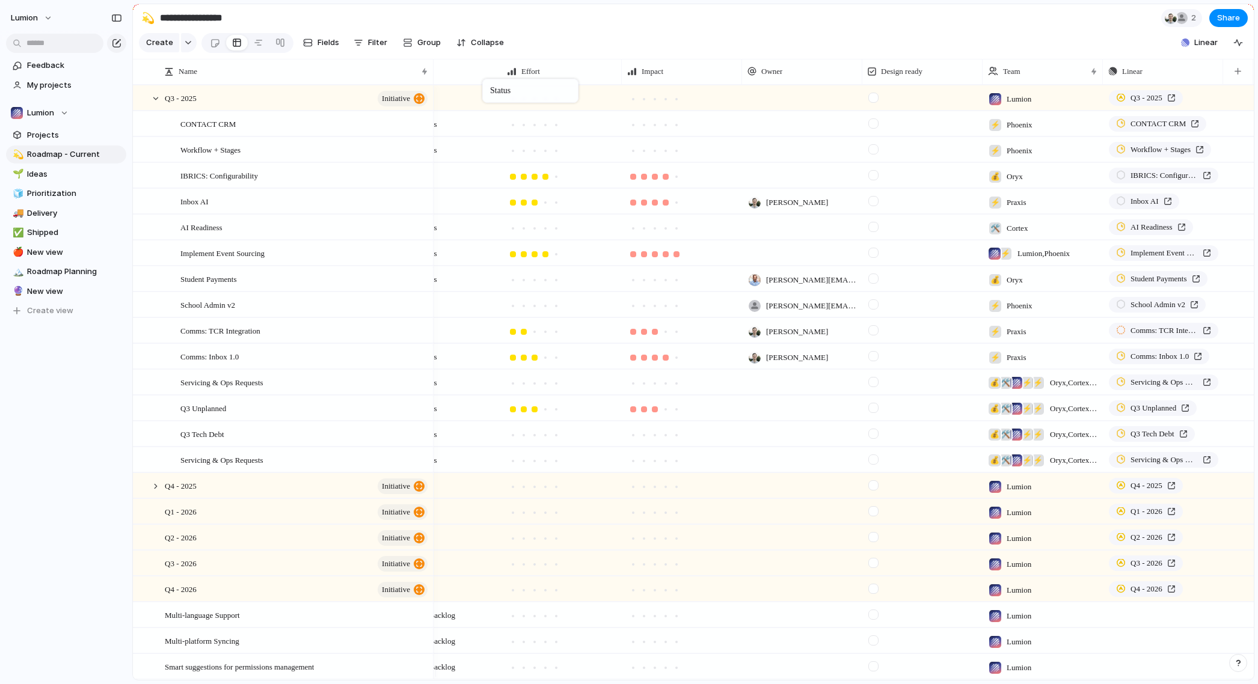
drag, startPoint x: 1110, startPoint y: 84, endPoint x: 487, endPoint y: 81, distance: 622.9
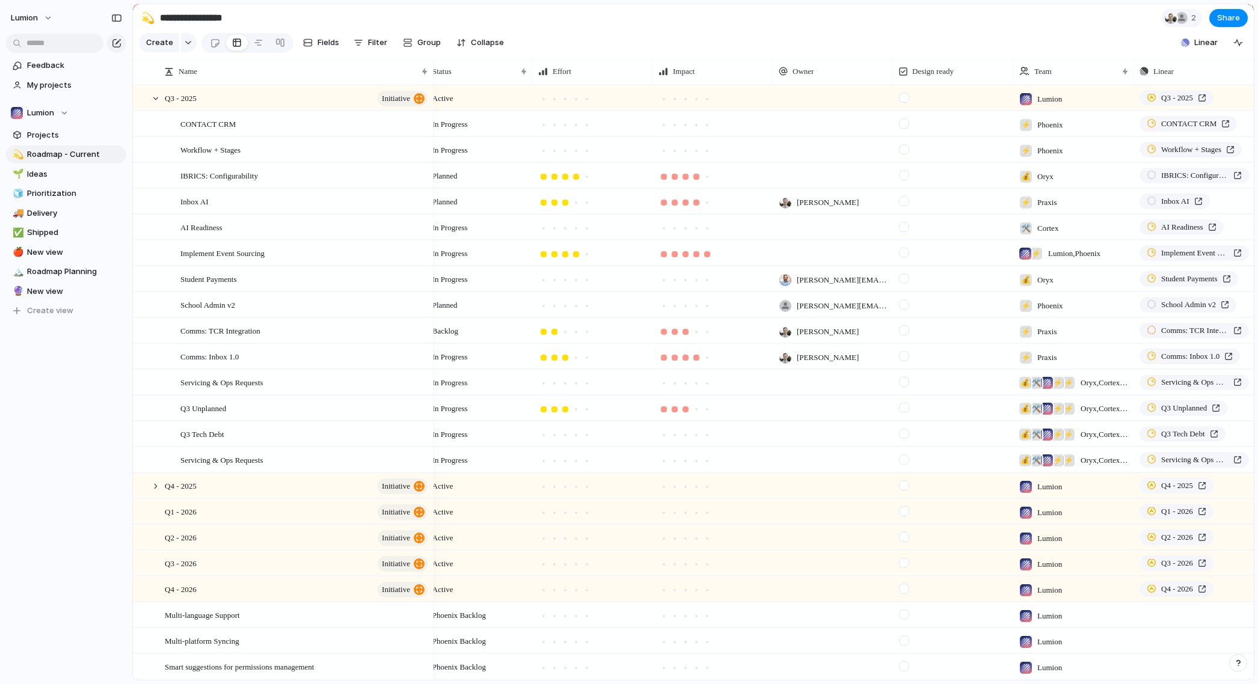
scroll to position [0, 0]
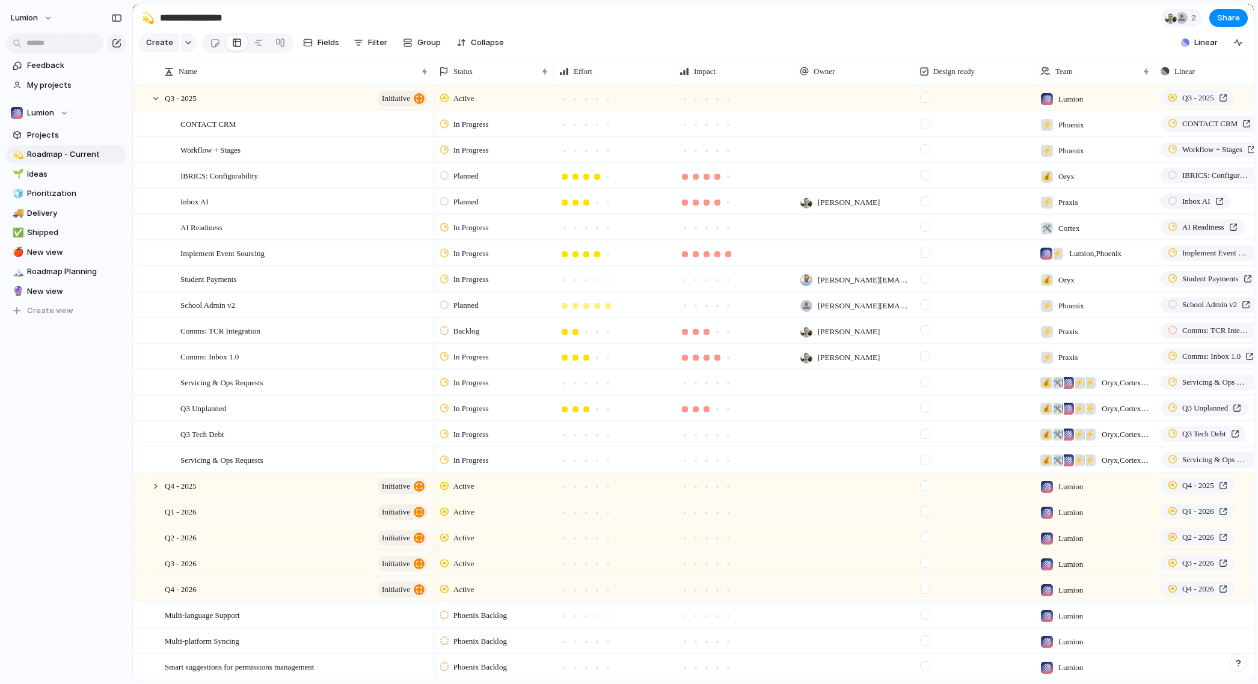
click at [608, 309] on div at bounding box center [608, 306] width 6 height 6
click at [732, 311] on div at bounding box center [728, 306] width 11 height 11
click at [598, 231] on div at bounding box center [597, 228] width 6 height 6
click at [717, 231] on div at bounding box center [717, 228] width 6 height 6
click at [600, 156] on div at bounding box center [597, 151] width 11 height 11
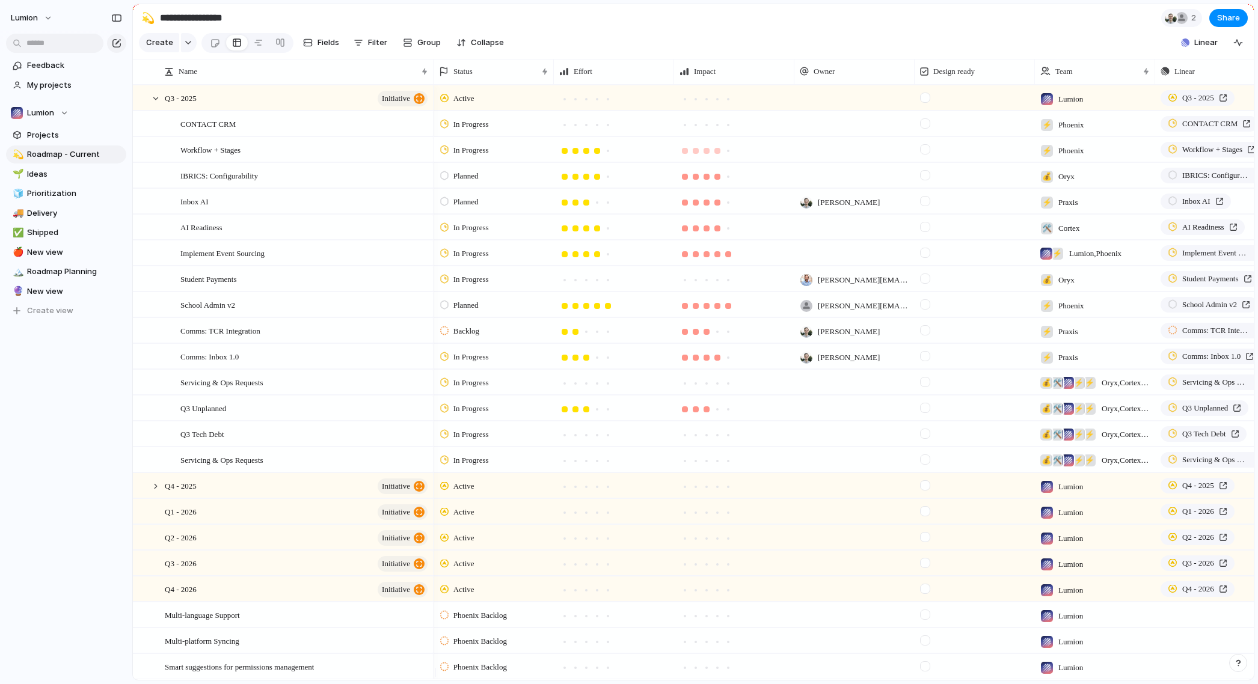
click at [718, 154] on div at bounding box center [717, 151] width 6 height 6
click at [611, 130] on div at bounding box center [607, 125] width 11 height 11
click at [596, 128] on div at bounding box center [597, 125] width 6 height 6
click at [727, 128] on div at bounding box center [728, 125] width 6 height 6
